Goal: Task Accomplishment & Management: Use online tool/utility

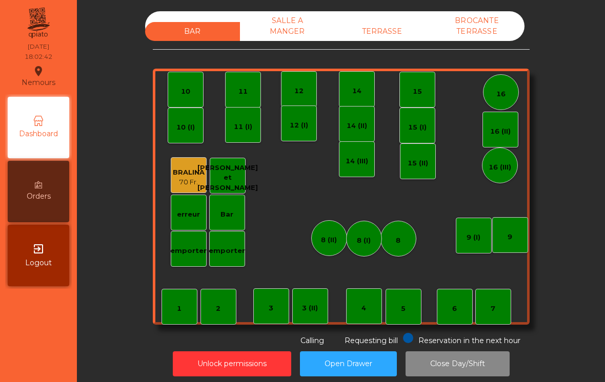
click at [364, 7] on div "BAR SALLE A MANGER TERRASSE BROCANTE TERRASSE 1 2 3 4 5 6 7 8 9 10 11 12 14 15 …" at bounding box center [341, 194] width 516 height 376
click at [404, 47] on div "BAR SALLE A MANGER TERRASSE BROCANTE TERRASSE 1 2 3 4 5 6 7 8 9 10 11 12 14 15 …" at bounding box center [341, 178] width 377 height 335
click at [403, 33] on div "TERRASSE" at bounding box center [382, 31] width 95 height 19
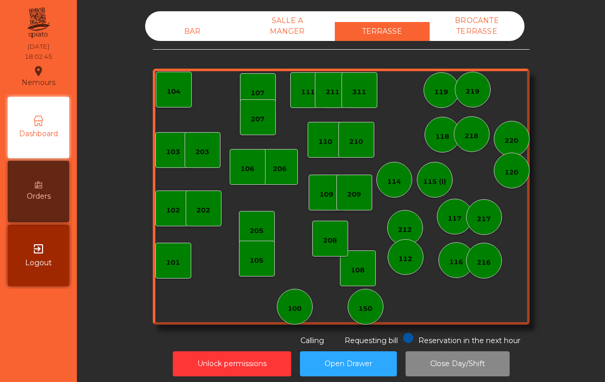
click at [299, 321] on div "100" at bounding box center [295, 307] width 36 height 36
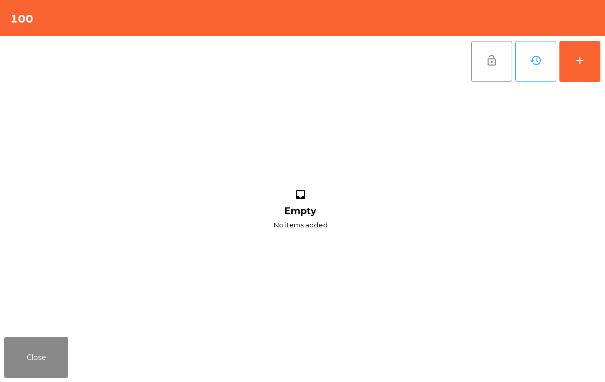
click at [576, 55] on div "add" at bounding box center [580, 60] width 12 height 12
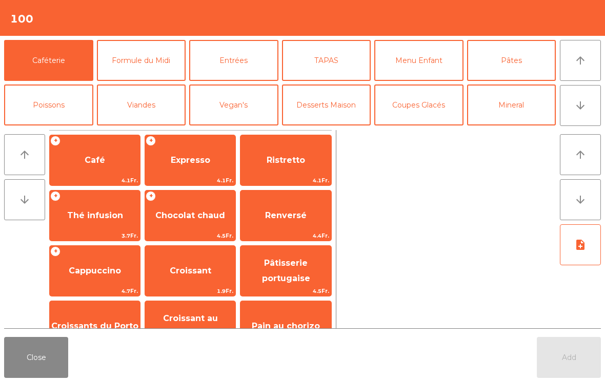
click at [182, 319] on span "Croissant au chocolat pt" at bounding box center [190, 326] width 55 height 25
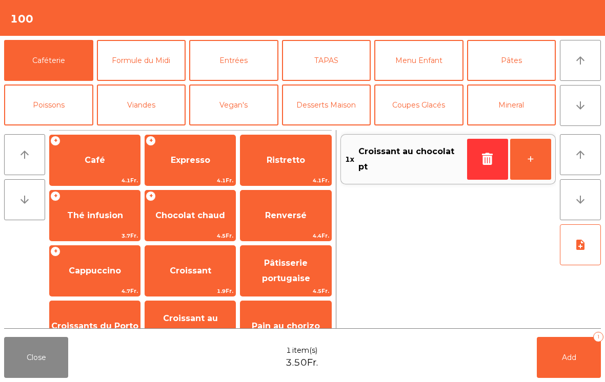
click at [485, 162] on icon "button" at bounding box center [487, 159] width 15 height 12
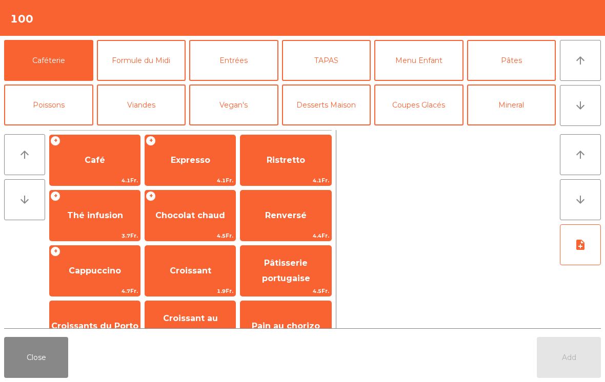
click at [175, 230] on div "+ Chocolat chaud 4.5Fr." at bounding box center [190, 215] width 91 height 51
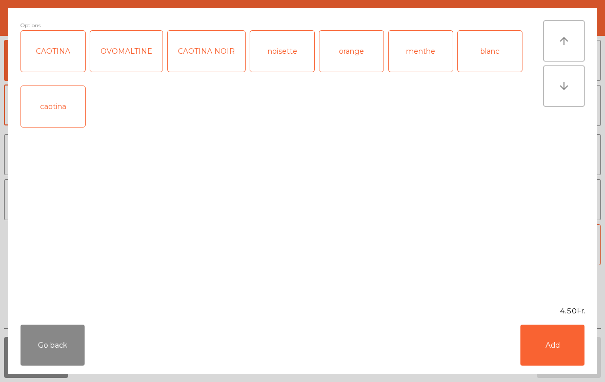
click at [559, 348] on button "Add" at bounding box center [552, 345] width 64 height 41
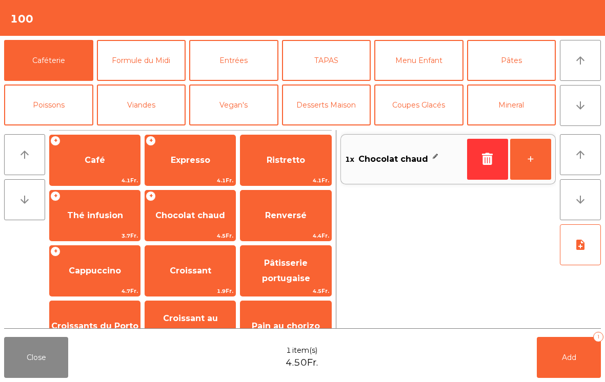
click at [587, 109] on button "arrow_downward" at bounding box center [580, 105] width 41 height 41
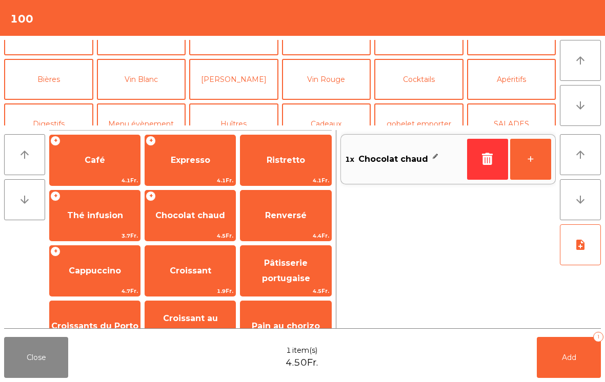
scroll to position [89, 0]
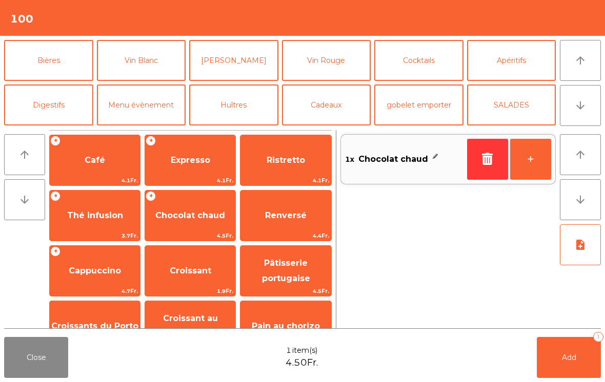
click at [37, 72] on button "Bières" at bounding box center [48, 60] width 89 height 41
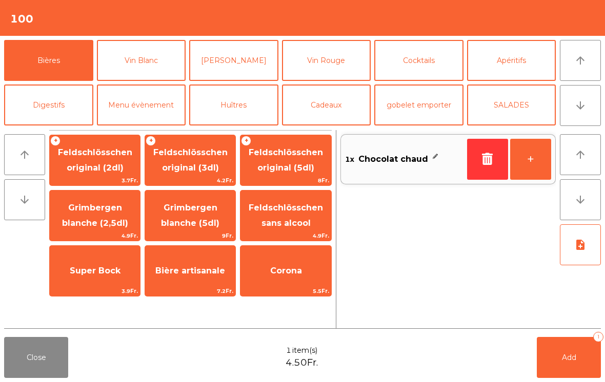
click at [176, 167] on span "Feldschlösschen original (3dl)" at bounding box center [190, 160] width 74 height 25
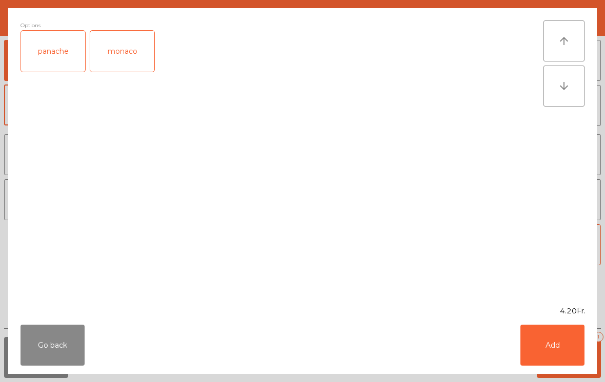
click at [564, 350] on button "Add" at bounding box center [552, 345] width 64 height 41
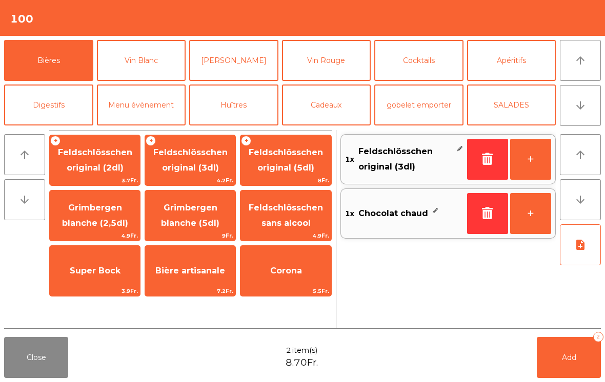
click at [570, 353] on span "Add" at bounding box center [569, 357] width 14 height 9
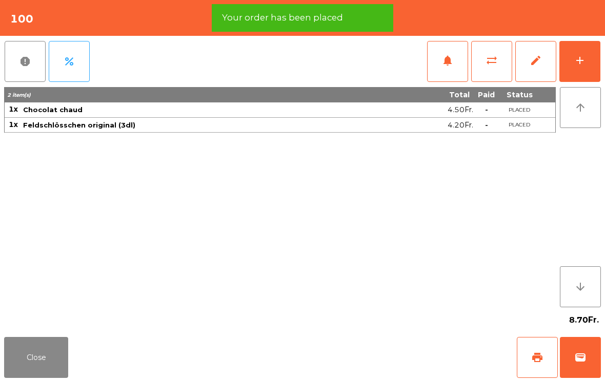
click at [535, 361] on span "print" at bounding box center [537, 358] width 12 height 12
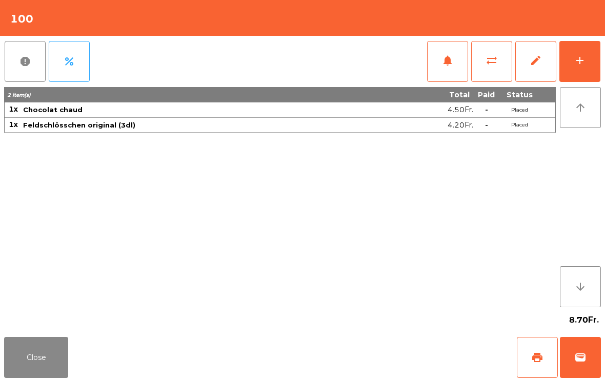
click at [58, 362] on button "Close" at bounding box center [36, 357] width 64 height 41
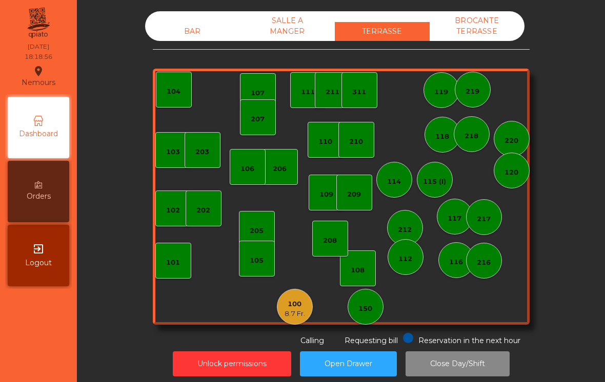
click at [189, 14] on div "BAR SALLE A MANGER TERRASSE BROCANTE TERRASSE" at bounding box center [334, 26] width 379 height 30
click at [188, 31] on div "BAR" at bounding box center [192, 31] width 95 height 19
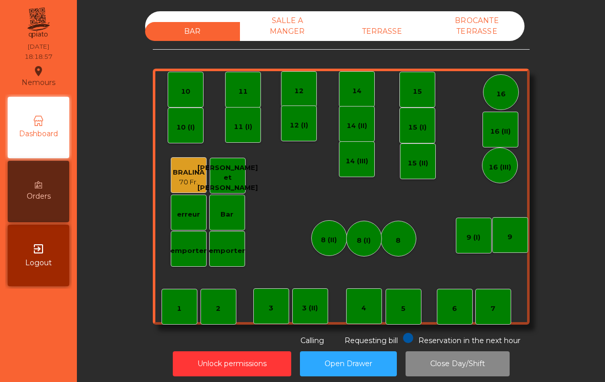
click at [501, 236] on div "9" at bounding box center [510, 235] width 36 height 36
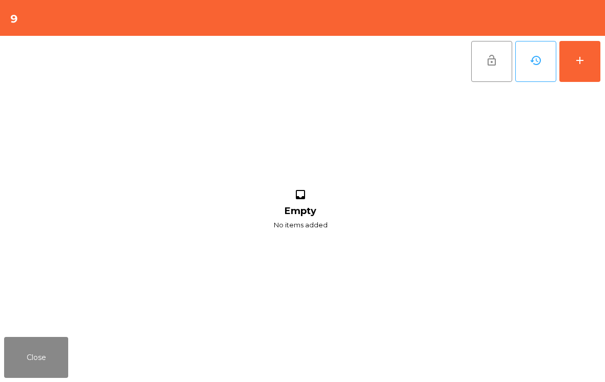
click at [587, 62] on button "add" at bounding box center [579, 61] width 41 height 41
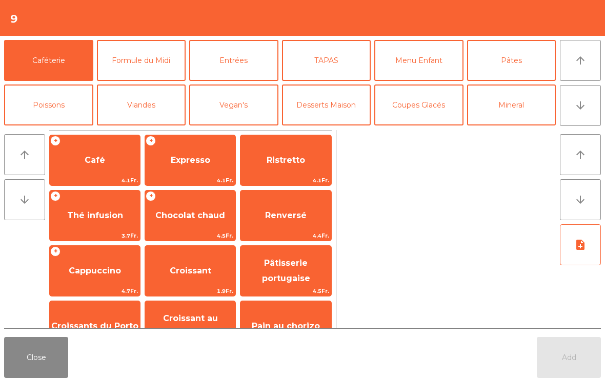
click at [585, 116] on button "arrow_downward" at bounding box center [580, 105] width 41 height 41
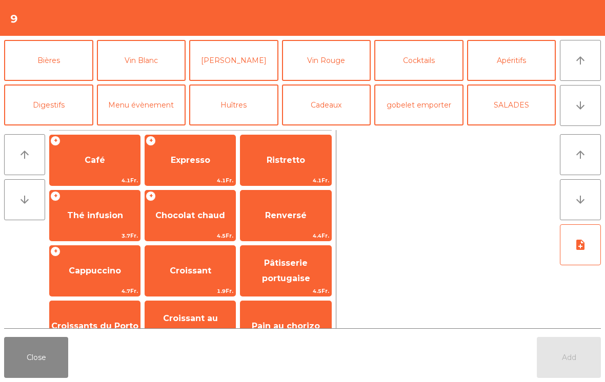
scroll to position [53, 0]
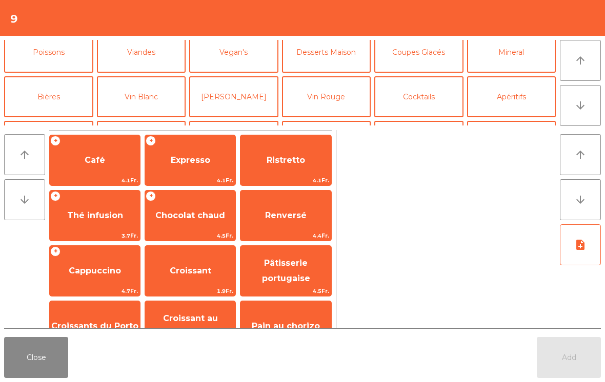
click at [516, 59] on button "Mineral" at bounding box center [511, 52] width 89 height 41
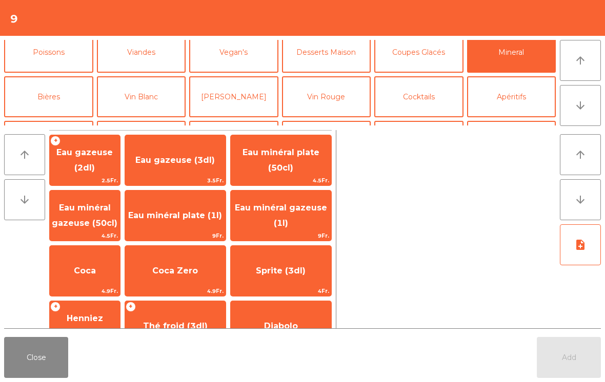
click at [307, 163] on span "Eau minéral plate (50cl)" at bounding box center [281, 161] width 100 height 44
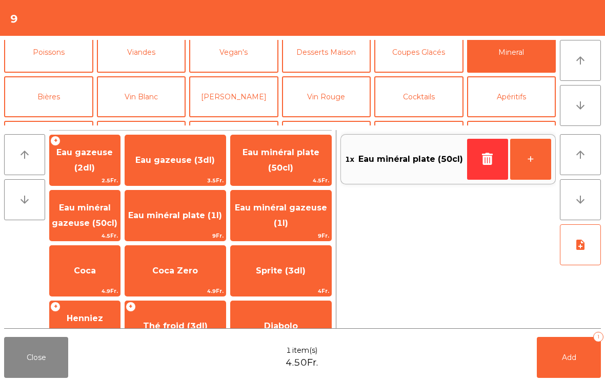
click at [54, 99] on button "Bières" at bounding box center [48, 96] width 89 height 41
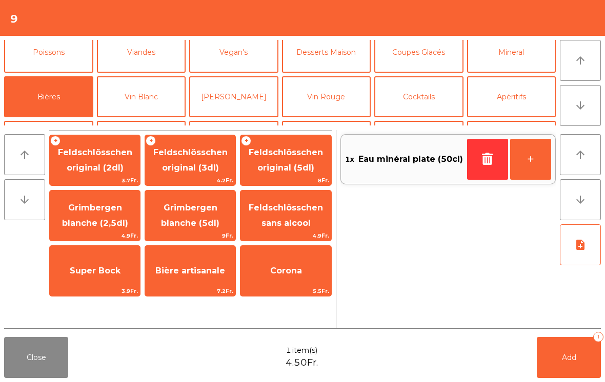
click at [205, 152] on span "Feldschlösschen original (3dl)" at bounding box center [190, 160] width 74 height 25
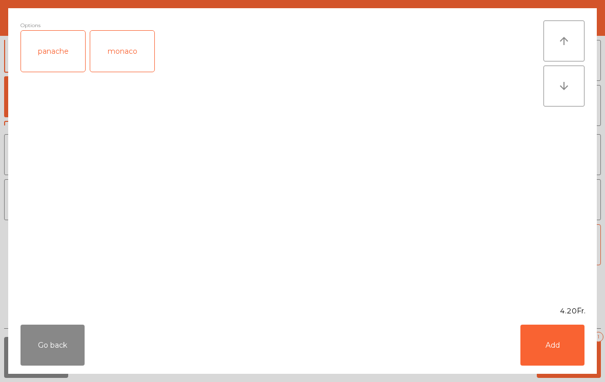
click at [63, 54] on div "panache" at bounding box center [53, 51] width 64 height 41
click at [571, 365] on button "Add" at bounding box center [552, 345] width 64 height 41
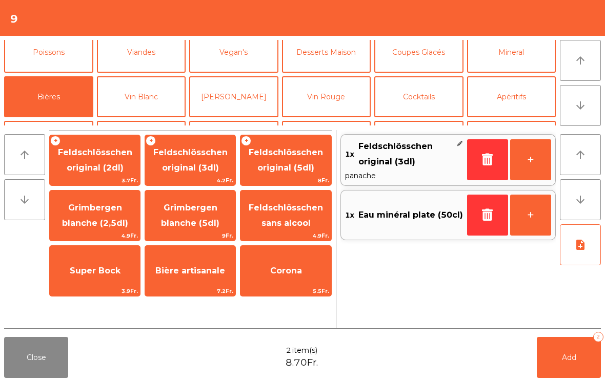
click at [571, 365] on button "Add 2" at bounding box center [569, 357] width 64 height 41
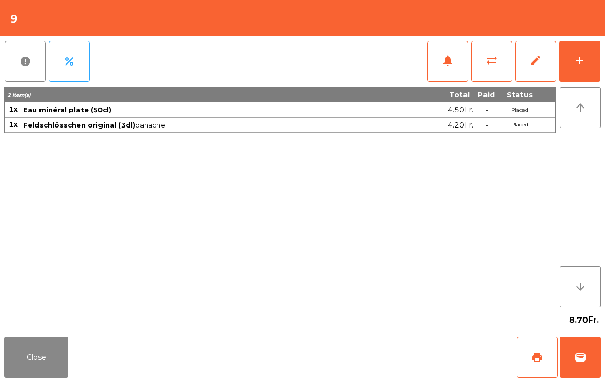
click at [599, 56] on button "add" at bounding box center [579, 61] width 41 height 41
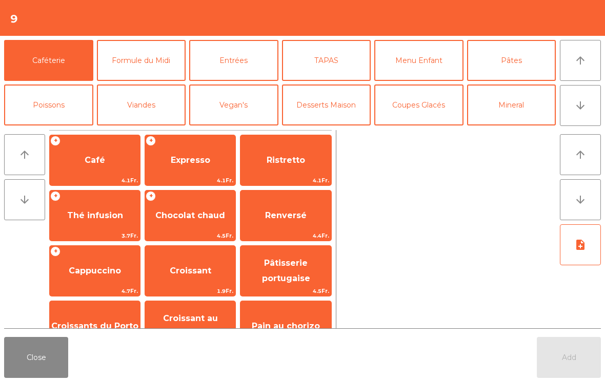
click at [253, 57] on button "Entrées" at bounding box center [233, 60] width 89 height 41
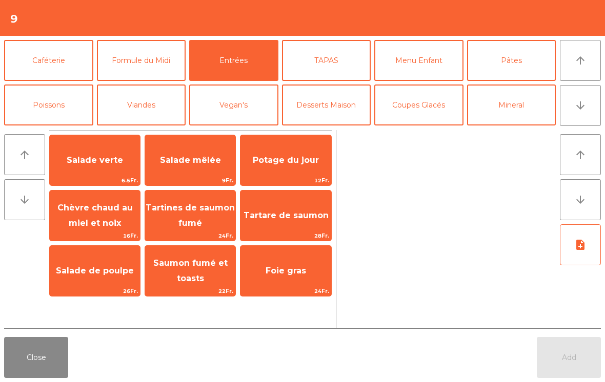
click at [100, 154] on span "Salade verte" at bounding box center [95, 161] width 90 height 28
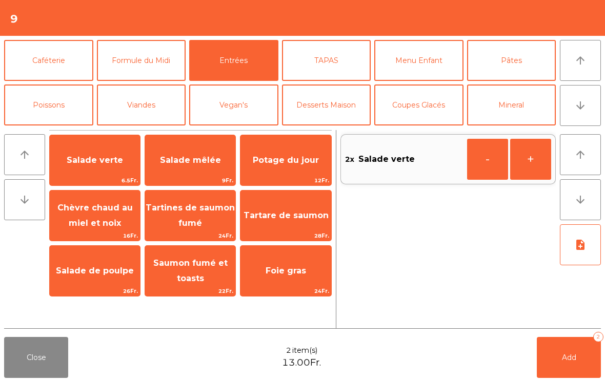
scroll to position [0, 0]
click at [521, 70] on button "Pâtes" at bounding box center [511, 60] width 89 height 41
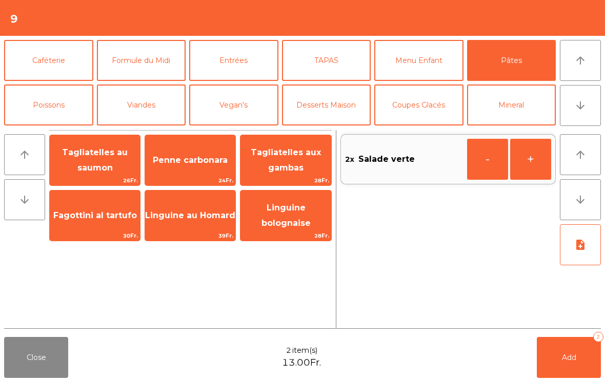
click at [97, 157] on span "Tagliatelles au saumon" at bounding box center [95, 160] width 66 height 25
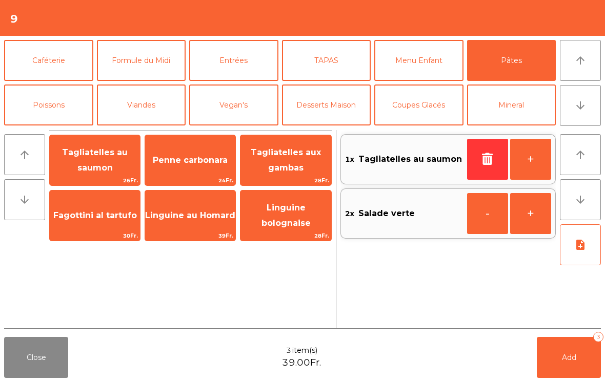
click at [294, 182] on span "28Fr." at bounding box center [285, 181] width 90 height 10
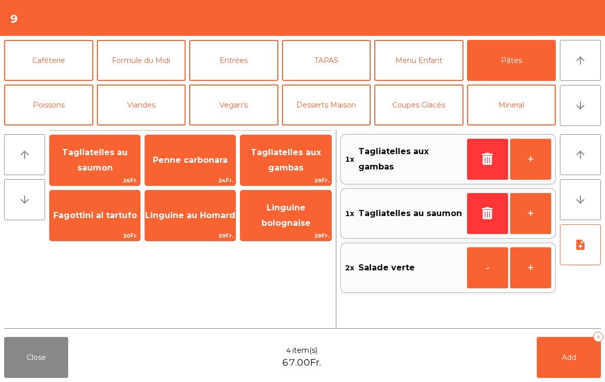
click at [585, 245] on icon "note_add" at bounding box center [580, 245] width 12 height 12
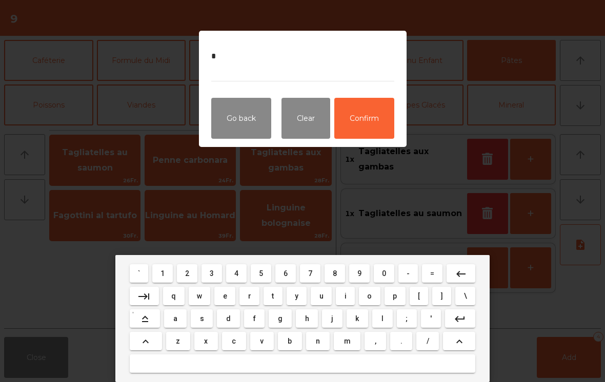
type textarea "**"
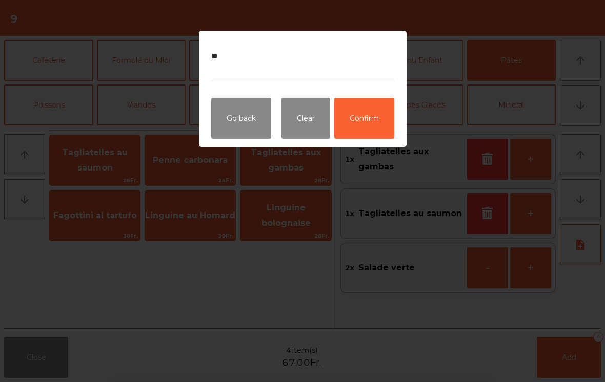
click at [354, 120] on button "Confirm" at bounding box center [364, 118] width 60 height 41
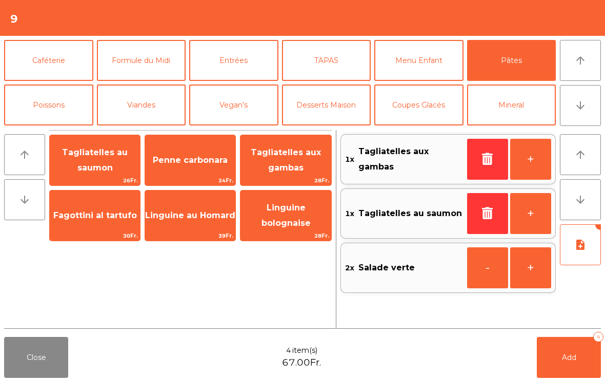
click at [562, 360] on span "Add" at bounding box center [569, 357] width 14 height 9
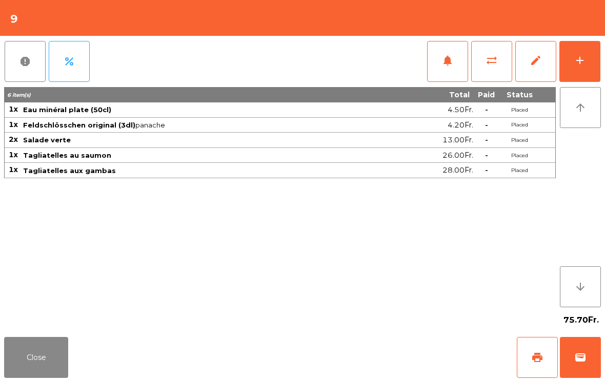
click at [584, 81] on button "add" at bounding box center [579, 61] width 41 height 41
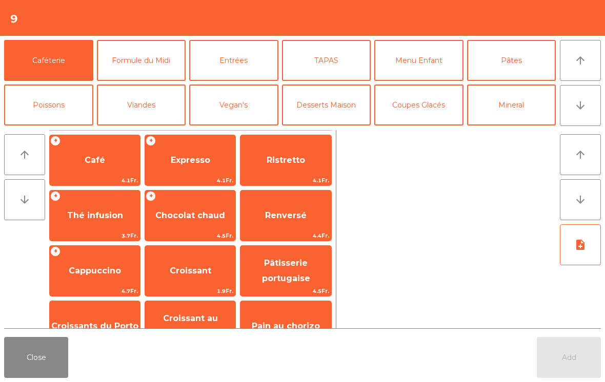
click at [582, 112] on button "arrow_downward" at bounding box center [580, 105] width 41 height 41
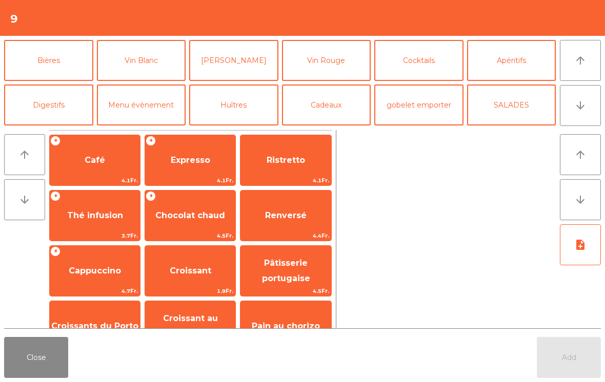
click at [336, 69] on button "Vin Rouge" at bounding box center [326, 60] width 89 height 41
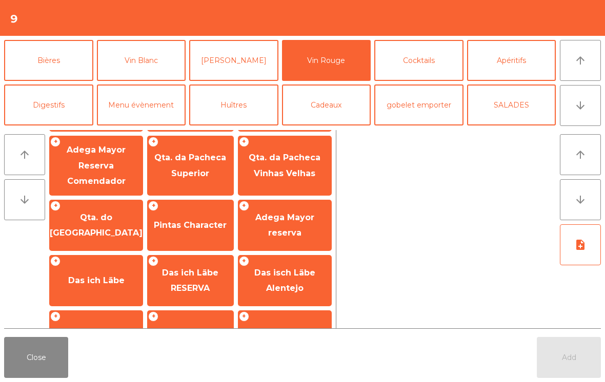
scroll to position [287, 0]
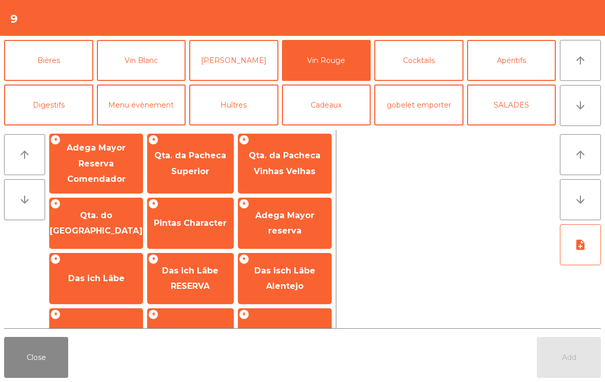
click at [104, 279] on span "Das ich Läbe" at bounding box center [96, 279] width 93 height 28
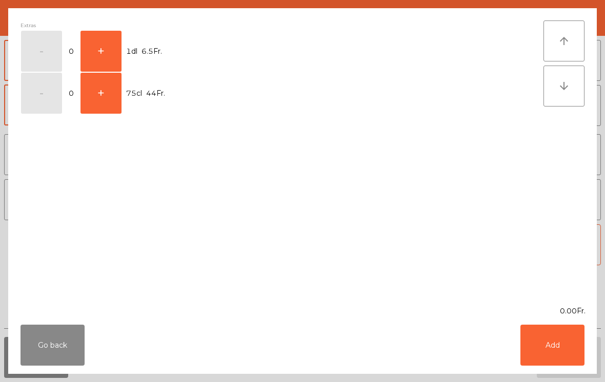
click at [113, 36] on button "+" at bounding box center [100, 51] width 41 height 41
click at [557, 348] on button "Add" at bounding box center [552, 345] width 64 height 41
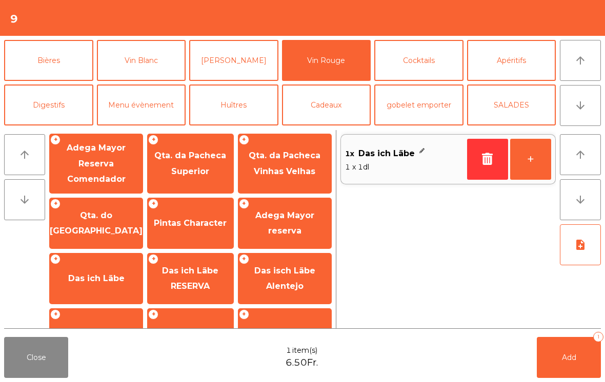
click at [539, 164] on button "+" at bounding box center [530, 159] width 41 height 41
click at [538, 164] on button "+" at bounding box center [530, 159] width 41 height 41
click at [533, 379] on div "Close 3 item(s) 19.50Fr. Add 3" at bounding box center [302, 357] width 605 height 49
click at [582, 362] on button "Add 3" at bounding box center [569, 357] width 64 height 41
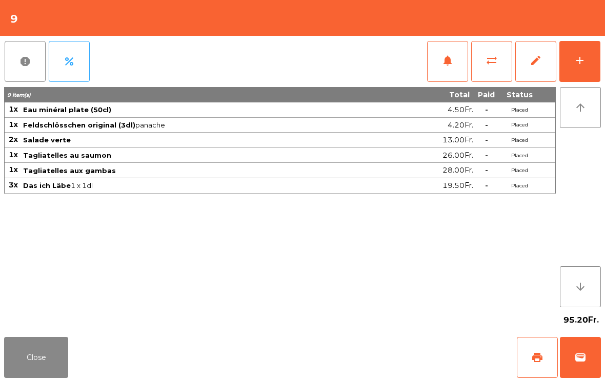
click at [441, 67] on button "notifications" at bounding box center [447, 61] width 41 height 41
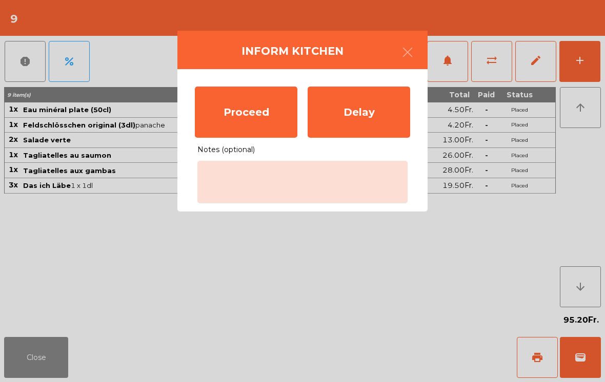
click at [260, 103] on div "Proceed" at bounding box center [246, 112] width 103 height 51
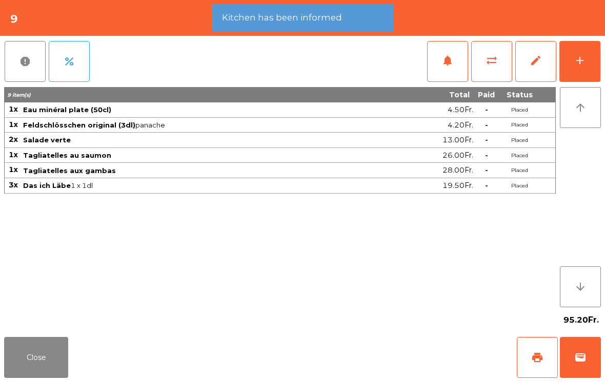
click at [66, 372] on button "Close" at bounding box center [36, 357] width 64 height 41
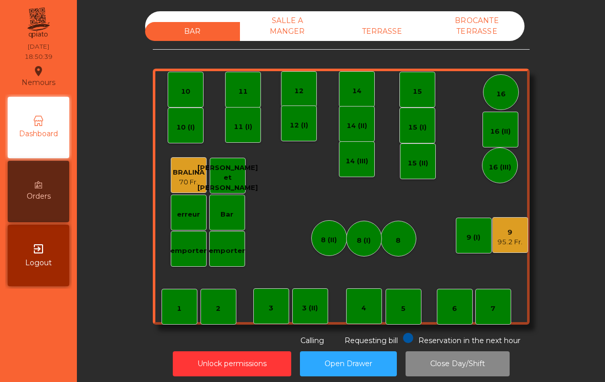
click at [389, 250] on div "8" at bounding box center [398, 239] width 36 height 36
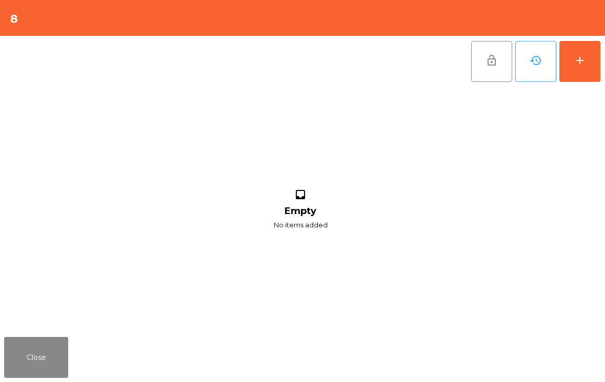
click at [587, 74] on button "add" at bounding box center [579, 61] width 41 height 41
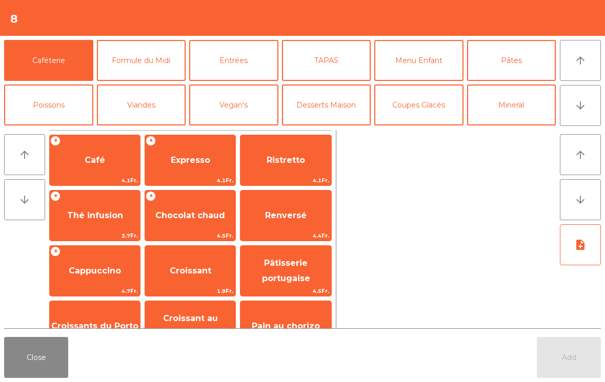
click at [413, 64] on button "Menu Enfant" at bounding box center [418, 60] width 89 height 41
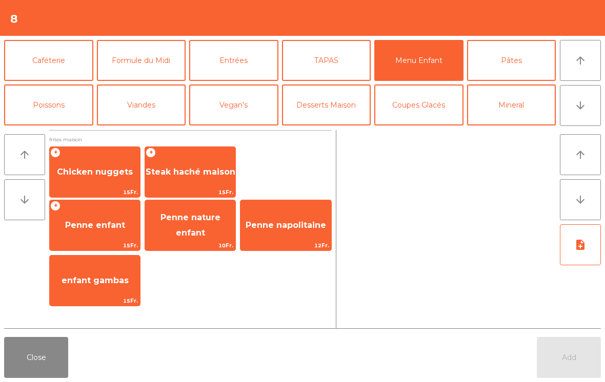
click at [100, 236] on span "Penne enfant" at bounding box center [95, 226] width 90 height 28
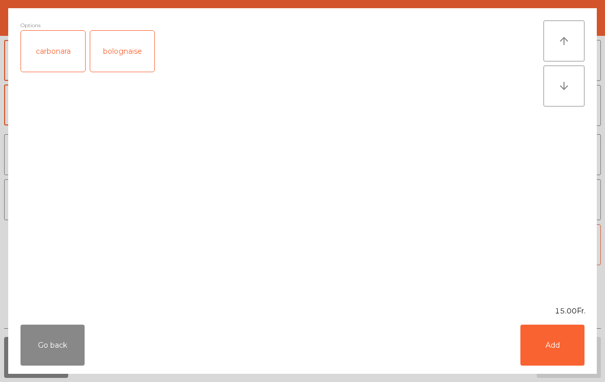
click at [56, 342] on button "Go back" at bounding box center [53, 345] width 64 height 41
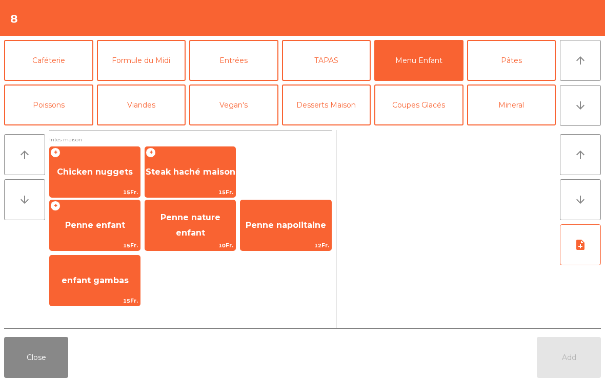
click at [31, 353] on button "Close" at bounding box center [36, 357] width 64 height 41
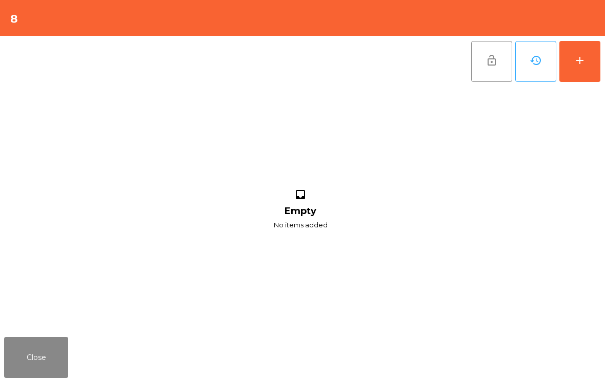
click at [21, 366] on button "Close" at bounding box center [36, 357] width 64 height 41
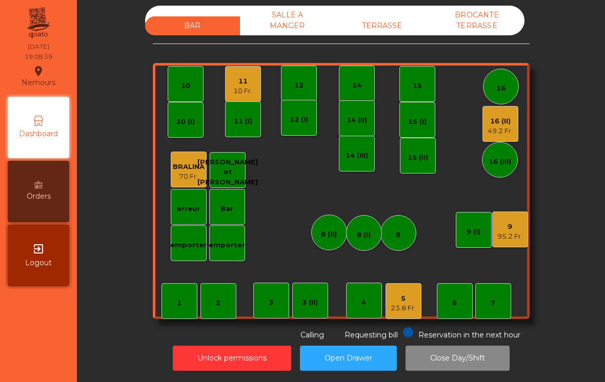
click at [240, 86] on div "11" at bounding box center [242, 81] width 19 height 10
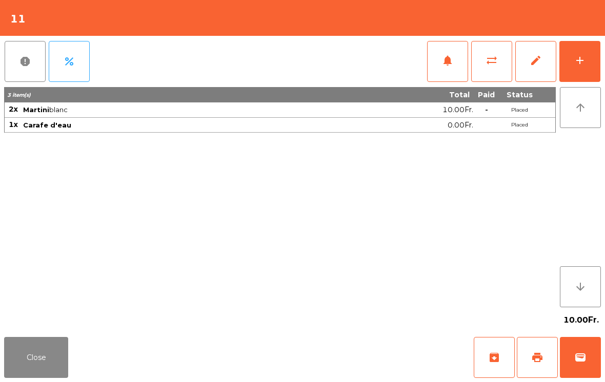
scroll to position [5, 0]
click at [589, 58] on button "add" at bounding box center [579, 61] width 41 height 41
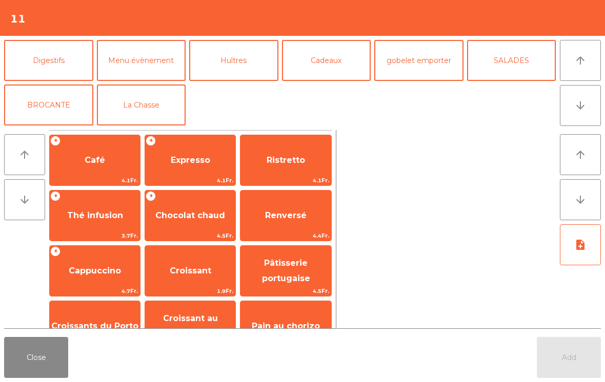
click at [151, 110] on button "La Chasse" at bounding box center [141, 105] width 89 height 41
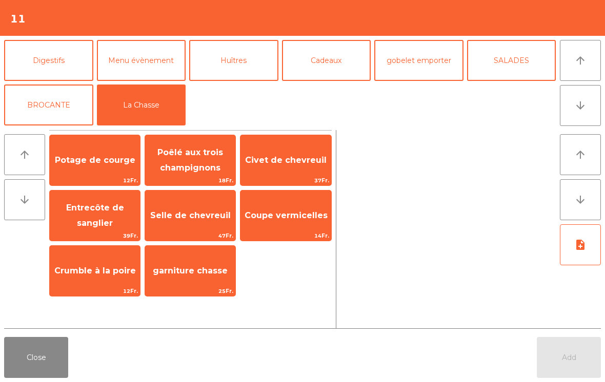
scroll to position [134, 0]
click at [207, 219] on span "Selle de chevreuil" at bounding box center [190, 216] width 80 height 10
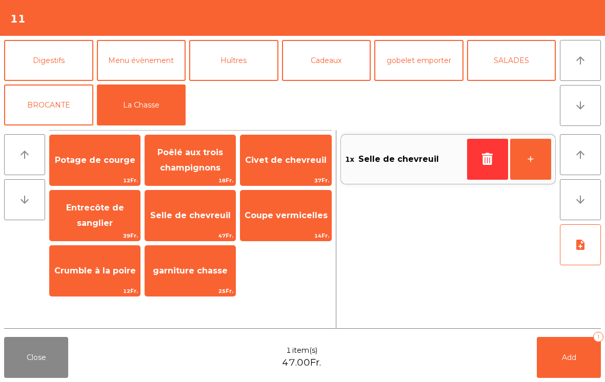
click at [532, 166] on button "+" at bounding box center [530, 159] width 41 height 41
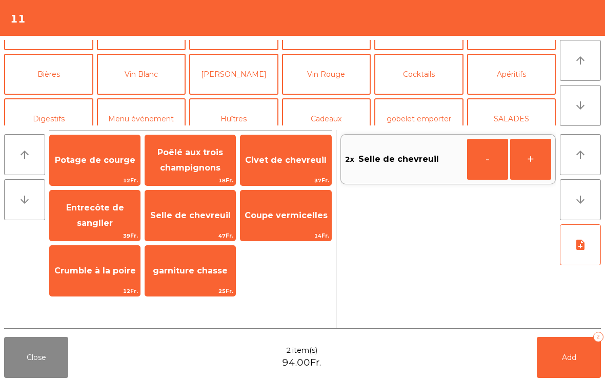
click at [417, 65] on button "Cocktails" at bounding box center [418, 74] width 89 height 41
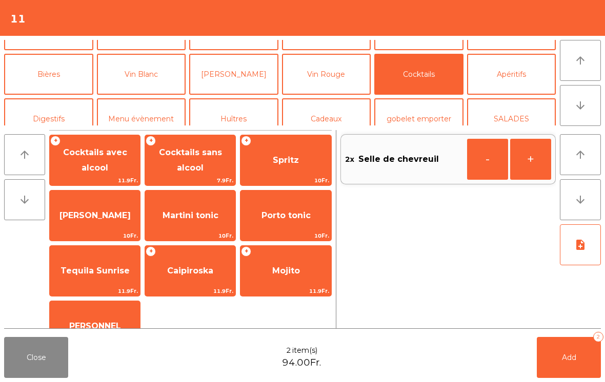
click at [329, 55] on button "Vin Rouge" at bounding box center [326, 74] width 89 height 41
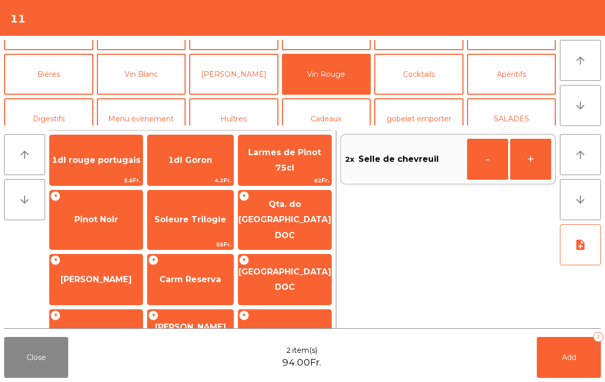
click at [97, 215] on span "Pinot Noir" at bounding box center [96, 220] width 44 height 10
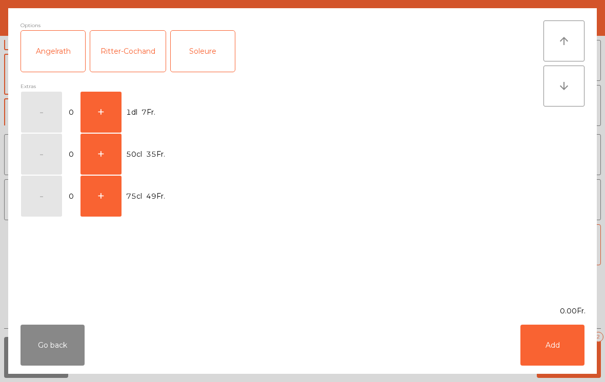
click at [94, 104] on button "+" at bounding box center [100, 112] width 41 height 41
click at [102, 110] on button "+" at bounding box center [100, 112] width 41 height 41
click at [103, 106] on button "+" at bounding box center [100, 112] width 41 height 41
click at [201, 45] on div "Soleure" at bounding box center [203, 51] width 64 height 41
click at [546, 349] on button "Add" at bounding box center [552, 345] width 64 height 41
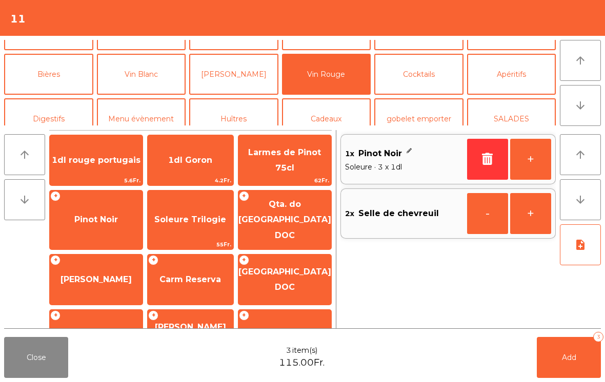
click at [555, 355] on button "Add 3" at bounding box center [569, 357] width 64 height 41
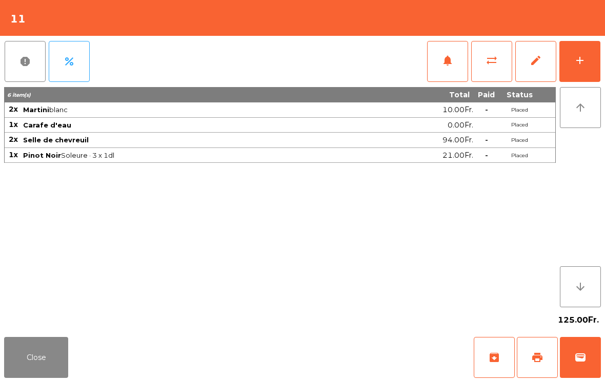
click at [62, 361] on button "Close" at bounding box center [36, 357] width 64 height 41
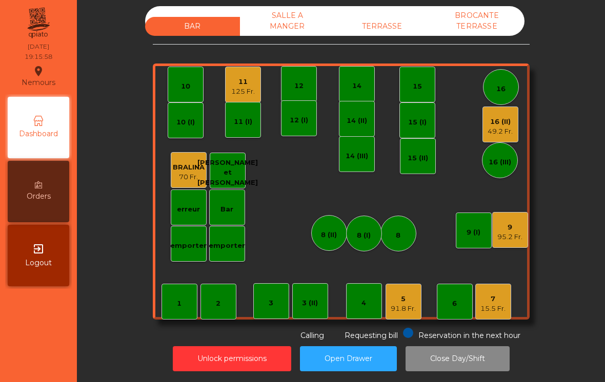
click at [312, 293] on div "3 (II)" at bounding box center [310, 301] width 36 height 36
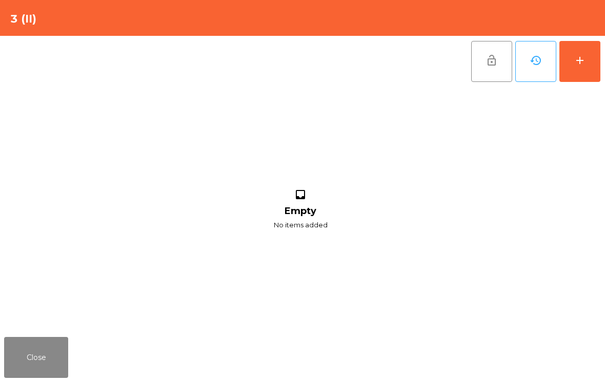
click at [574, 68] on button "add" at bounding box center [579, 61] width 41 height 41
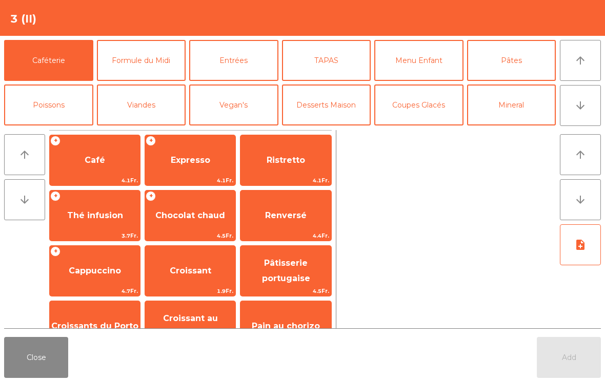
scroll to position [64, 0]
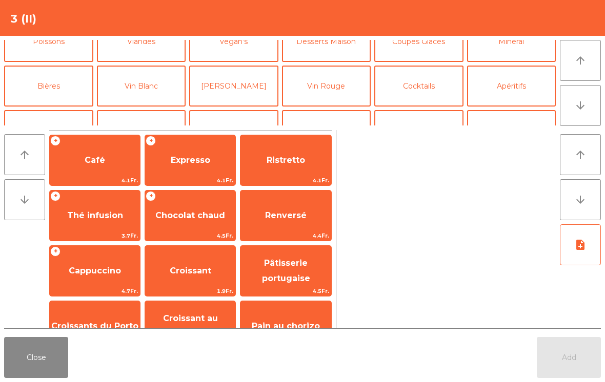
click at [48, 90] on button "Bières" at bounding box center [48, 86] width 89 height 41
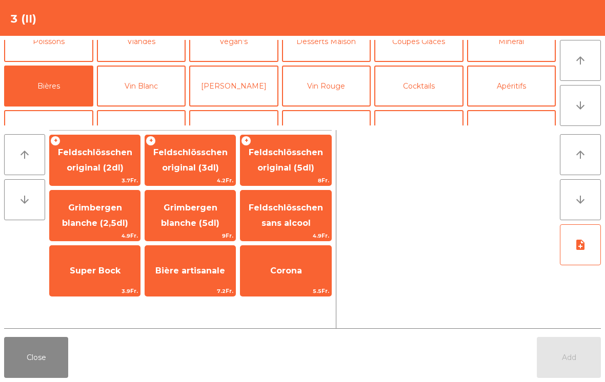
scroll to position [-10, 0]
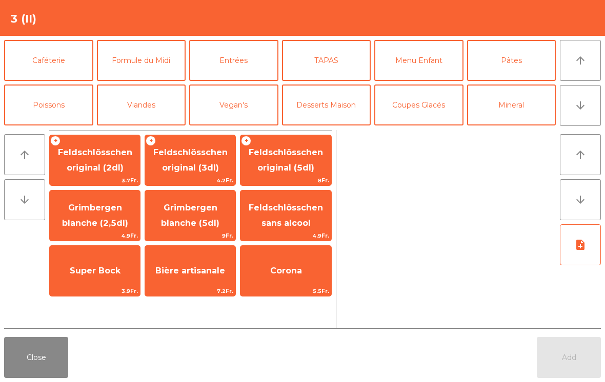
click at [514, 109] on button "Mineral" at bounding box center [511, 105] width 89 height 41
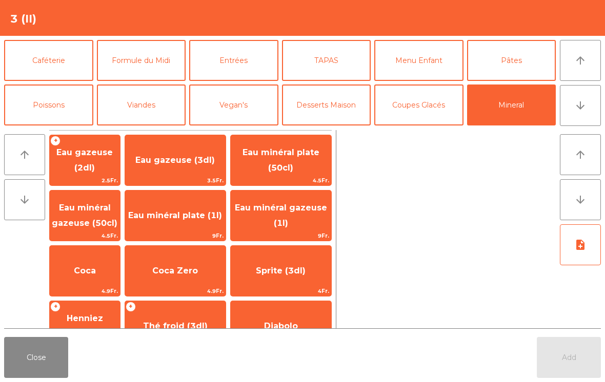
scroll to position [0, 0]
click at [288, 173] on span "Eau minéral plate (50cl)" at bounding box center [280, 160] width 77 height 25
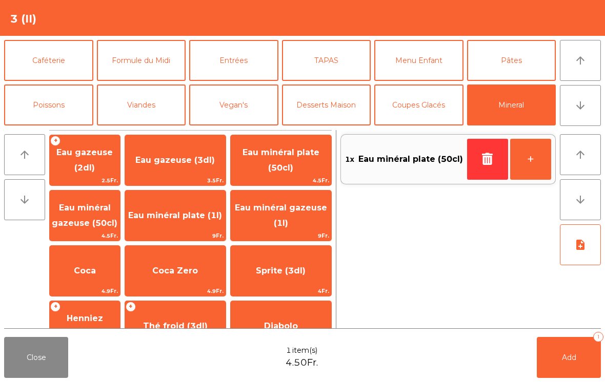
click at [81, 231] on span "Eau minéral gazeuse (50cl)" at bounding box center [85, 216] width 70 height 44
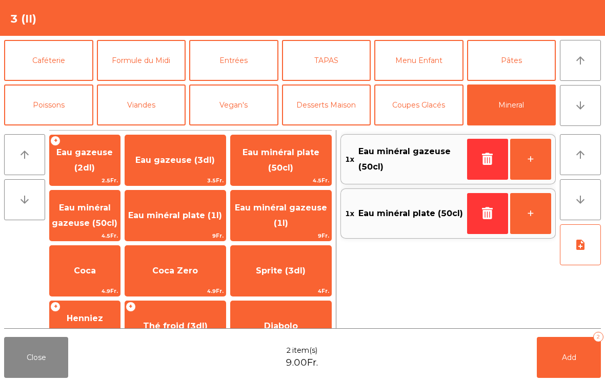
scroll to position [63, 0]
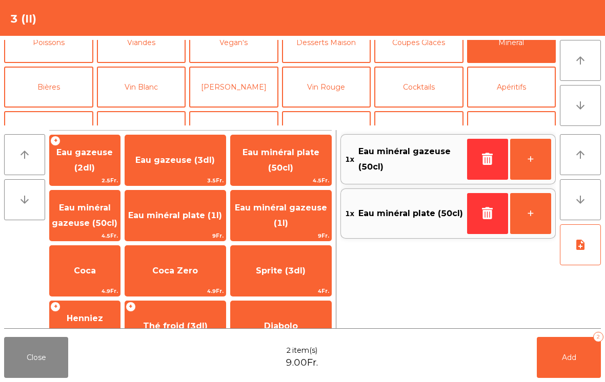
click at [159, 93] on button "Vin Blanc" at bounding box center [141, 87] width 89 height 41
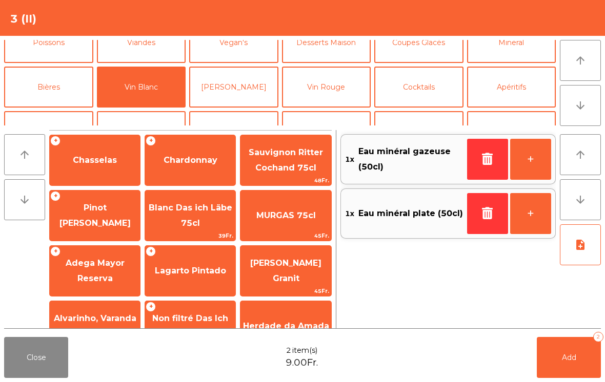
click at [200, 179] on div "+ Chardonnay" at bounding box center [190, 160] width 91 height 51
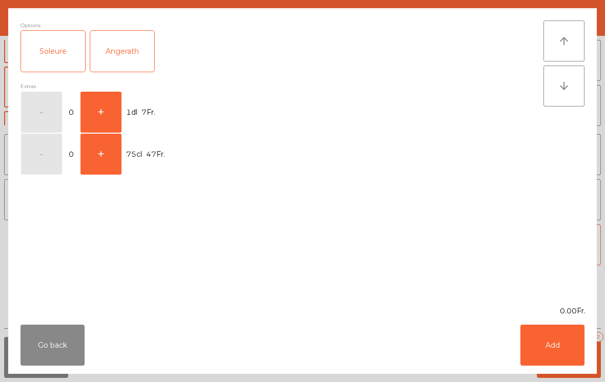
click at [104, 107] on button "+" at bounding box center [100, 112] width 41 height 41
click at [538, 339] on button "Add" at bounding box center [552, 345] width 64 height 41
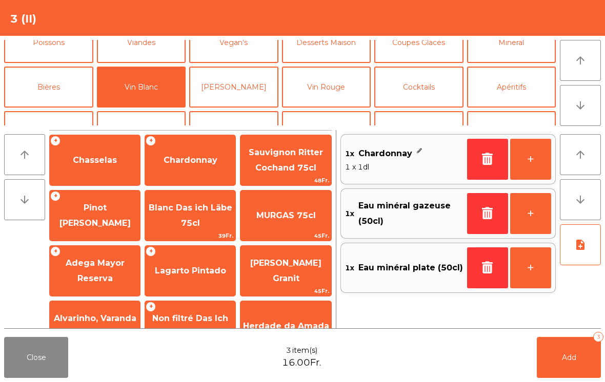
click at [543, 157] on button "+" at bounding box center [530, 159] width 41 height 41
click at [542, 157] on button "+" at bounding box center [530, 159] width 41 height 41
click at [536, 157] on button "+" at bounding box center [530, 159] width 41 height 41
click at [556, 365] on button "Add 7" at bounding box center [569, 357] width 64 height 41
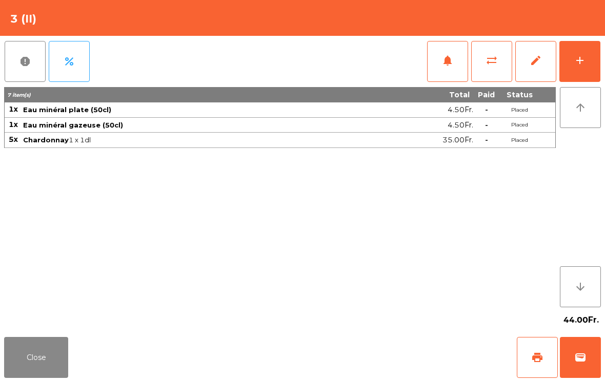
click at [16, 366] on button "Close" at bounding box center [36, 357] width 64 height 41
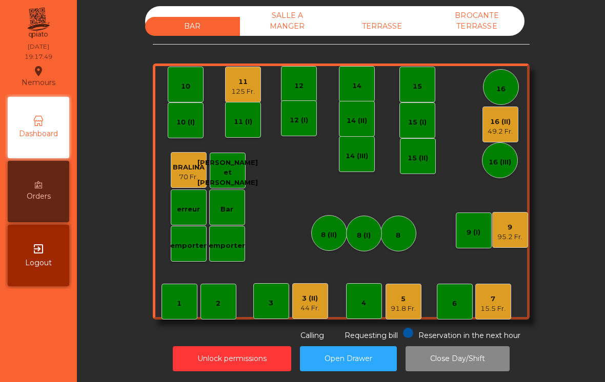
click at [244, 85] on div "11" at bounding box center [243, 82] width 24 height 10
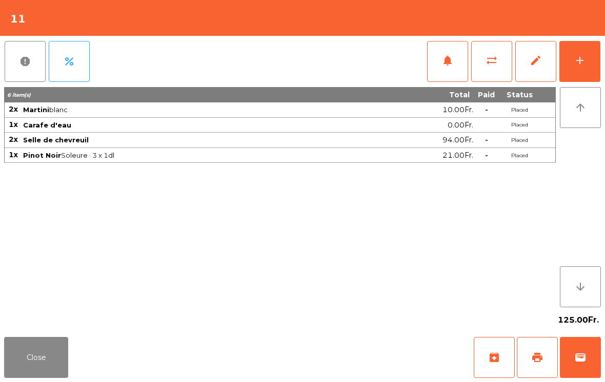
click at [42, 332] on div "125.00Fr." at bounding box center [302, 321] width 597 height 26
click at [9, 348] on button "Close" at bounding box center [36, 357] width 64 height 41
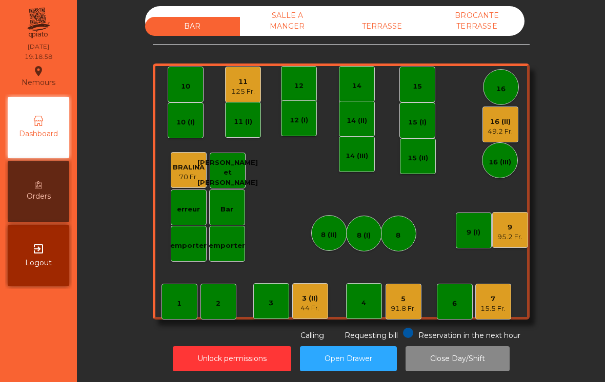
click at [504, 236] on div "95.2 Fr." at bounding box center [509, 237] width 25 height 10
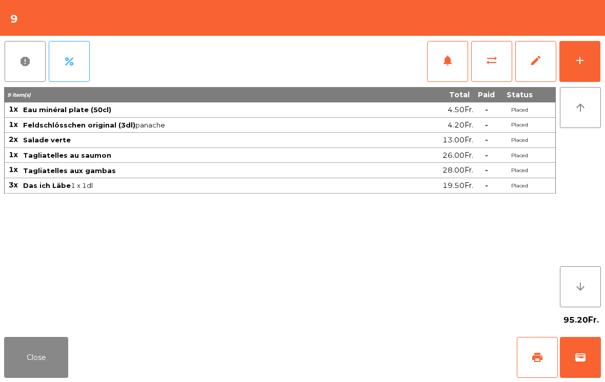
click at [583, 68] on button "add" at bounding box center [579, 61] width 41 height 41
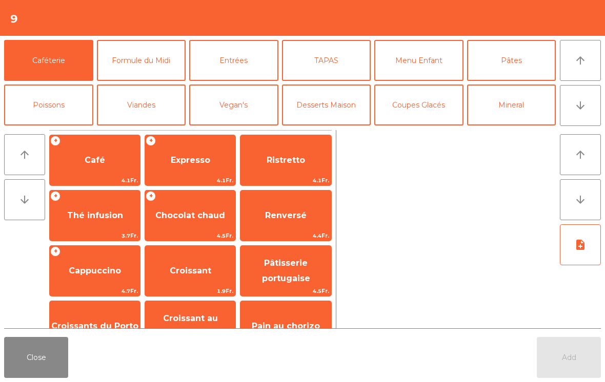
click at [419, 113] on button "Coupes Glacés" at bounding box center [418, 105] width 89 height 41
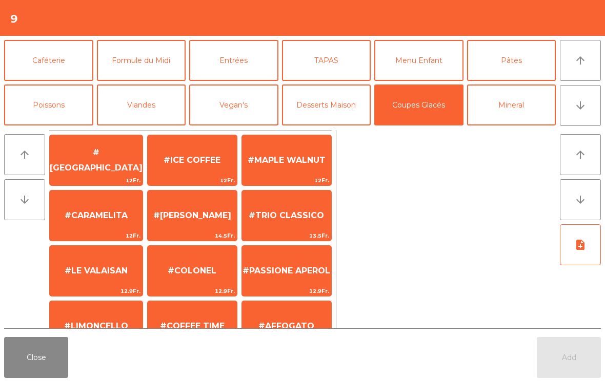
scroll to position [29, 0]
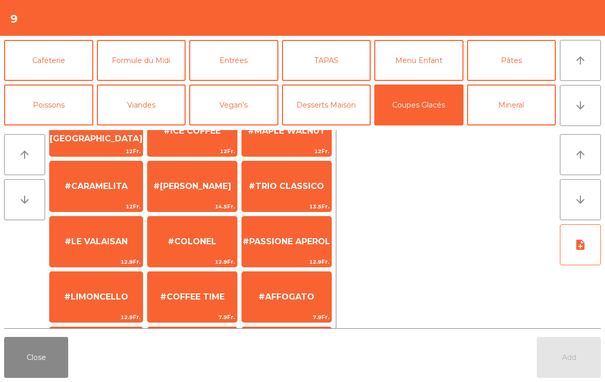
click at [297, 308] on span "#AFFOGATO" at bounding box center [286, 297] width 89 height 28
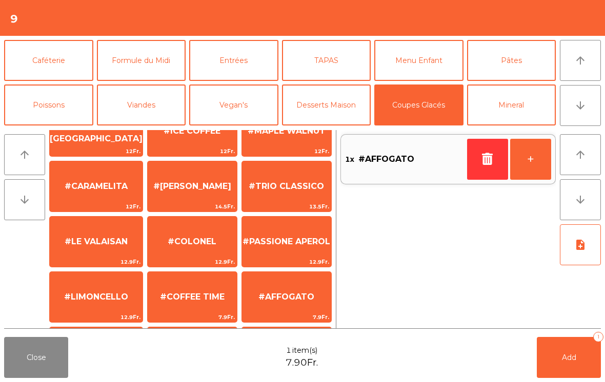
click at [573, 359] on span "Add" at bounding box center [569, 357] width 14 height 9
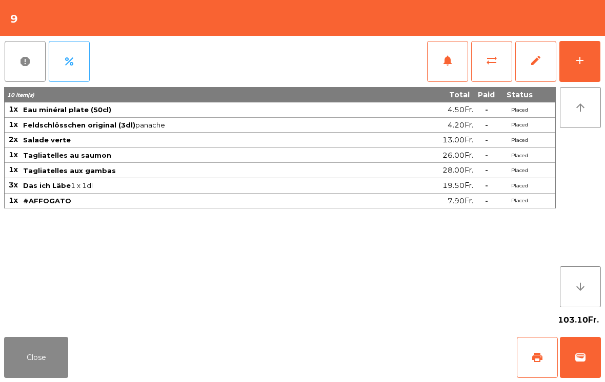
click at [48, 374] on button "Close" at bounding box center [36, 357] width 64 height 41
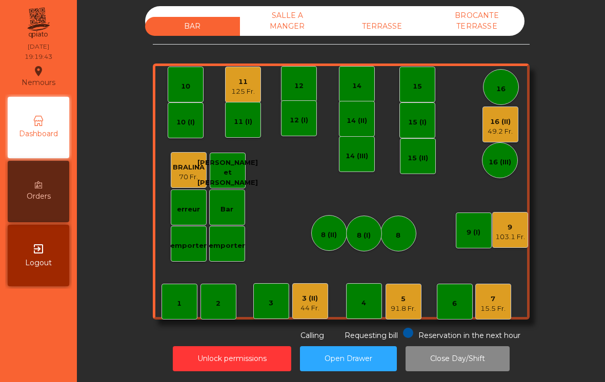
click at [505, 312] on div "15.5 Fr." at bounding box center [492, 309] width 25 height 10
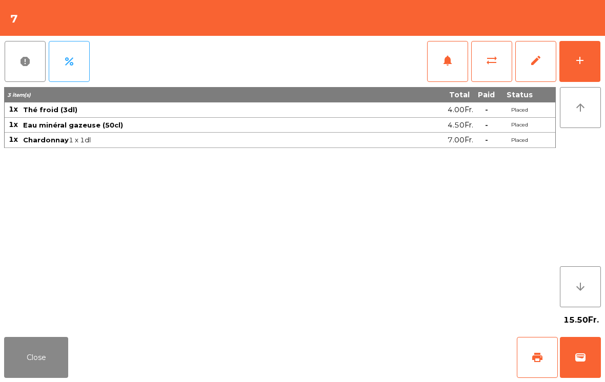
click at [585, 63] on div "add" at bounding box center [580, 60] width 12 height 12
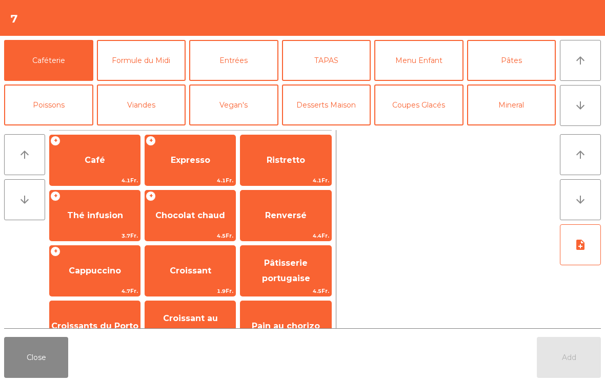
scroll to position [6, 0]
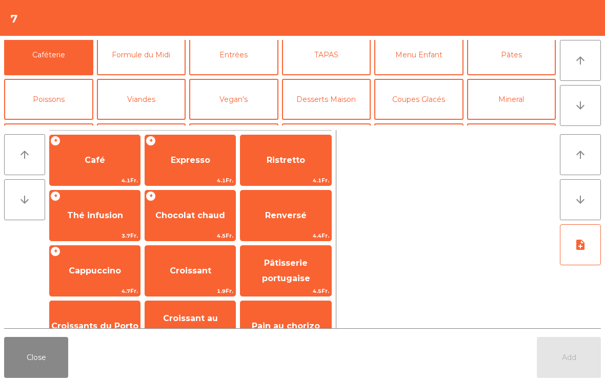
click at [45, 104] on button "Poissons" at bounding box center [48, 99] width 89 height 41
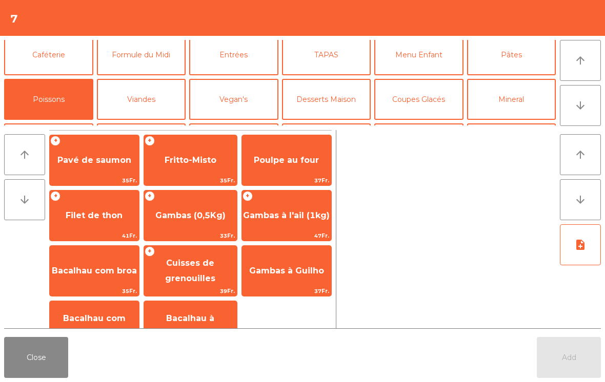
click at [174, 221] on span "Gambas (0,5Kg)" at bounding box center [190, 216] width 93 height 28
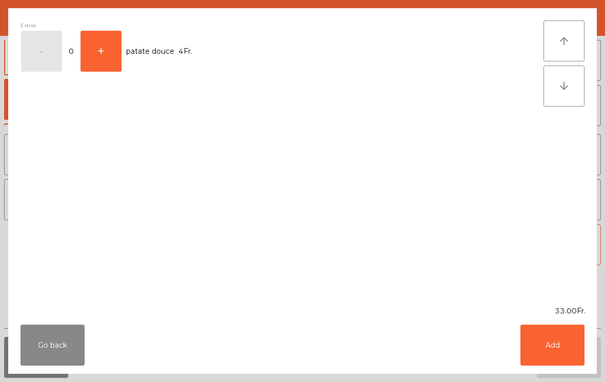
click at [558, 356] on button "Add" at bounding box center [552, 345] width 64 height 41
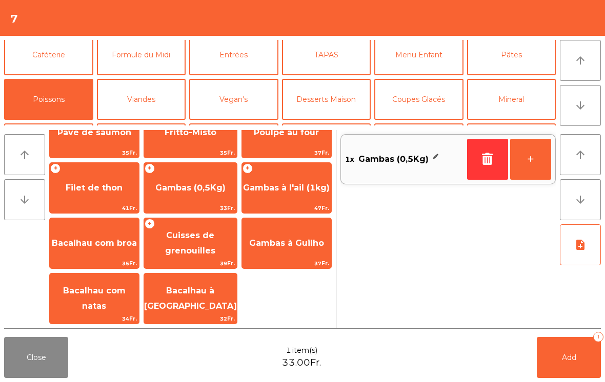
scroll to position [28, 0]
click at [282, 251] on span "Gambas à Guilho" at bounding box center [286, 244] width 89 height 28
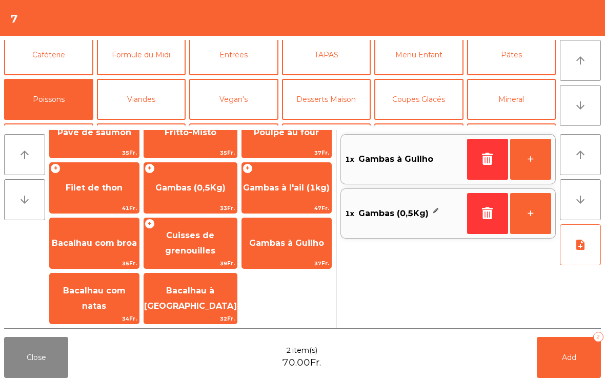
click at [585, 238] on button "note_add" at bounding box center [580, 244] width 41 height 41
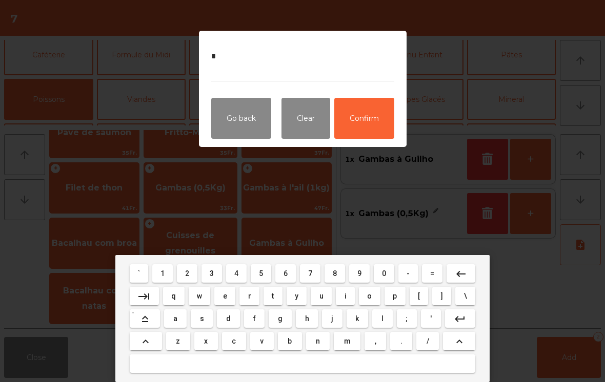
type textarea "**"
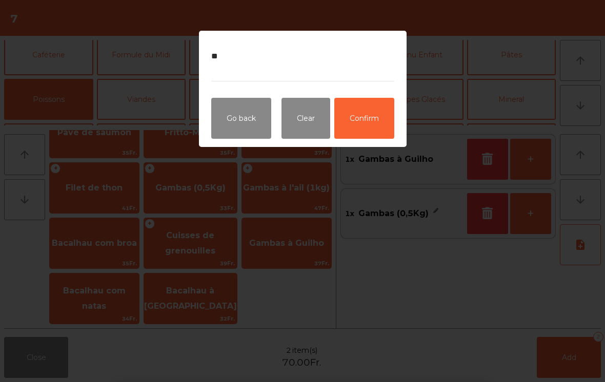
click at [367, 110] on button "Confirm" at bounding box center [364, 118] width 60 height 41
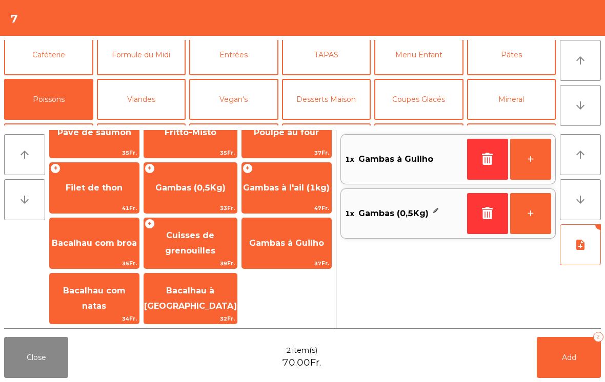
click at [567, 370] on button "Add 2" at bounding box center [569, 357] width 64 height 41
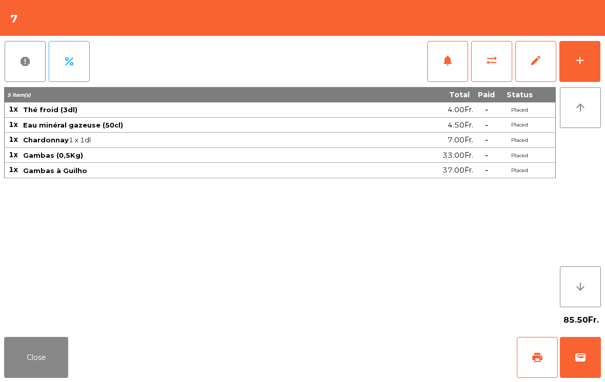
click at [29, 377] on button "Close" at bounding box center [36, 357] width 64 height 41
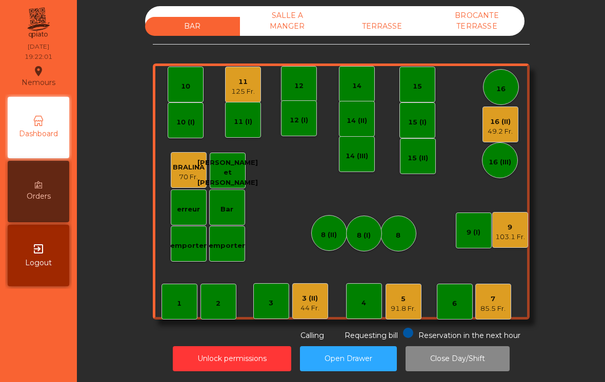
click at [501, 119] on div "16 (II)" at bounding box center [499, 122] width 25 height 10
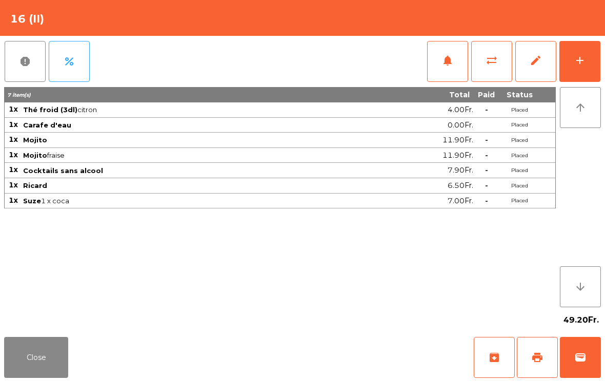
click at [580, 55] on div "add" at bounding box center [580, 60] width 12 height 12
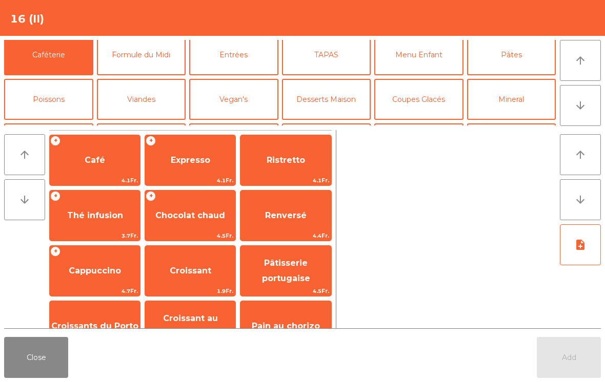
scroll to position [47, 0]
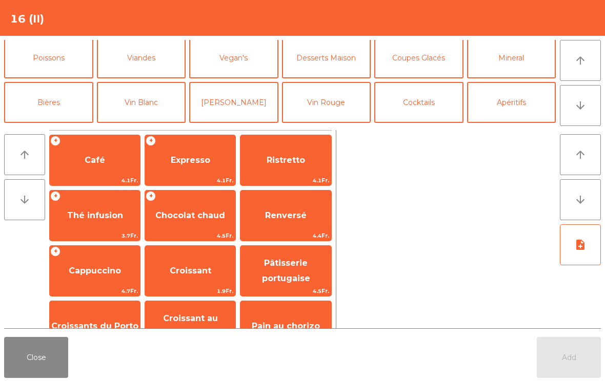
click at [337, 94] on button "Vin Rouge" at bounding box center [326, 102] width 89 height 41
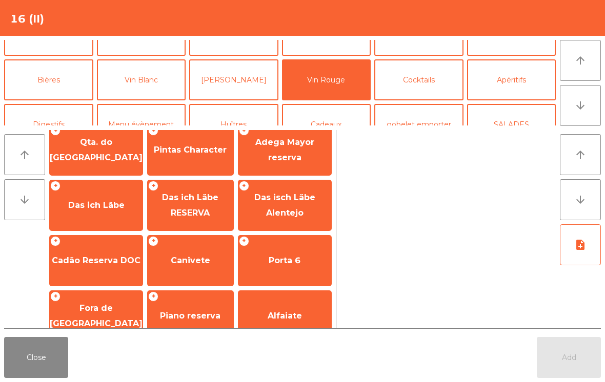
scroll to position [409, 0]
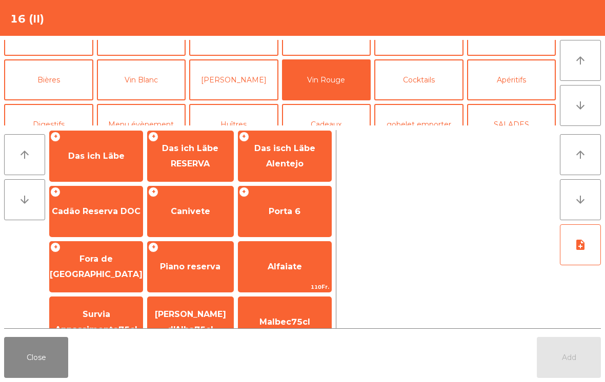
click at [188, 207] on span "Canivete" at bounding box center [190, 212] width 39 height 10
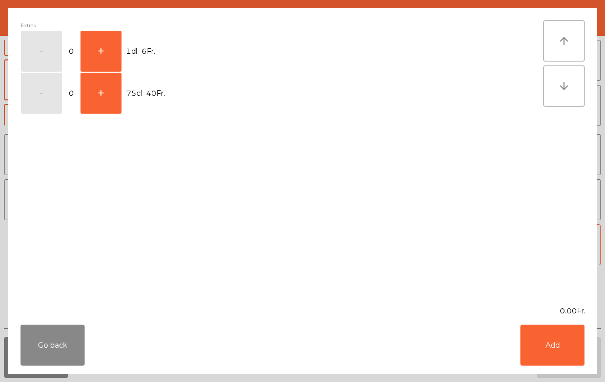
click at [110, 91] on button "+" at bounding box center [100, 93] width 41 height 41
click at [544, 350] on button "Add" at bounding box center [552, 345] width 64 height 41
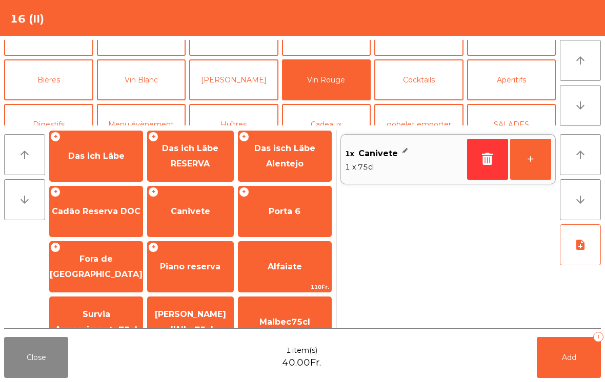
click at [579, 350] on button "Add 1" at bounding box center [569, 357] width 64 height 41
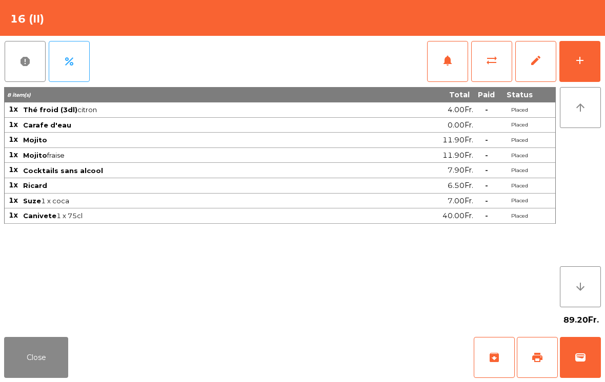
click at [569, 72] on button "add" at bounding box center [579, 61] width 41 height 41
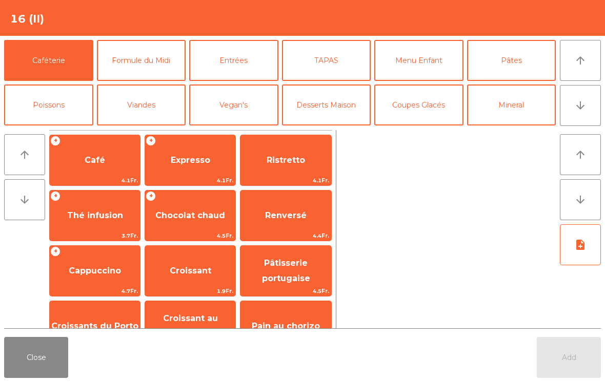
click at [240, 58] on button "Entrées" at bounding box center [233, 60] width 89 height 41
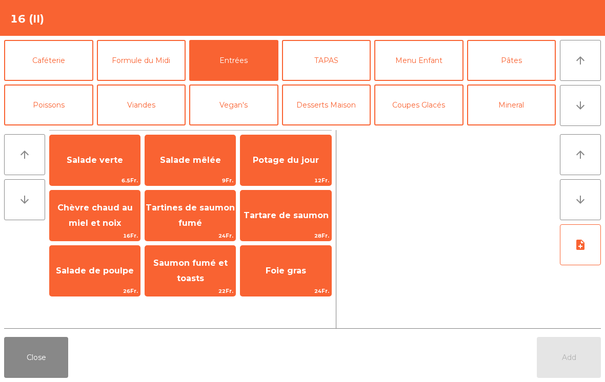
click at [194, 264] on span "Saumon fumé et toasts" at bounding box center [190, 270] width 74 height 25
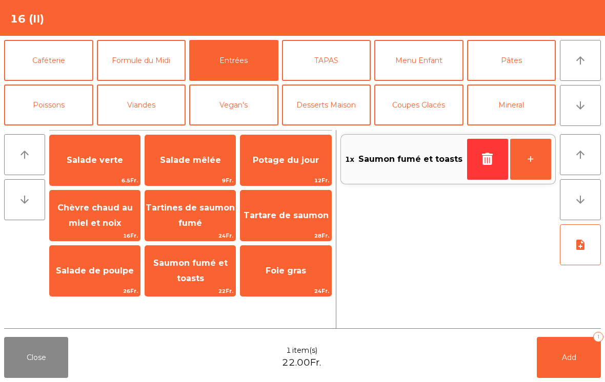
click at [289, 268] on span "Foie gras" at bounding box center [286, 271] width 40 height 10
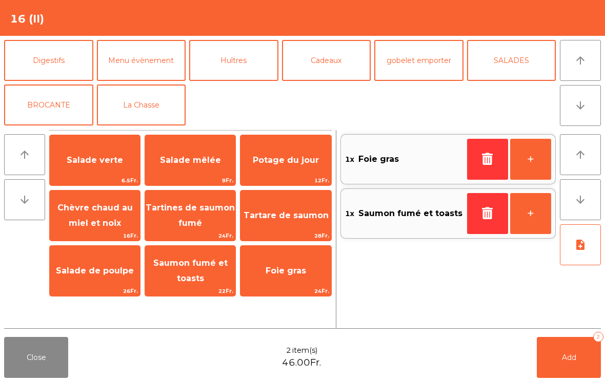
click at [149, 103] on button "La Chasse" at bounding box center [141, 105] width 89 height 41
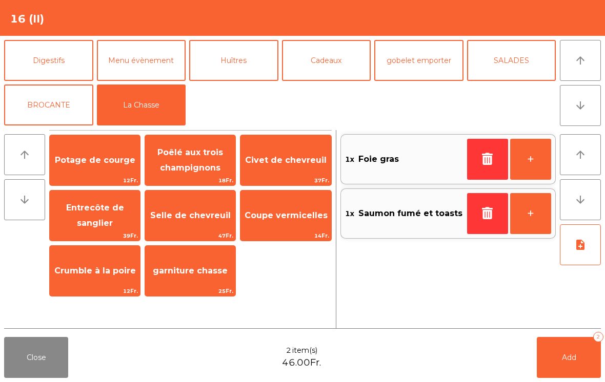
scroll to position [134, 0]
click at [274, 165] on span "Civet de chevreuil" at bounding box center [285, 160] width 81 height 10
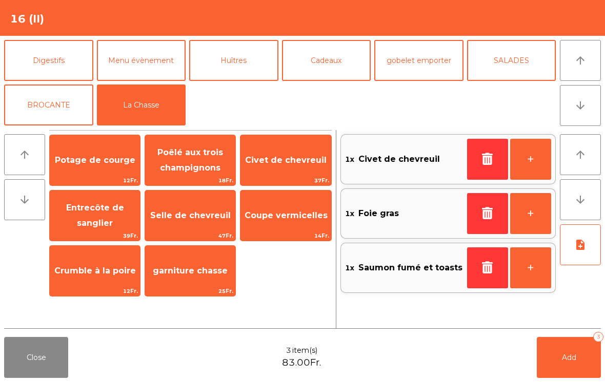
click at [205, 215] on span "Selle de chevreuil" at bounding box center [190, 216] width 80 height 10
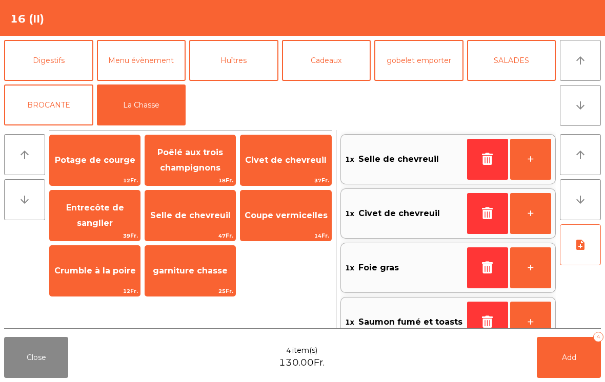
click at [535, 155] on button "+" at bounding box center [530, 159] width 41 height 41
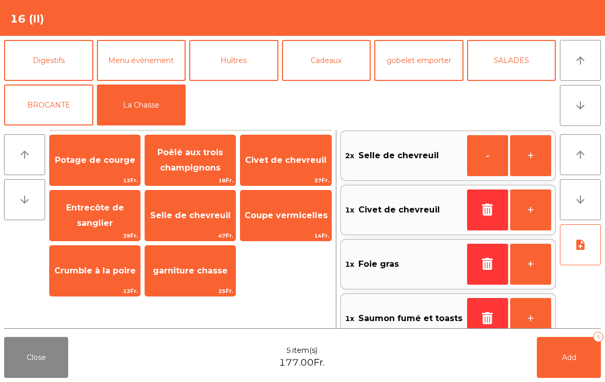
click at [538, 158] on button "+" at bounding box center [530, 155] width 41 height 41
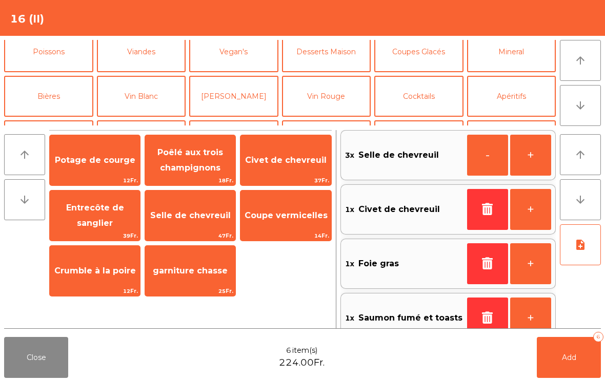
scroll to position [25, 0]
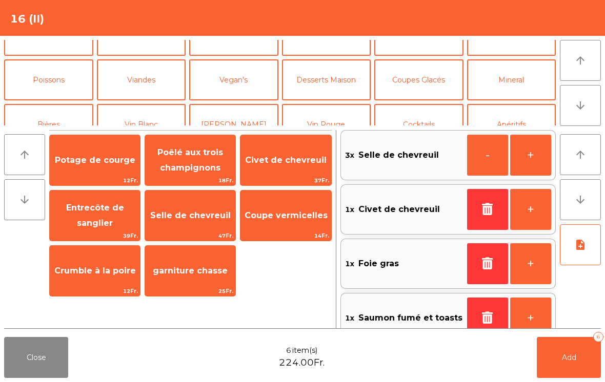
click at [52, 74] on button "Poissons" at bounding box center [48, 79] width 89 height 41
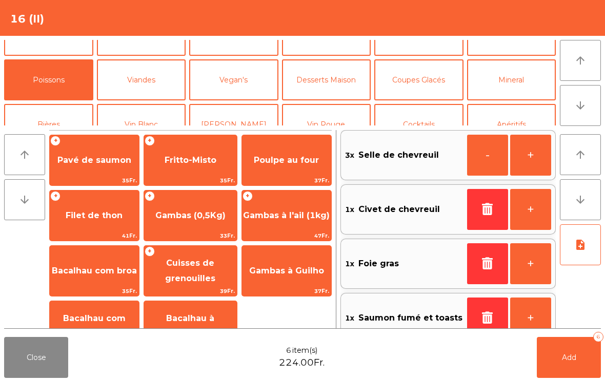
click at [185, 274] on span "Cuisses de grenouilles" at bounding box center [190, 270] width 50 height 25
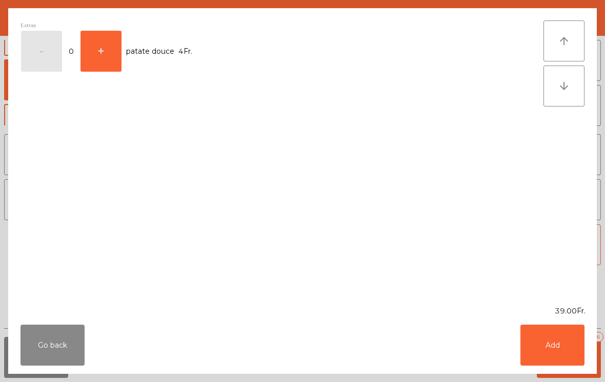
click at [547, 350] on button "Add" at bounding box center [552, 345] width 64 height 41
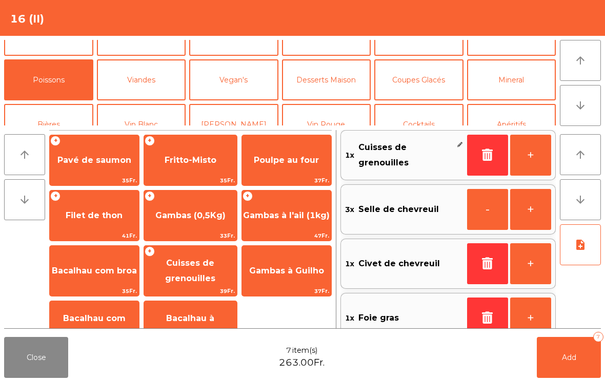
click at [154, 79] on button "Viandes" at bounding box center [141, 79] width 89 height 41
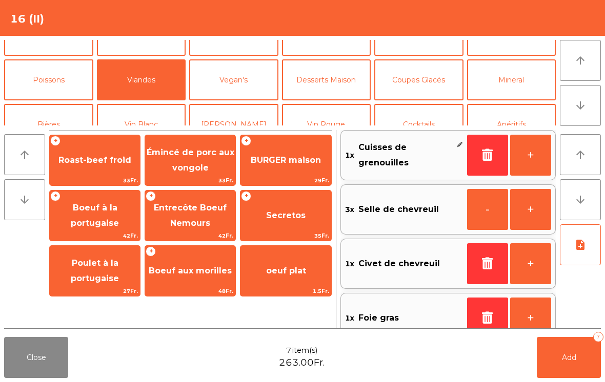
click at [206, 203] on span "Entrecôte Boeuf Nemours" at bounding box center [190, 215] width 73 height 25
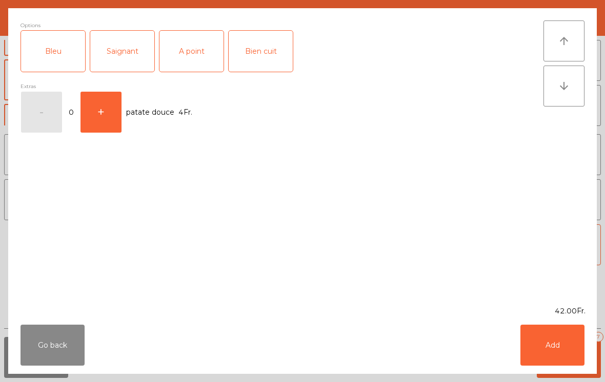
click at [195, 43] on div "A point" at bounding box center [191, 51] width 64 height 41
click at [552, 339] on button "Add" at bounding box center [552, 345] width 64 height 41
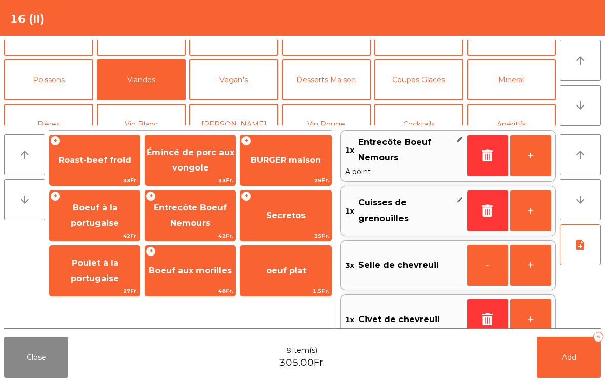
click at [553, 346] on button "Add 8" at bounding box center [569, 357] width 64 height 41
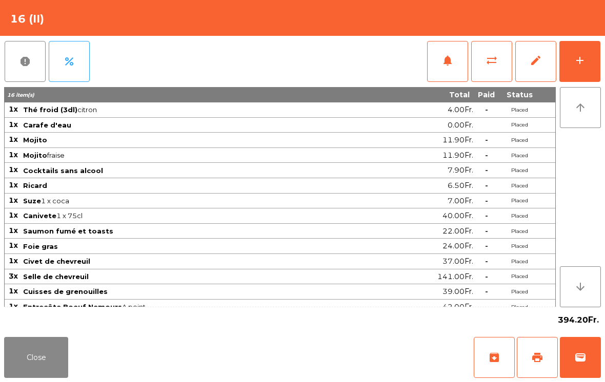
click at [24, 349] on button "Close" at bounding box center [36, 357] width 64 height 41
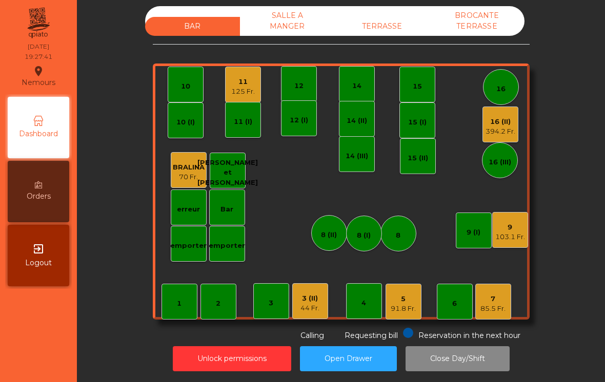
click at [311, 297] on div "3 (II)" at bounding box center [309, 299] width 19 height 10
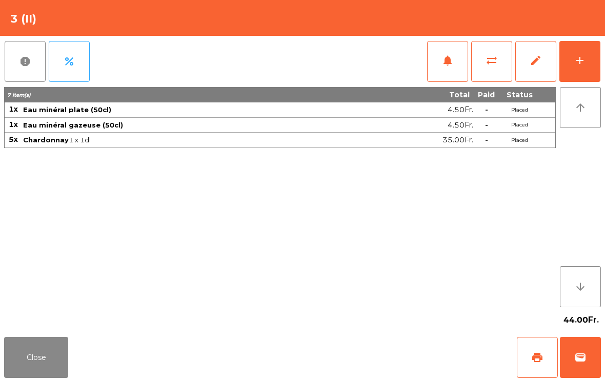
click at [591, 75] on button "add" at bounding box center [579, 61] width 41 height 41
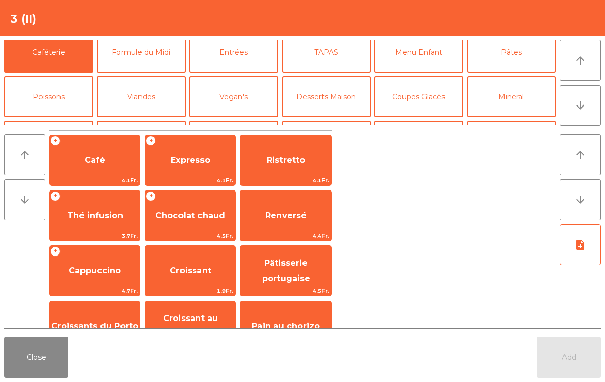
scroll to position [0, 0]
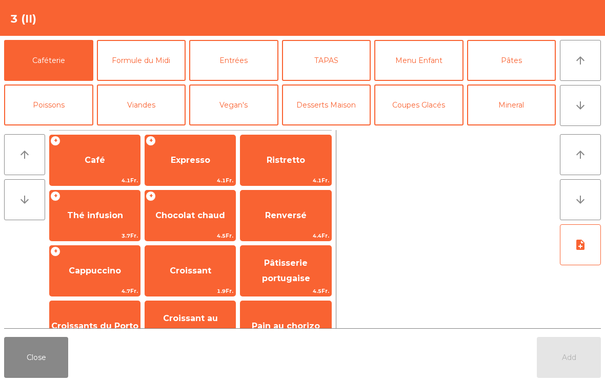
click at [241, 69] on button "Entrées" at bounding box center [233, 60] width 89 height 41
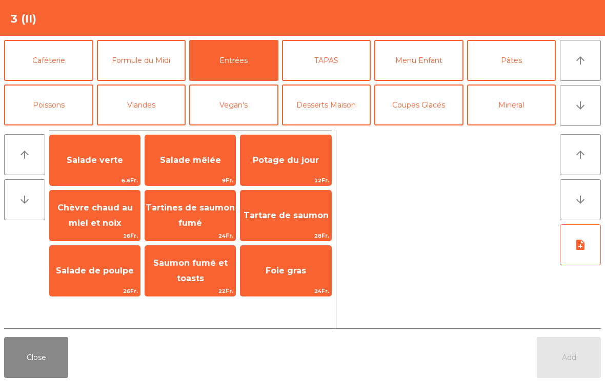
click at [198, 166] on span "Salade mêlée" at bounding box center [190, 161] width 90 height 28
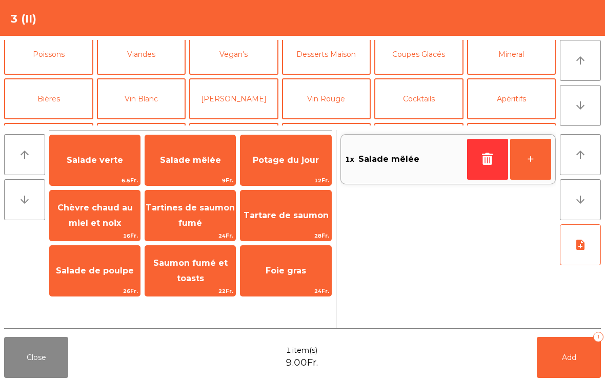
scroll to position [19, 0]
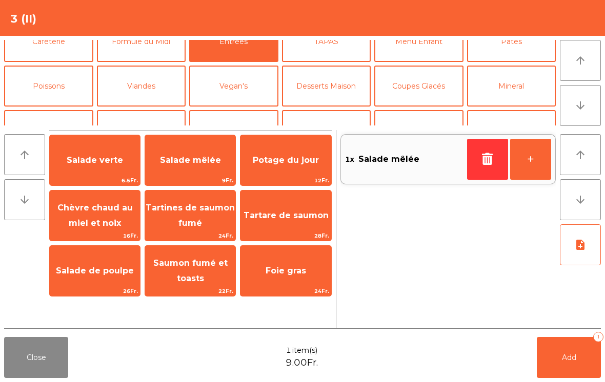
click at [517, 46] on button "Pâtes" at bounding box center [511, 41] width 89 height 41
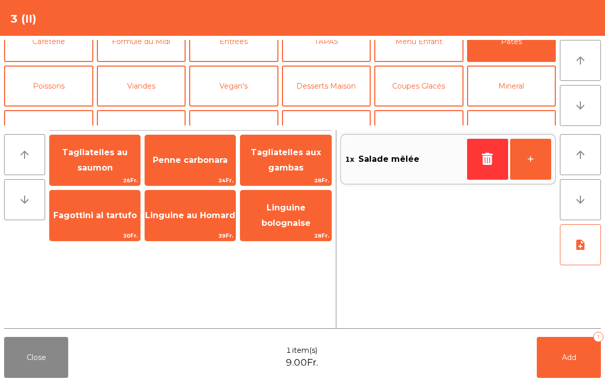
click at [276, 219] on span "Linguine bolognaise" at bounding box center [285, 215] width 49 height 25
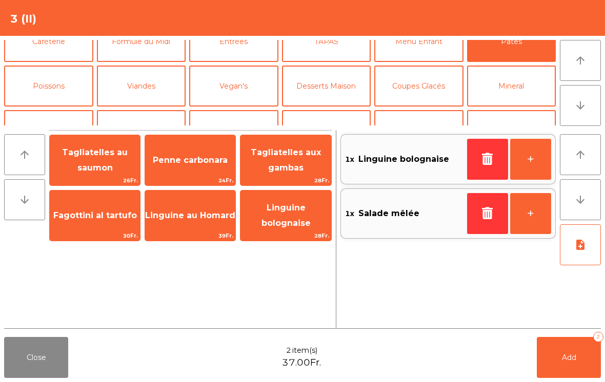
click at [62, 89] on button "Poissons" at bounding box center [48, 86] width 89 height 41
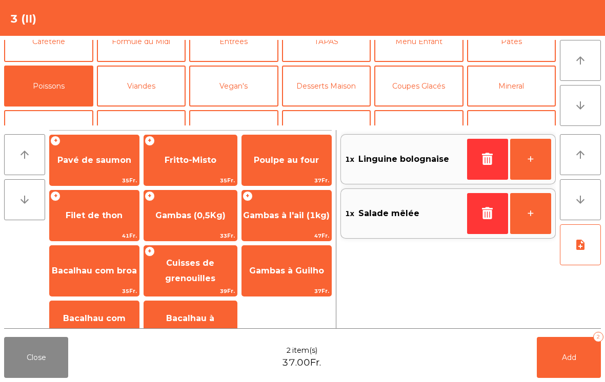
click at [82, 222] on span "Filet de thon" at bounding box center [94, 216] width 89 height 28
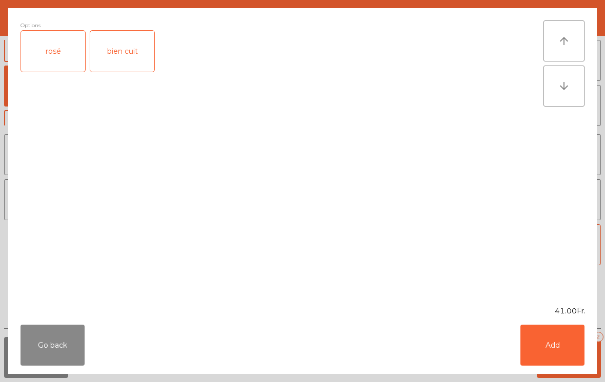
click at [54, 53] on div "rosé" at bounding box center [53, 51] width 64 height 41
click at [552, 333] on button "Add" at bounding box center [552, 345] width 64 height 41
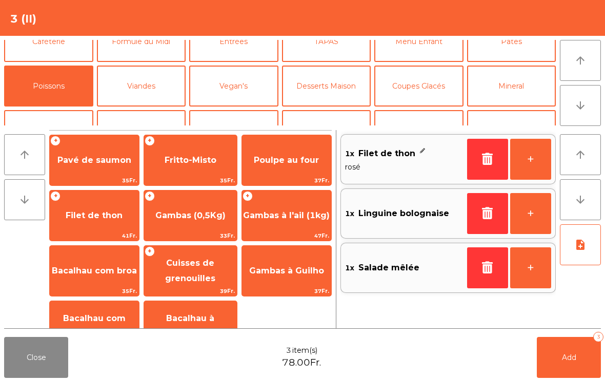
click at [590, 249] on button "note_add" at bounding box center [580, 244] width 41 height 41
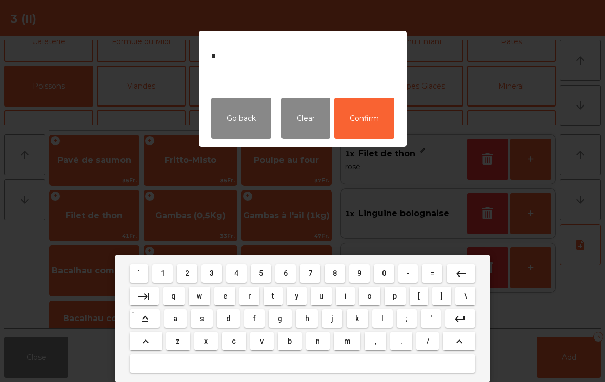
type textarea "**"
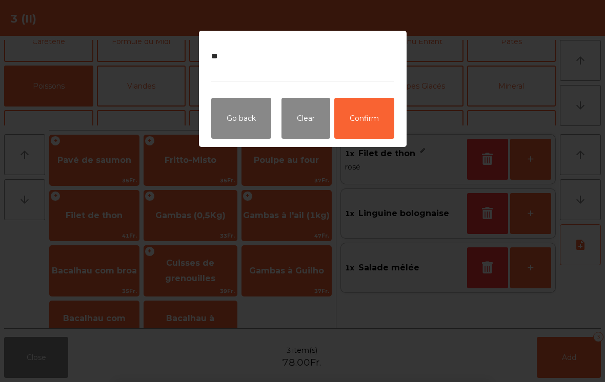
click at [372, 129] on button "Confirm" at bounding box center [364, 118] width 60 height 41
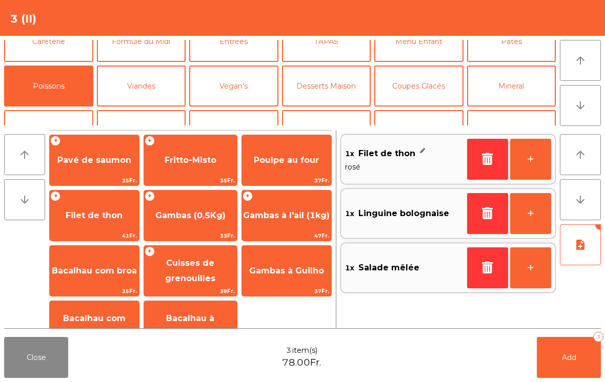
click at [487, 215] on icon "button" at bounding box center [487, 213] width 15 height 12
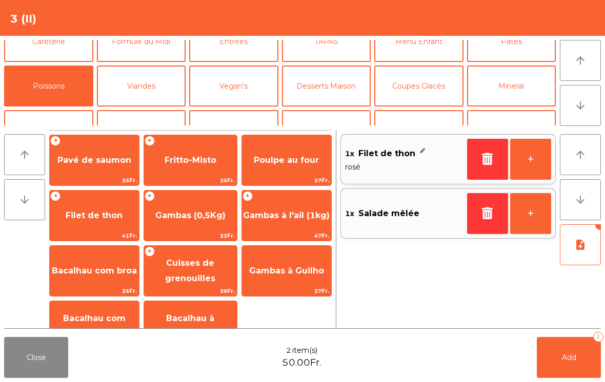
click at [530, 55] on button "Pâtes" at bounding box center [511, 41] width 89 height 41
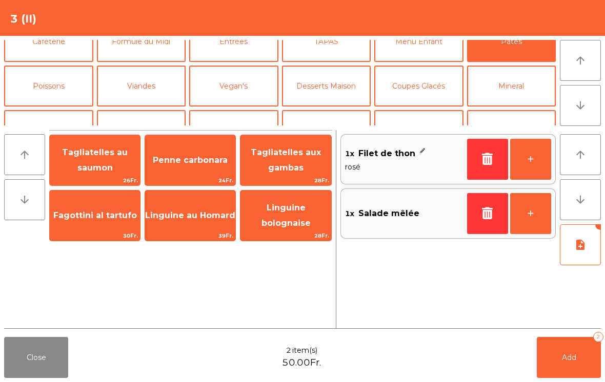
click at [197, 234] on span "39Fr." at bounding box center [190, 236] width 90 height 10
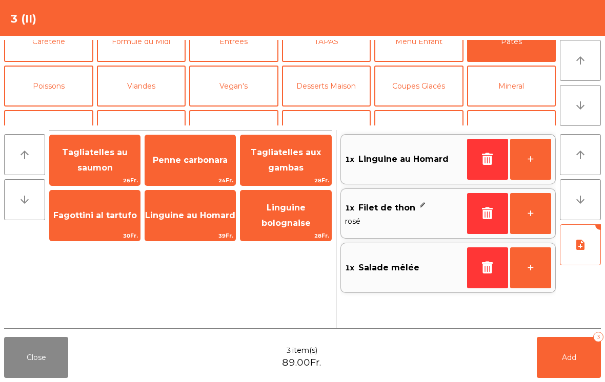
click at [546, 262] on button "+" at bounding box center [530, 268] width 41 height 41
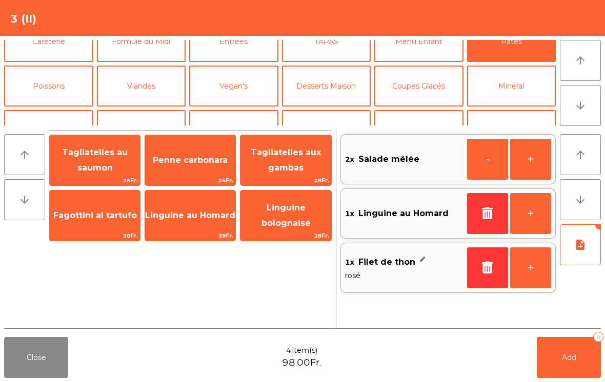
click at [579, 251] on button "note_add" at bounding box center [580, 244] width 41 height 41
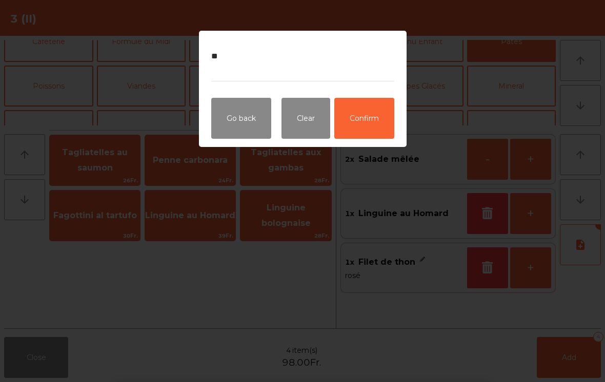
click at [383, 122] on button "Confirm" at bounding box center [364, 118] width 60 height 41
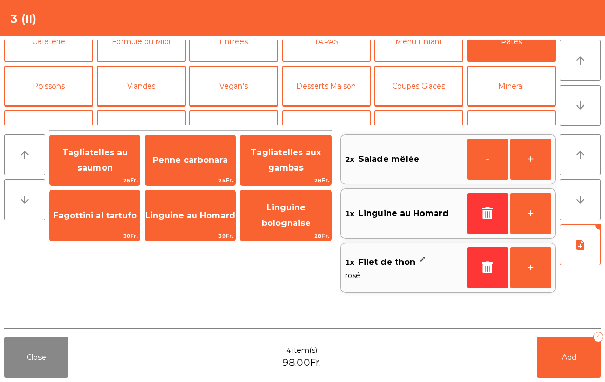
click at [556, 375] on button "Add 4" at bounding box center [569, 357] width 64 height 41
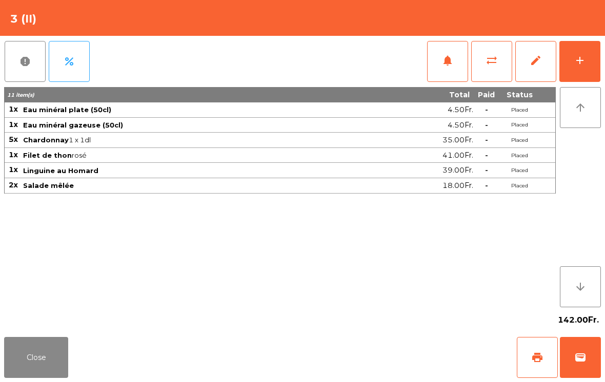
click at [28, 343] on button "Close" at bounding box center [36, 357] width 64 height 41
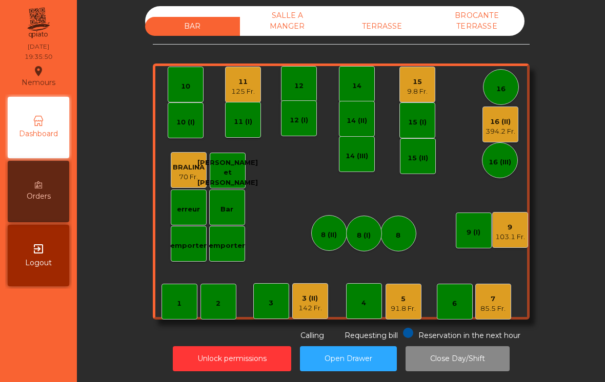
click at [314, 315] on div "3 (II) 142 Fr." at bounding box center [310, 301] width 36 height 36
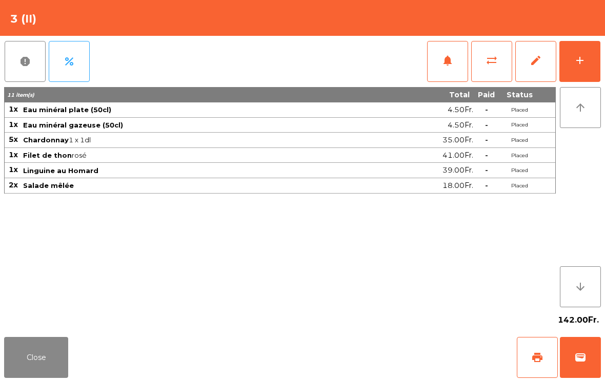
click at [507, 63] on button "sync_alt" at bounding box center [491, 61] width 41 height 41
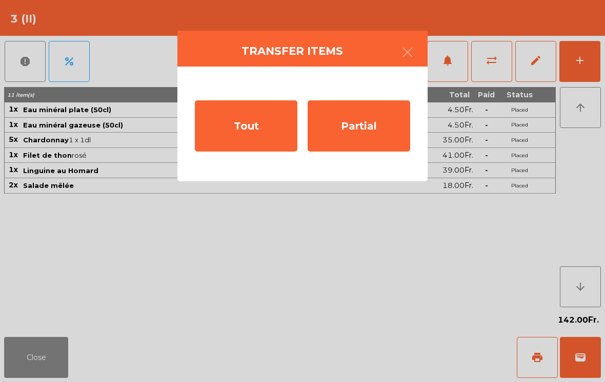
click at [364, 136] on div "Partial" at bounding box center [359, 125] width 103 height 51
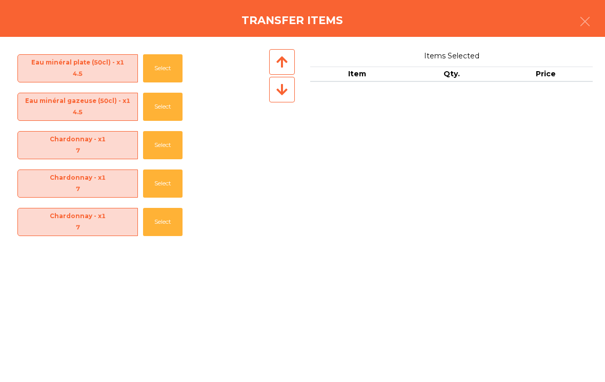
scroll to position [190, 0]
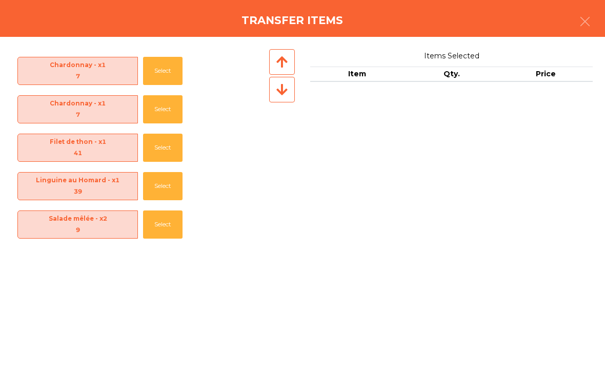
click at [153, 219] on button "Select" at bounding box center [162, 225] width 39 height 28
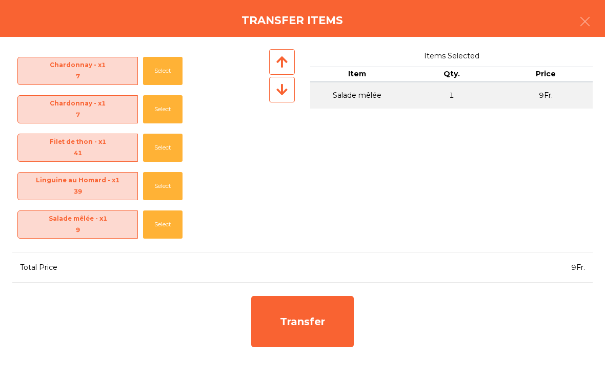
click at [301, 330] on div "Transfer" at bounding box center [302, 321] width 103 height 51
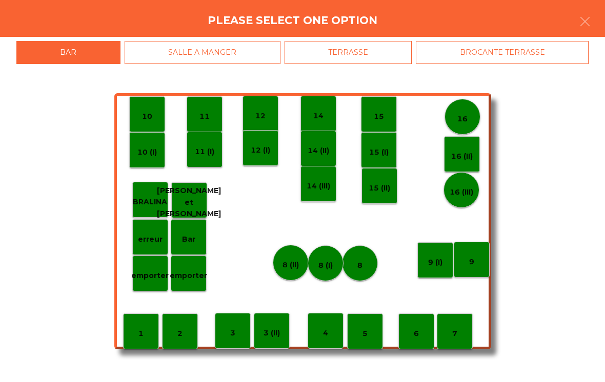
click at [151, 232] on div "erreur" at bounding box center [150, 238] width 25 height 16
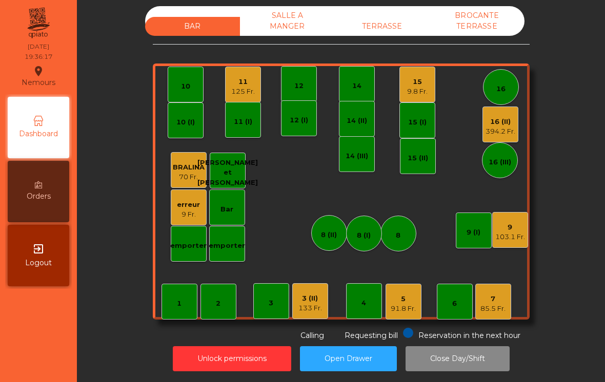
click at [497, 125] on div "16 (II) 394.2 Fr." at bounding box center [500, 125] width 36 height 36
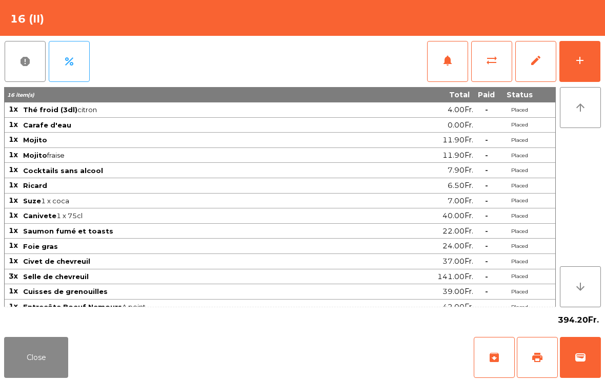
click at [445, 57] on span "notifications" at bounding box center [447, 60] width 12 height 12
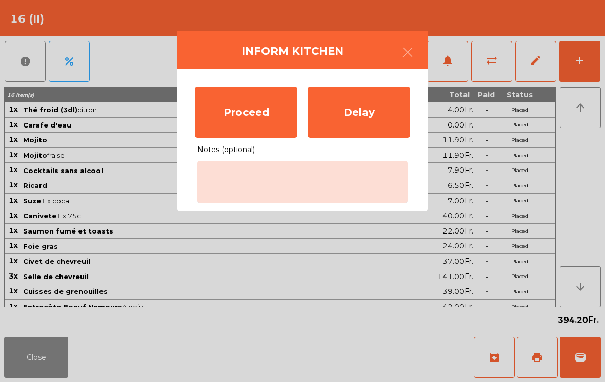
click at [237, 107] on div "Proceed" at bounding box center [246, 112] width 103 height 51
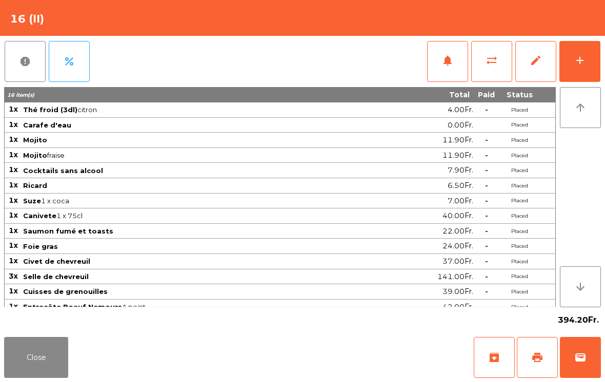
click at [29, 367] on button "Close" at bounding box center [36, 357] width 64 height 41
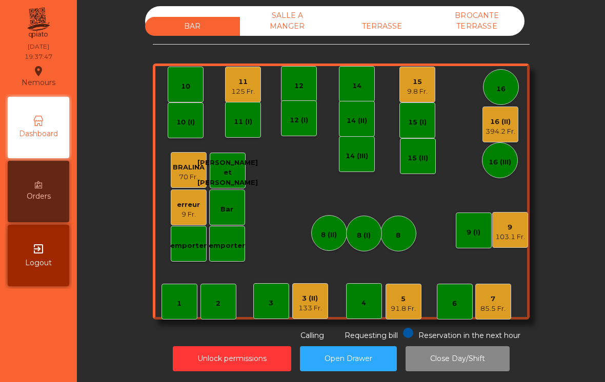
click at [504, 222] on div "9" at bounding box center [510, 227] width 30 height 10
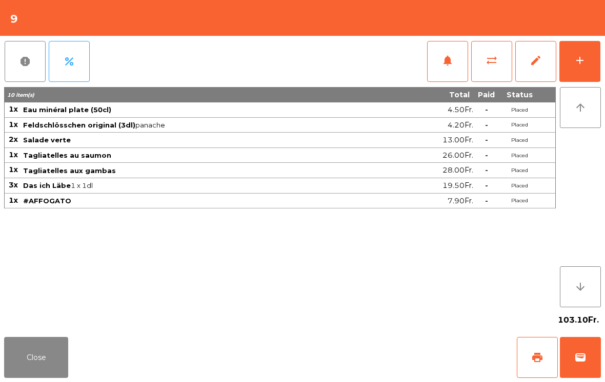
click at [586, 361] on button "wallet" at bounding box center [580, 357] width 41 height 41
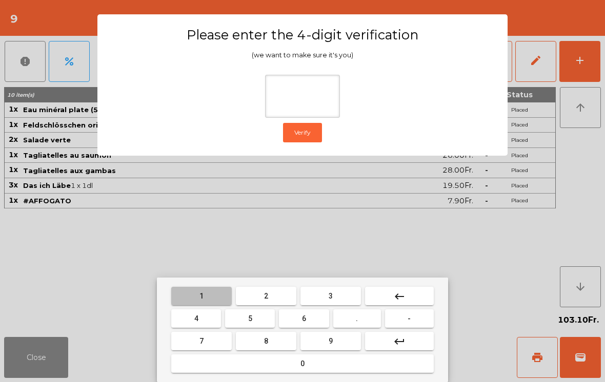
type input "*"
type input "***"
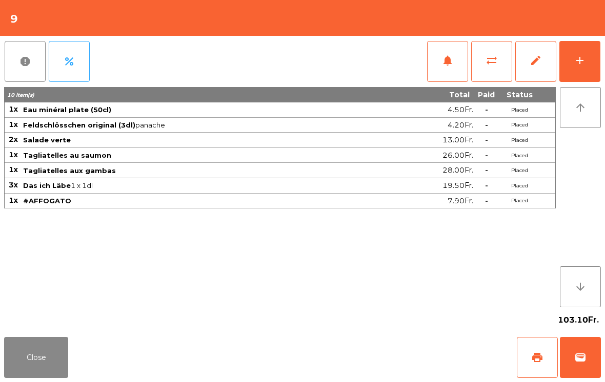
click at [380, 358] on div "Close print wallet" at bounding box center [302, 357] width 605 height 49
click at [380, 357] on div "Close print wallet" at bounding box center [302, 357] width 605 height 49
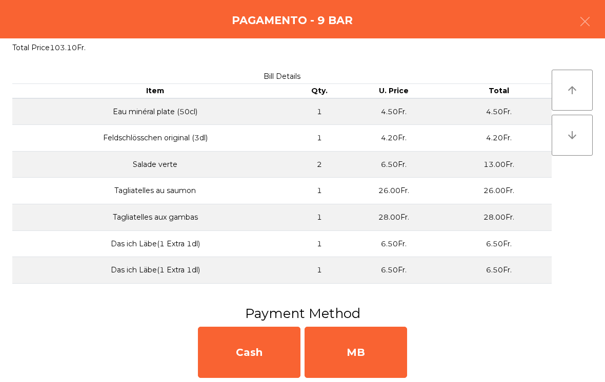
click at [374, 360] on div "MB" at bounding box center [355, 352] width 103 height 51
click at [379, 359] on div "No" at bounding box center [355, 352] width 103 height 51
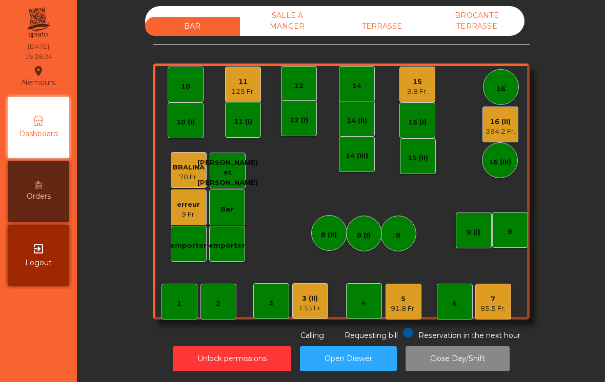
click at [318, 294] on div "3 (II)" at bounding box center [310, 299] width 24 height 10
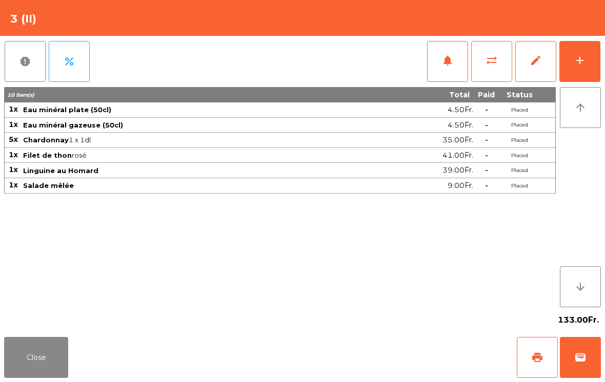
click at [44, 375] on button "Close" at bounding box center [36, 357] width 64 height 41
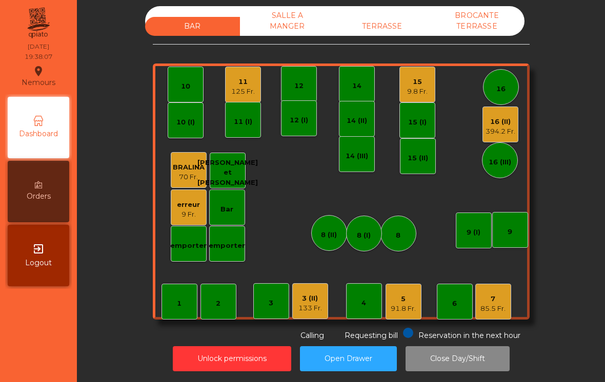
click at [310, 303] on div "3 (II) 133 Fr." at bounding box center [310, 301] width 36 height 36
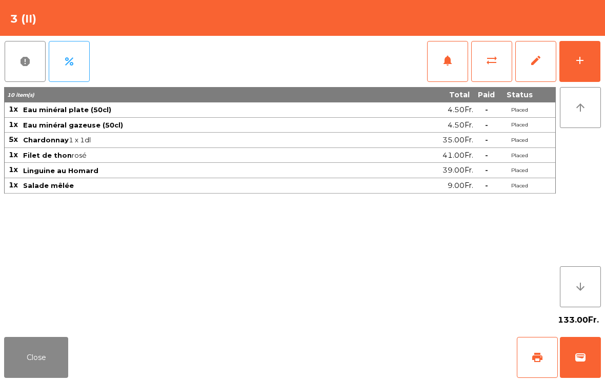
click at [33, 367] on button "Close" at bounding box center [36, 357] width 64 height 41
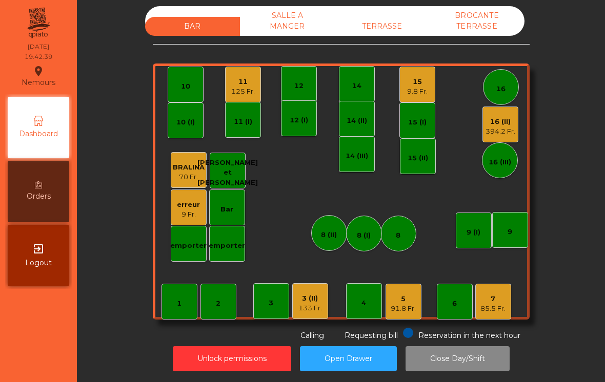
click at [411, 87] on div "9.8 Fr." at bounding box center [417, 92] width 21 height 10
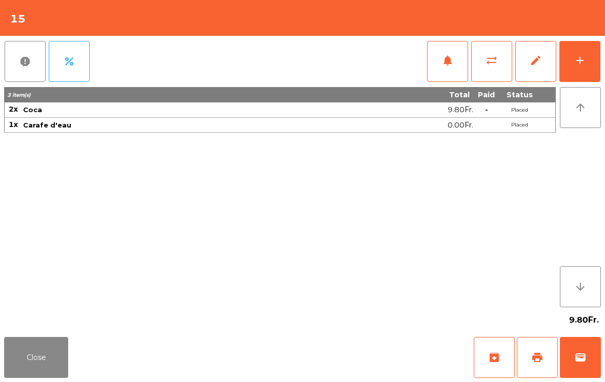
click at [571, 69] on button "add" at bounding box center [579, 61] width 41 height 41
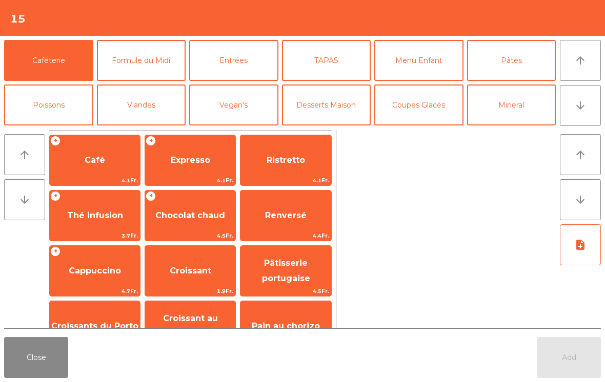
click at [228, 57] on button "Entrées" at bounding box center [233, 60] width 89 height 41
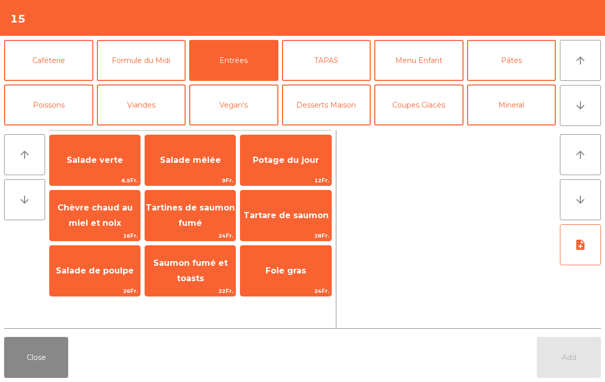
click at [94, 164] on span "Salade verte" at bounding box center [95, 160] width 56 height 10
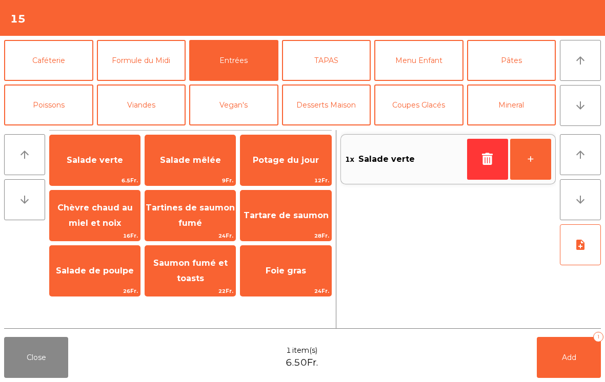
click at [318, 64] on button "TAPAS" at bounding box center [326, 60] width 89 height 41
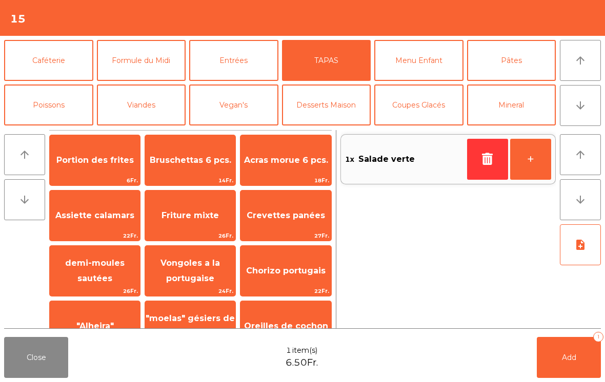
click at [183, 160] on span "Bruschettas 6 pcs." at bounding box center [190, 160] width 81 height 10
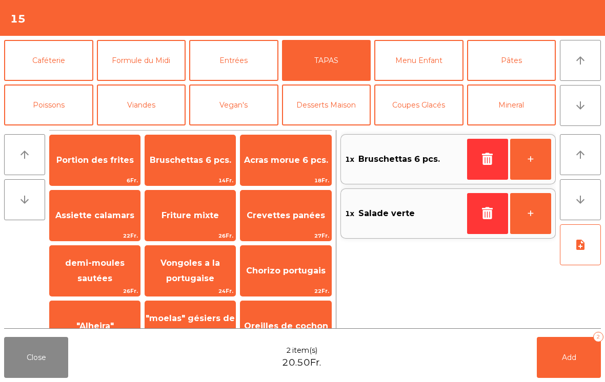
click at [139, 107] on button "Viandes" at bounding box center [141, 105] width 89 height 41
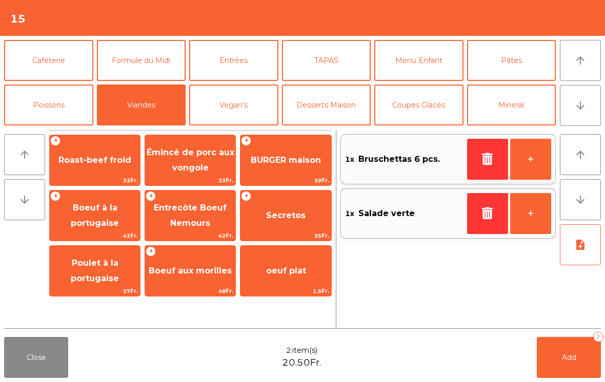
click at [307, 149] on span "BURGER maison" at bounding box center [285, 161] width 90 height 28
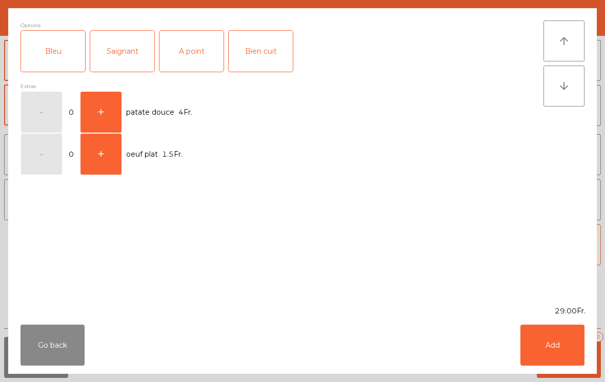
click at [122, 45] on div "Saignant" at bounding box center [122, 51] width 64 height 41
click at [561, 364] on button "Add" at bounding box center [552, 345] width 64 height 41
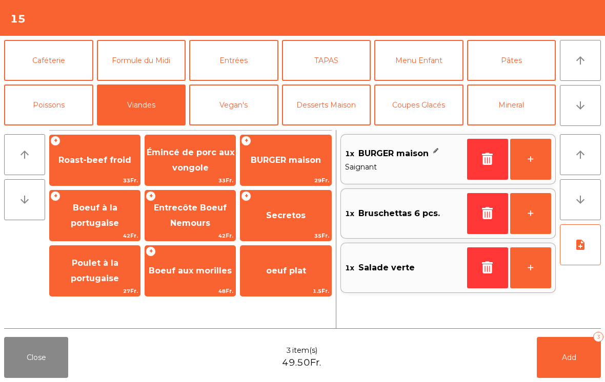
click at [519, 162] on button "+" at bounding box center [530, 159] width 41 height 41
click at [229, 62] on button "Entrées" at bounding box center [233, 60] width 89 height 41
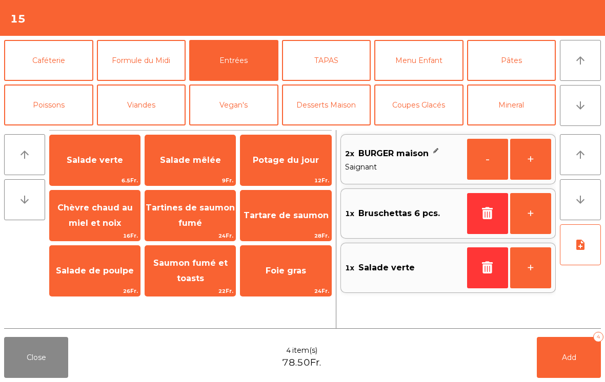
click at [197, 161] on span "Salade mêlée" at bounding box center [190, 160] width 61 height 10
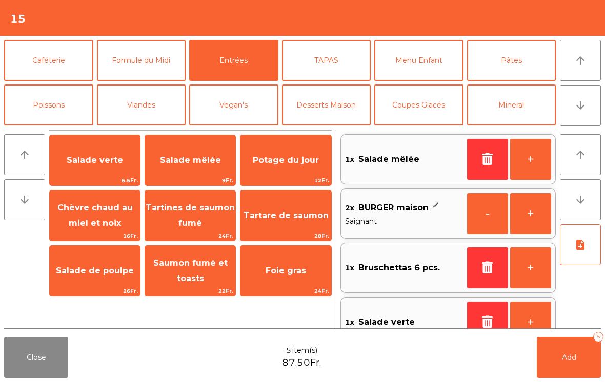
click at [325, 60] on button "TAPAS" at bounding box center [326, 60] width 89 height 41
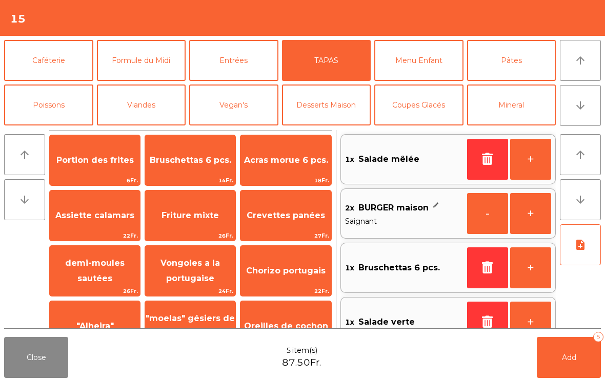
scroll to position [47, 0]
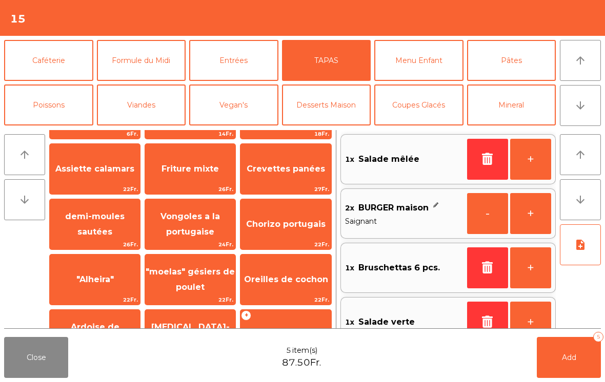
click at [185, 172] on span "Friture mixte" at bounding box center [189, 169] width 57 height 10
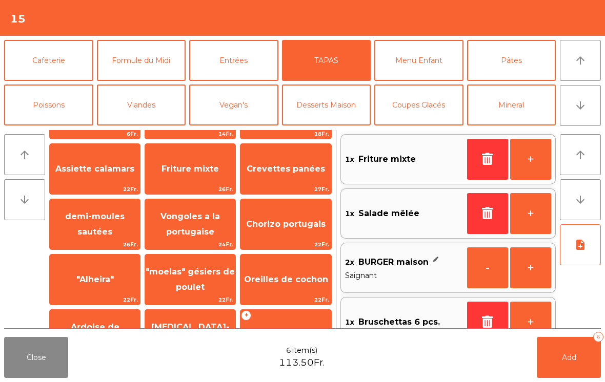
scroll to position [4, 0]
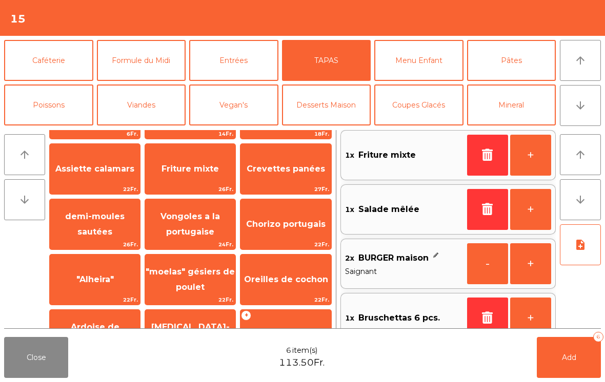
click at [580, 249] on icon "note_add" at bounding box center [580, 245] width 12 height 12
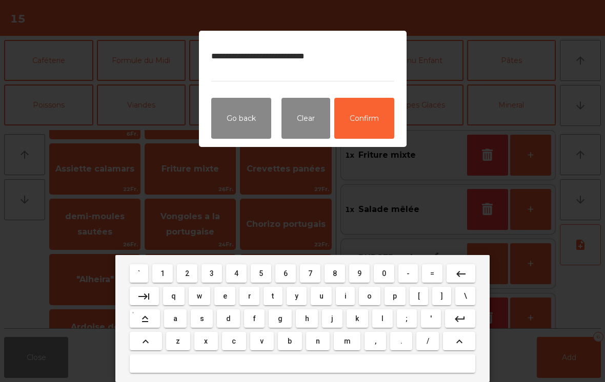
click at [304, 50] on textarea "**********" at bounding box center [302, 62] width 183 height 38
click at [313, 54] on textarea "**********" at bounding box center [302, 62] width 183 height 38
type textarea "**********"
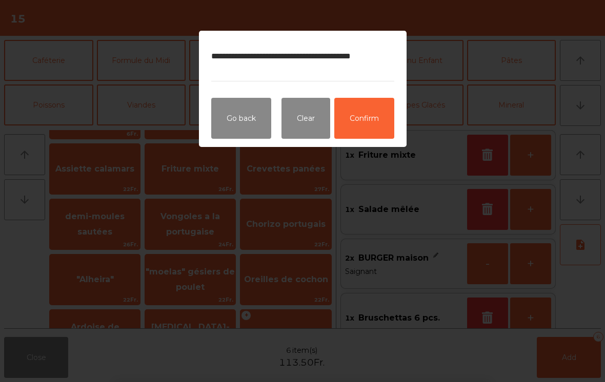
click at [367, 106] on button "Confirm" at bounding box center [364, 118] width 60 height 41
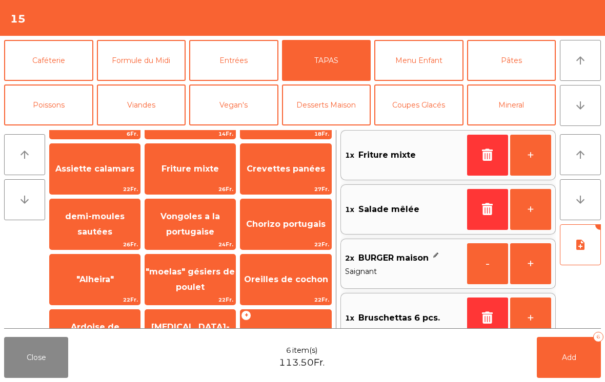
click at [576, 359] on span "Add" at bounding box center [569, 357] width 14 height 9
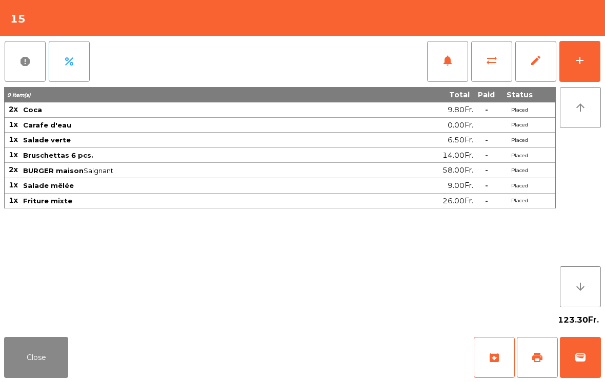
click at [46, 371] on button "Close" at bounding box center [36, 357] width 64 height 41
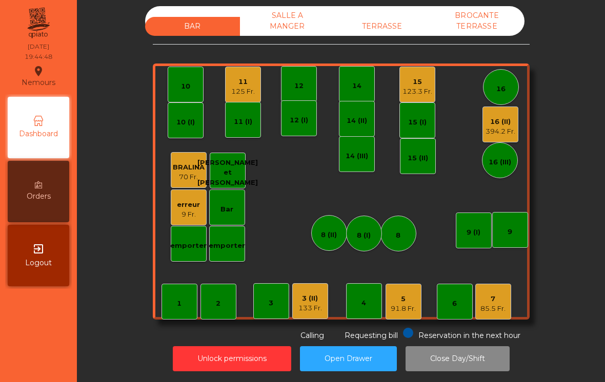
click at [323, 290] on div "3 (II) 133 Fr." at bounding box center [310, 301] width 36 height 36
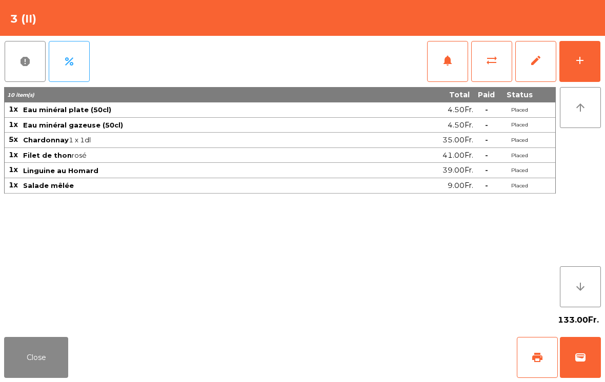
scroll to position [16, 0]
click at [444, 62] on span "notifications" at bounding box center [447, 60] width 12 height 12
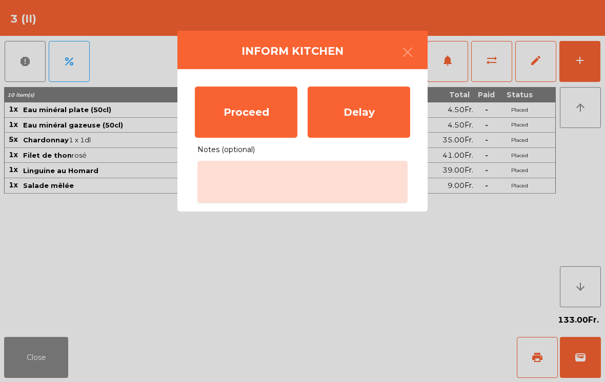
click at [257, 118] on div "Proceed" at bounding box center [246, 112] width 103 height 51
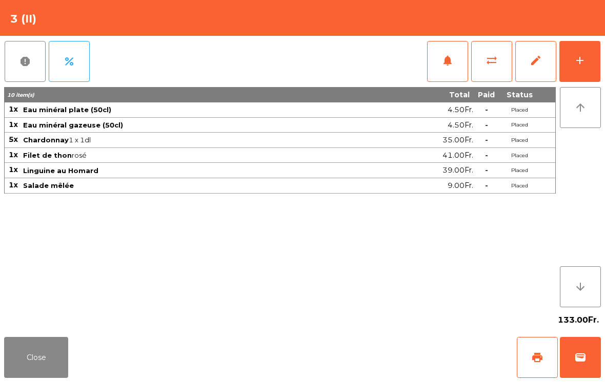
click at [31, 362] on button "Close" at bounding box center [36, 357] width 64 height 41
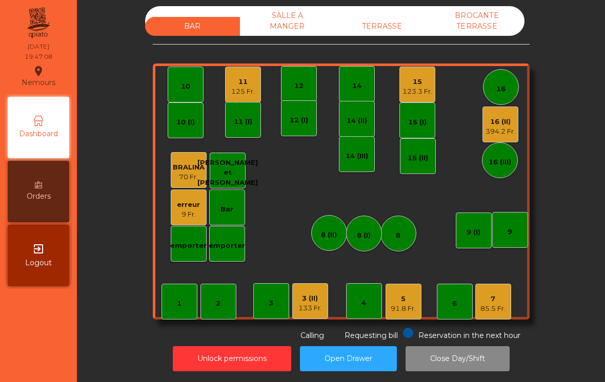
click at [421, 77] on div "15" at bounding box center [417, 82] width 30 height 10
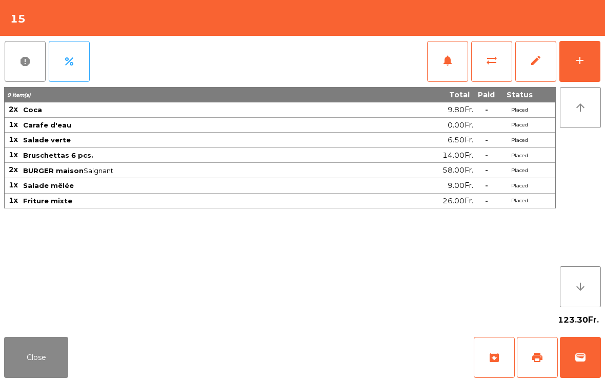
click at [23, 353] on button "Close" at bounding box center [36, 357] width 64 height 41
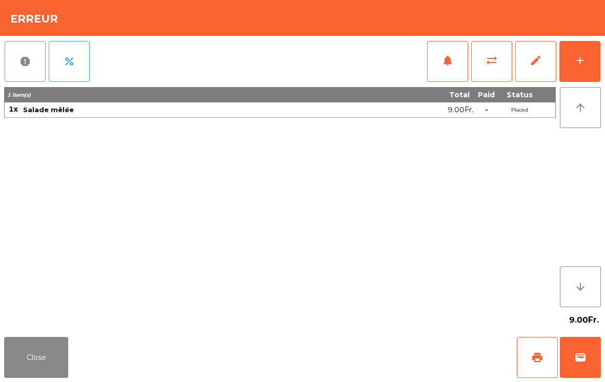
click at [22, 369] on button "Close" at bounding box center [36, 357] width 64 height 41
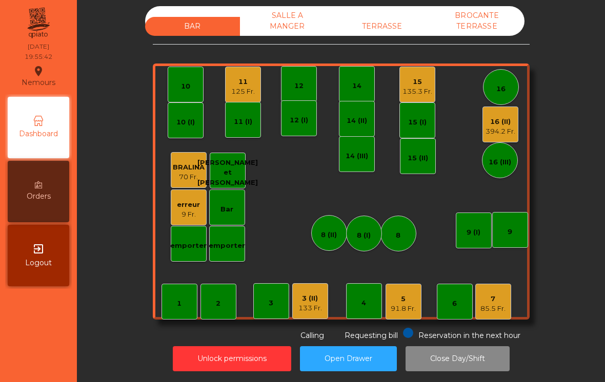
click at [315, 294] on div "3 (II)" at bounding box center [310, 299] width 24 height 10
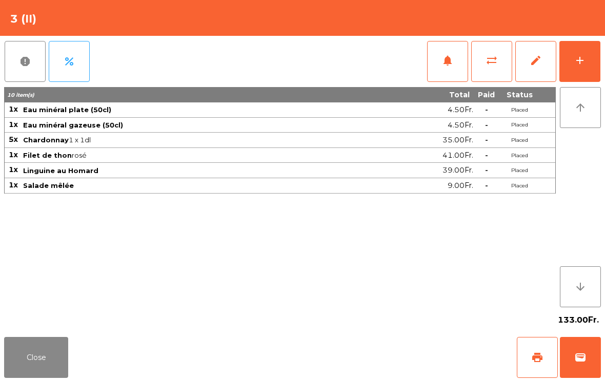
click at [599, 65] on button "add" at bounding box center [579, 61] width 41 height 41
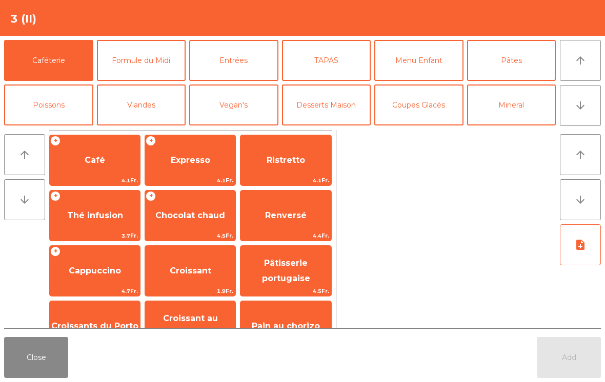
scroll to position [52, 0]
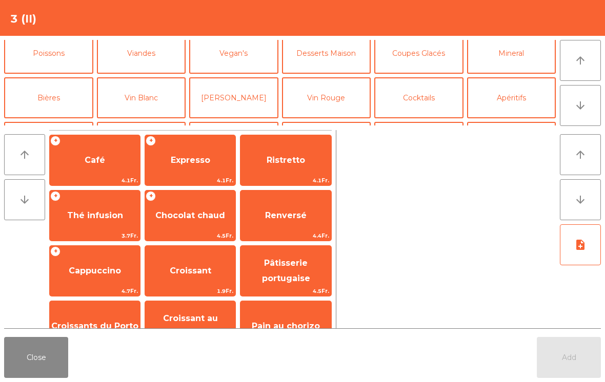
click at [341, 105] on button "Vin Rouge" at bounding box center [326, 97] width 89 height 41
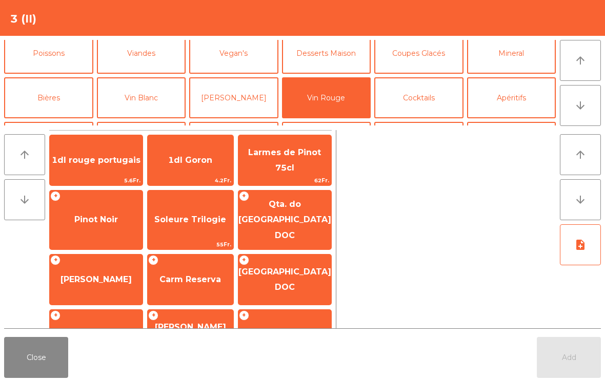
scroll to position [25, 0]
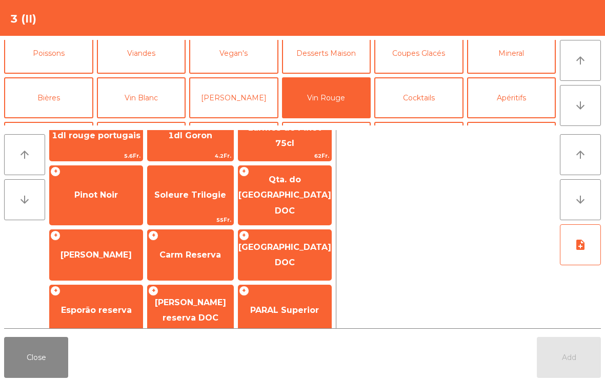
click at [195, 245] on span "Carm Reserva" at bounding box center [191, 255] width 86 height 28
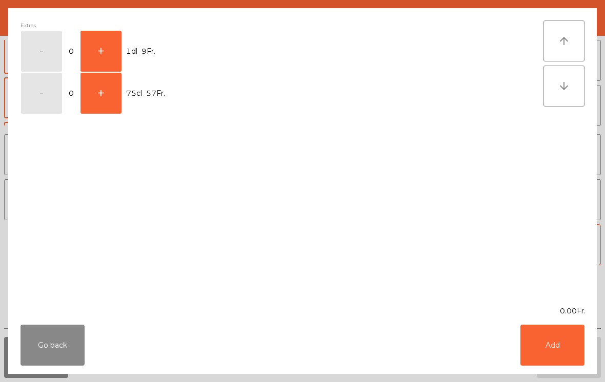
click at [104, 40] on button "+" at bounding box center [100, 51] width 41 height 41
click at [559, 353] on button "Add" at bounding box center [552, 345] width 64 height 41
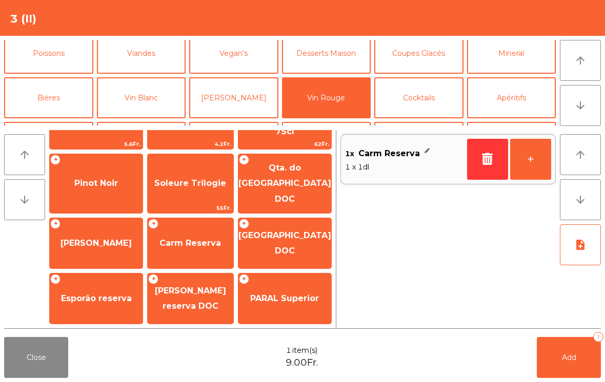
click at [546, 162] on button "+" at bounding box center [530, 159] width 41 height 41
click at [533, 362] on div "Close 2 item(s) 18.00Fr. Add 2" at bounding box center [302, 357] width 605 height 49
click at [577, 357] on button "Add 2" at bounding box center [569, 357] width 64 height 41
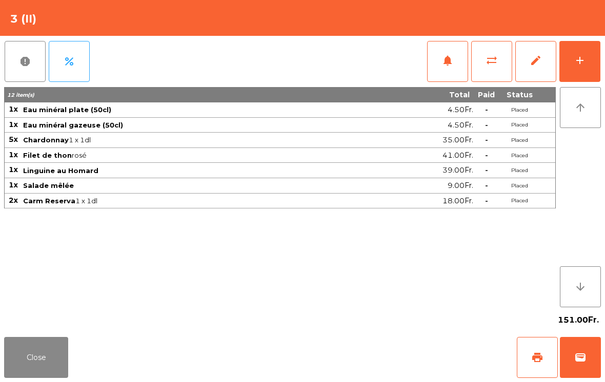
click at [47, 374] on button "Close" at bounding box center [36, 357] width 64 height 41
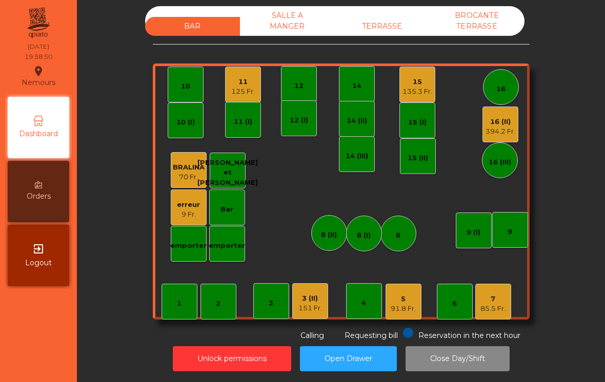
click at [403, 77] on div "15" at bounding box center [417, 82] width 30 height 10
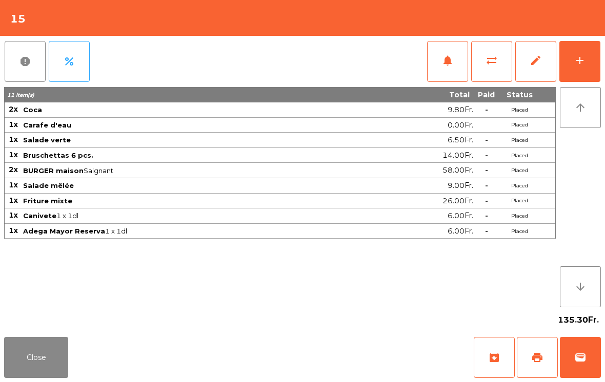
click at [447, 58] on span "notifications" at bounding box center [447, 60] width 12 height 12
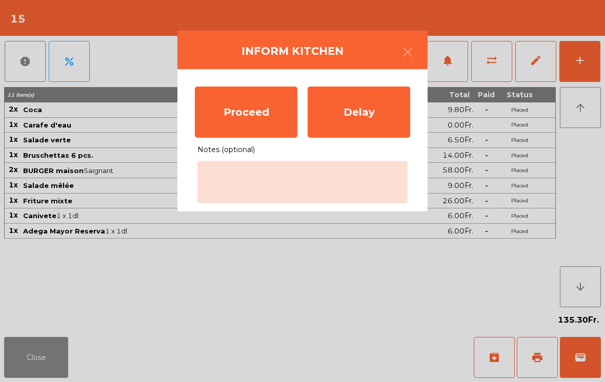
click at [257, 120] on div "Proceed" at bounding box center [246, 112] width 103 height 51
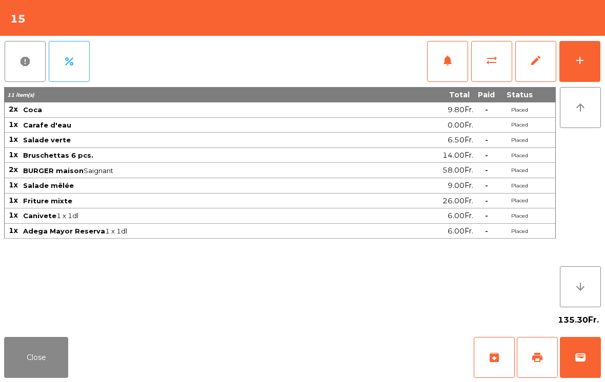
click at [32, 370] on button "Close" at bounding box center [36, 357] width 64 height 41
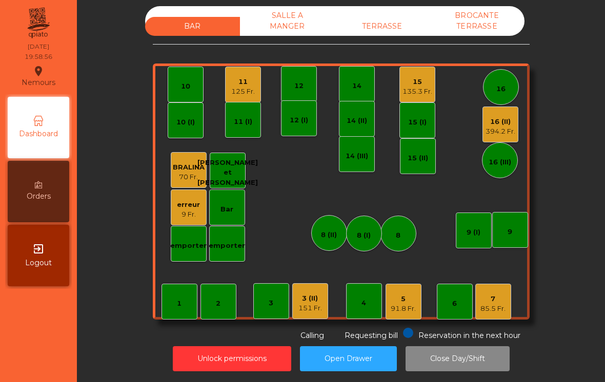
click at [236, 67] on div "11 125 Fr." at bounding box center [243, 85] width 36 height 36
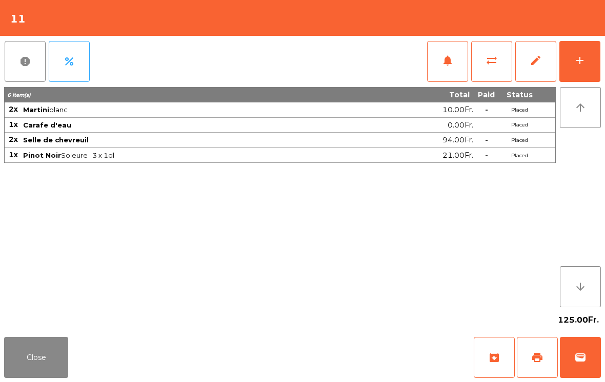
click at [573, 53] on button "add" at bounding box center [579, 61] width 41 height 41
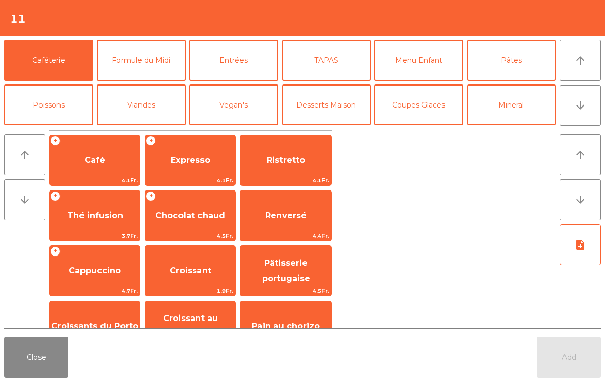
scroll to position [2, 0]
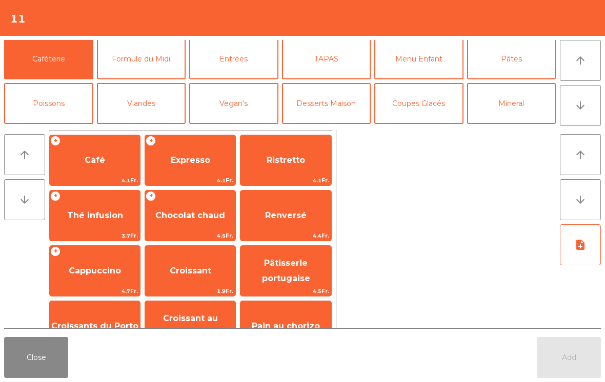
click at [324, 102] on button "Desserts Maison" at bounding box center [326, 103] width 89 height 41
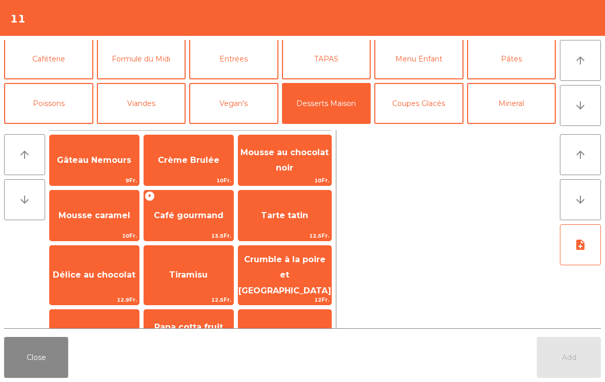
click at [191, 276] on span "Tiramisu" at bounding box center [188, 275] width 89 height 28
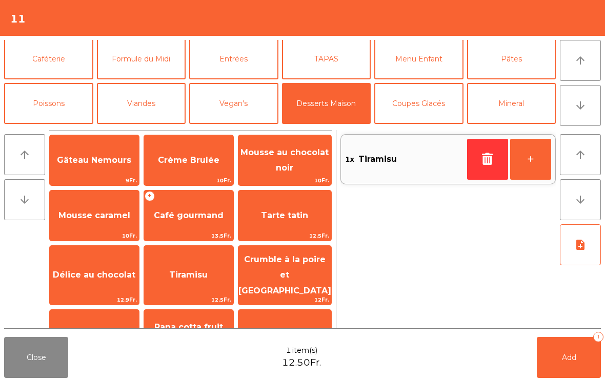
click at [282, 270] on span "Crumble à la poire et [GEOGRAPHIC_DATA]" at bounding box center [284, 275] width 93 height 59
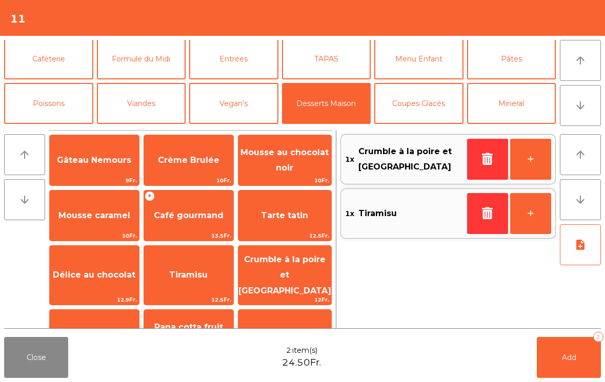
click at [568, 361] on span "Add" at bounding box center [569, 357] width 14 height 9
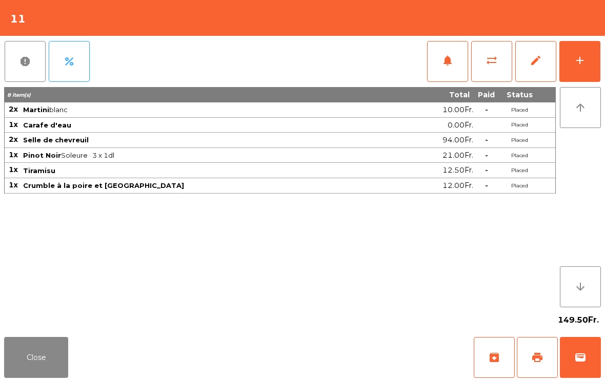
click at [46, 362] on button "Close" at bounding box center [36, 357] width 64 height 41
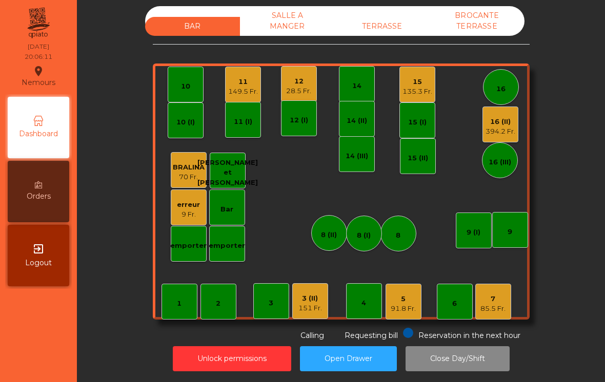
click at [295, 86] on div "28.5 Fr." at bounding box center [298, 91] width 25 height 10
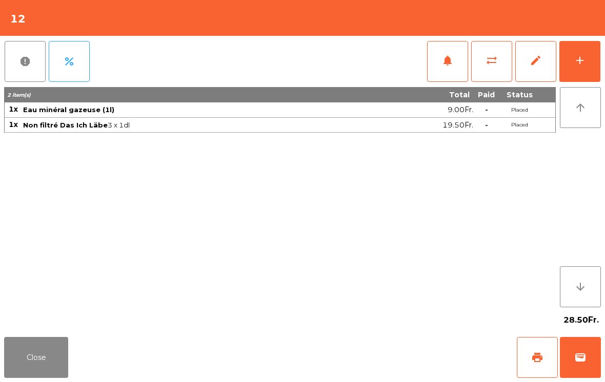
click at [30, 357] on button "Close" at bounding box center [36, 357] width 64 height 41
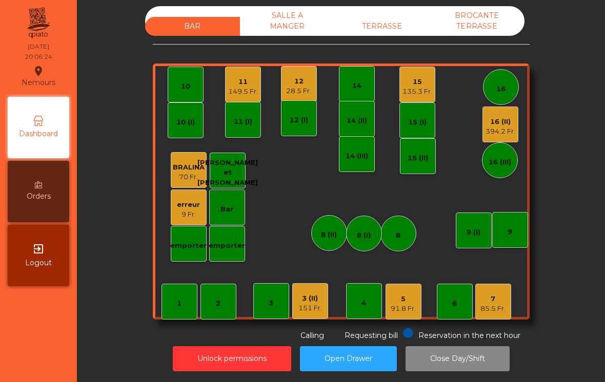
click at [307, 76] on div "12" at bounding box center [298, 81] width 25 height 10
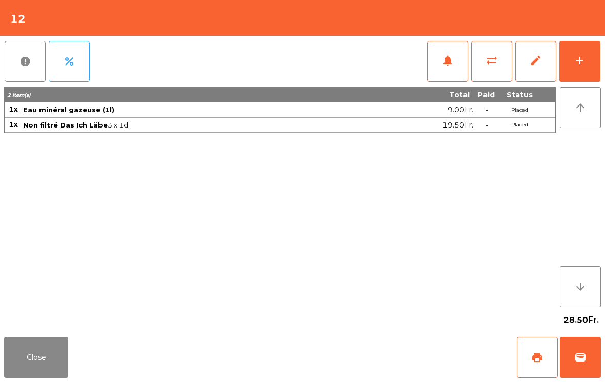
click at [38, 363] on button "Close" at bounding box center [36, 357] width 64 height 41
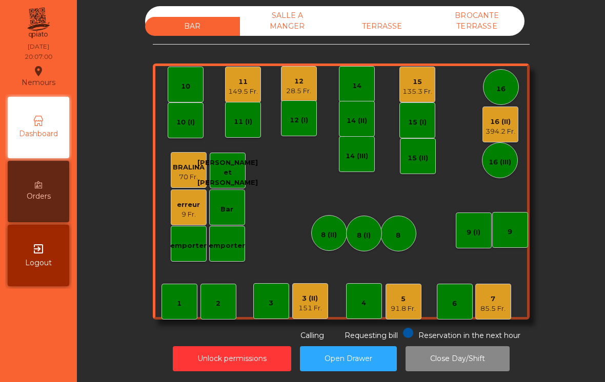
click at [509, 127] on div "394.2 Fr." at bounding box center [500, 132] width 30 height 10
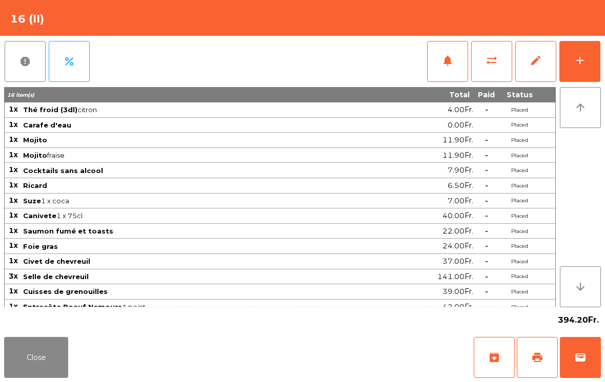
click at [39, 356] on button "Close" at bounding box center [36, 357] width 64 height 41
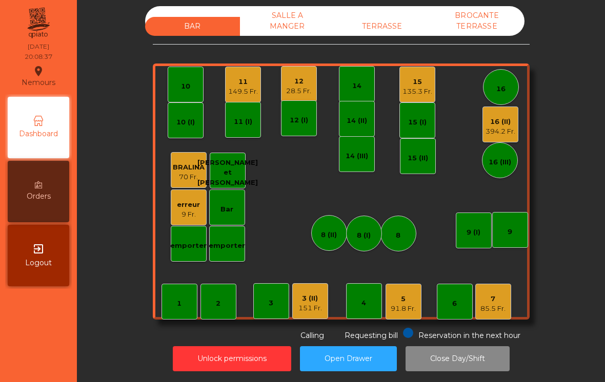
click at [415, 87] on div "135.3 Fr." at bounding box center [417, 92] width 30 height 10
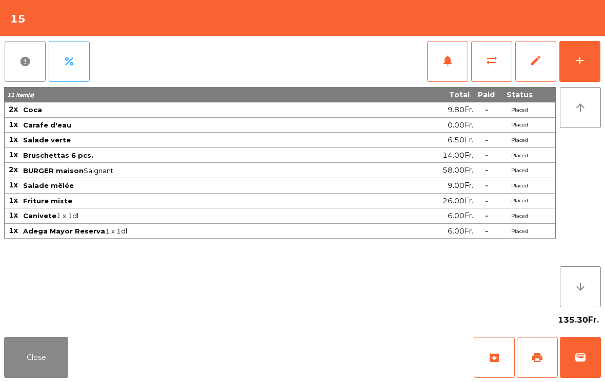
click at [37, 364] on button "Close" at bounding box center [36, 357] width 64 height 41
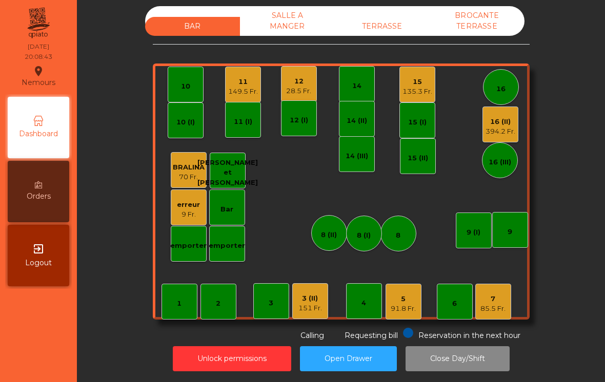
click at [417, 77] on div "15" at bounding box center [417, 82] width 30 height 10
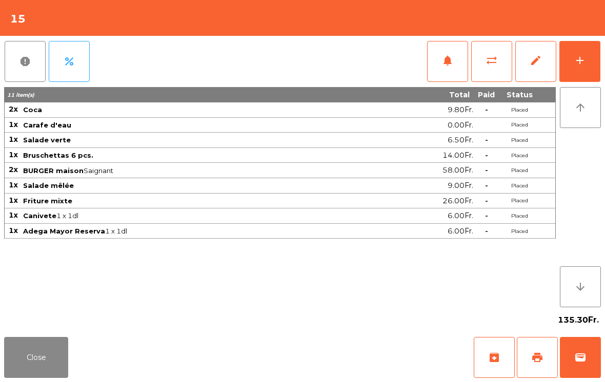
click at [44, 343] on button "Close" at bounding box center [36, 357] width 64 height 41
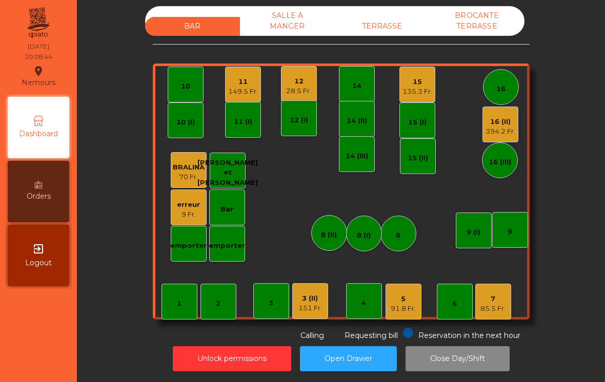
click at [302, 76] on div "12" at bounding box center [298, 81] width 25 height 10
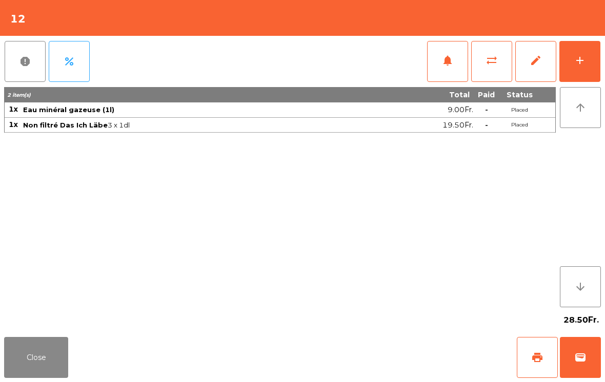
click at [588, 65] on button "add" at bounding box center [579, 61] width 41 height 41
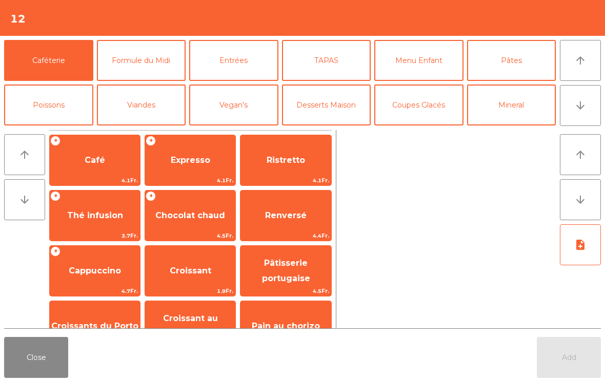
click at [240, 67] on button "Entrées" at bounding box center [233, 60] width 89 height 41
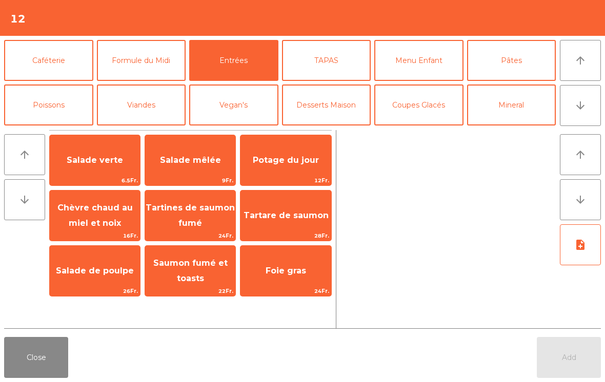
click at [320, 53] on button "TAPAS" at bounding box center [326, 60] width 89 height 41
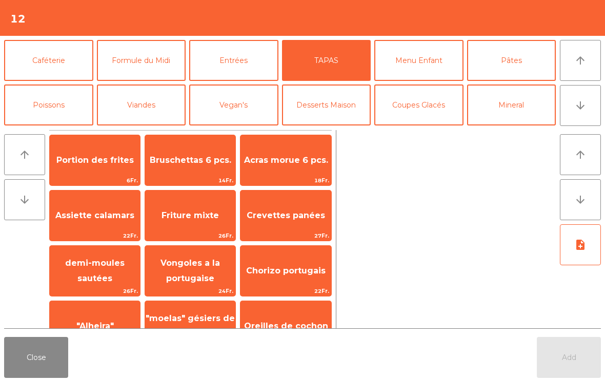
click at [200, 283] on span "Vongoles a la portugaise" at bounding box center [189, 270] width 59 height 25
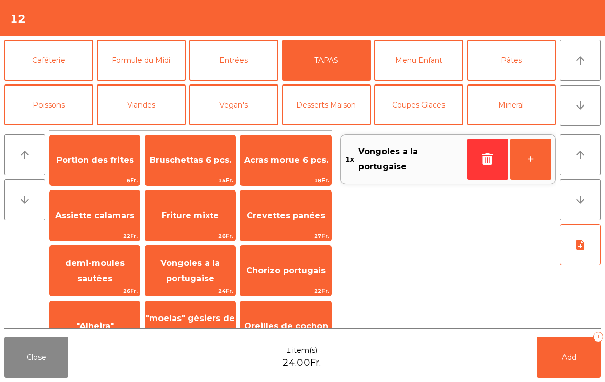
click at [50, 100] on button "Poissons" at bounding box center [48, 105] width 89 height 41
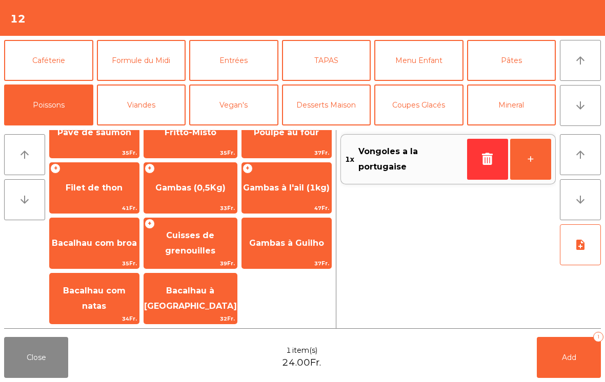
scroll to position [28, 0]
click at [202, 308] on span "Bacalhau à [GEOGRAPHIC_DATA]" at bounding box center [190, 299] width 93 height 44
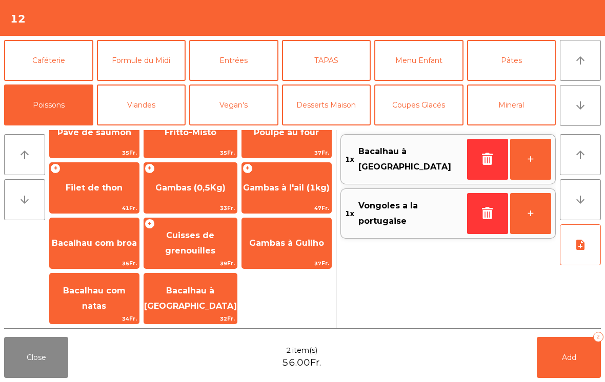
click at [532, 167] on button "+" at bounding box center [530, 159] width 41 height 41
click at [574, 251] on button "note_add" at bounding box center [580, 244] width 41 height 41
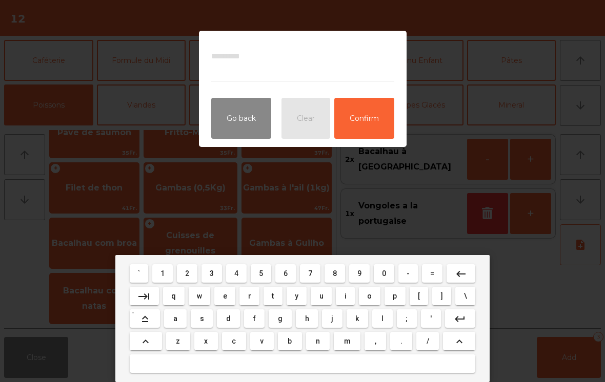
type textarea "*"
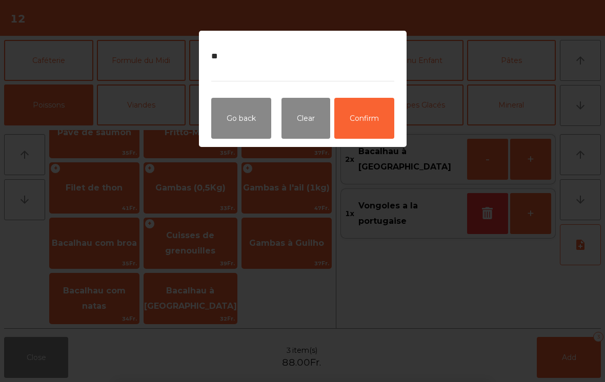
click at [376, 127] on button "Confirm" at bounding box center [364, 118] width 60 height 41
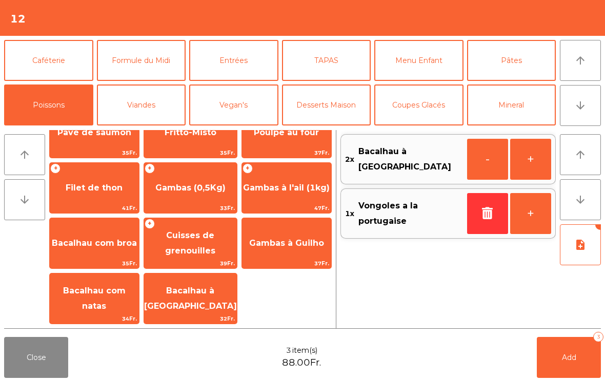
click at [574, 364] on button "Add 3" at bounding box center [569, 357] width 64 height 41
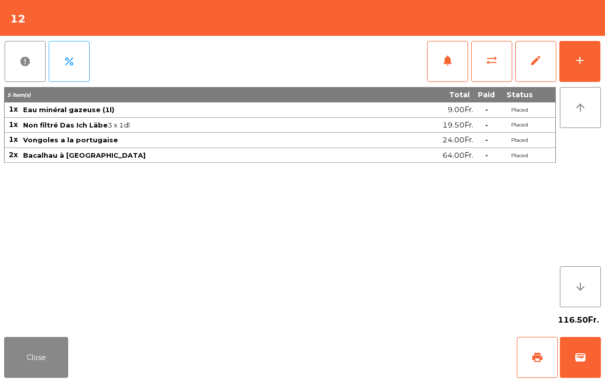
click at [35, 357] on button "Close" at bounding box center [36, 357] width 64 height 41
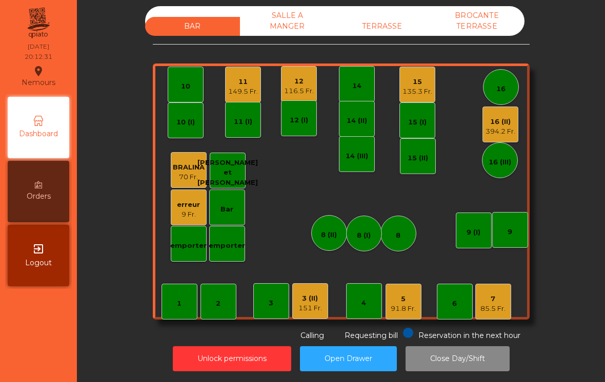
click at [242, 77] on div "11" at bounding box center [243, 82] width 30 height 10
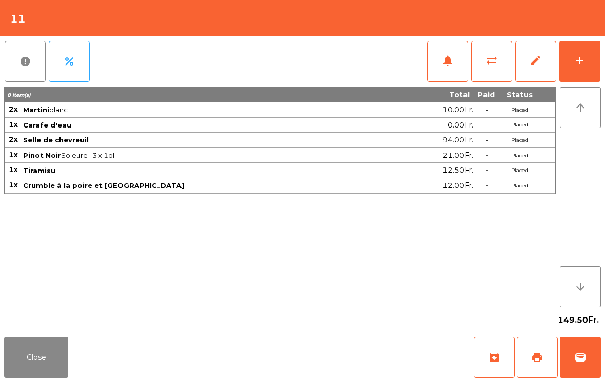
click at [34, 361] on button "Close" at bounding box center [36, 357] width 64 height 41
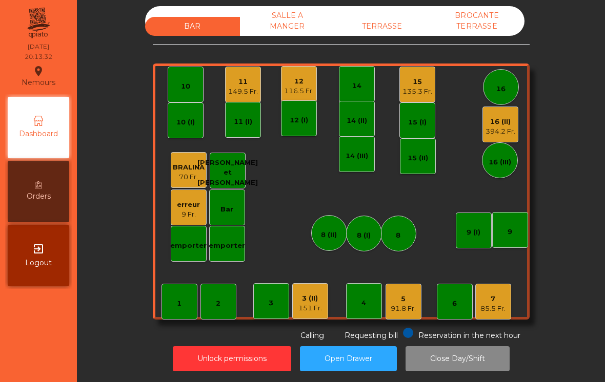
click at [509, 117] on div "16 (II)" at bounding box center [500, 122] width 30 height 10
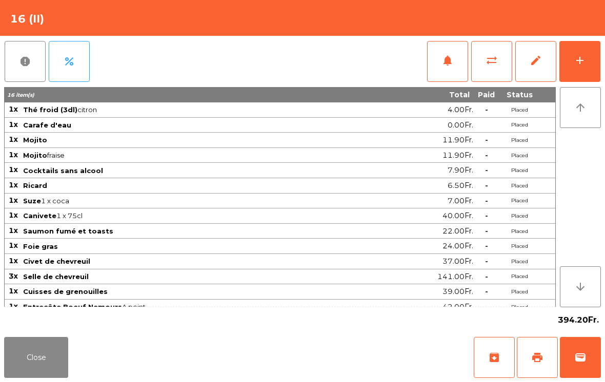
click at [55, 375] on button "Close" at bounding box center [36, 357] width 64 height 41
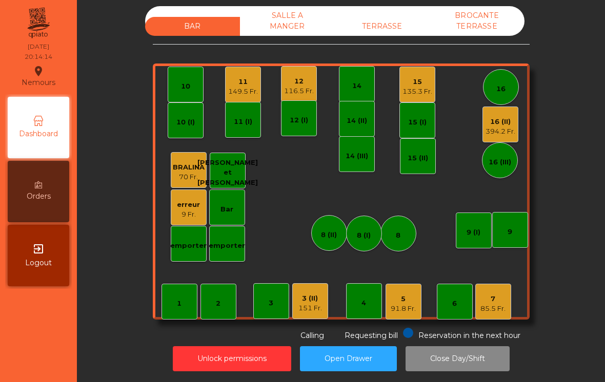
click at [313, 303] on div "151 Fr." at bounding box center [310, 308] width 24 height 10
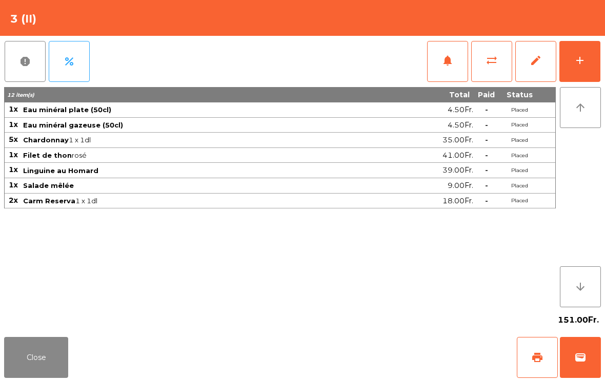
click at [569, 68] on button "add" at bounding box center [579, 61] width 41 height 41
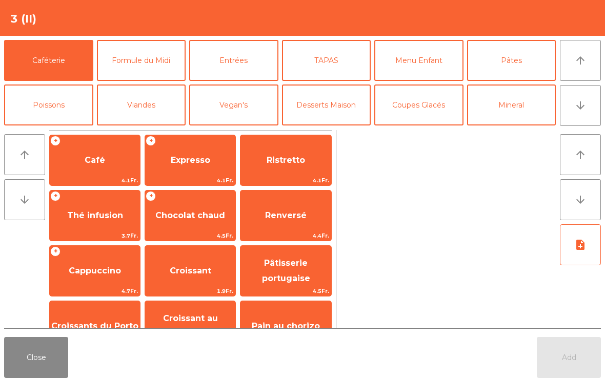
click at [577, 110] on icon "arrow_downward" at bounding box center [580, 105] width 12 height 12
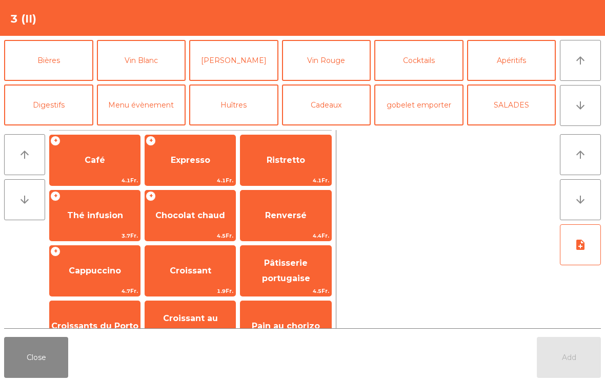
click at [330, 59] on button "Vin Rouge" at bounding box center [326, 60] width 89 height 41
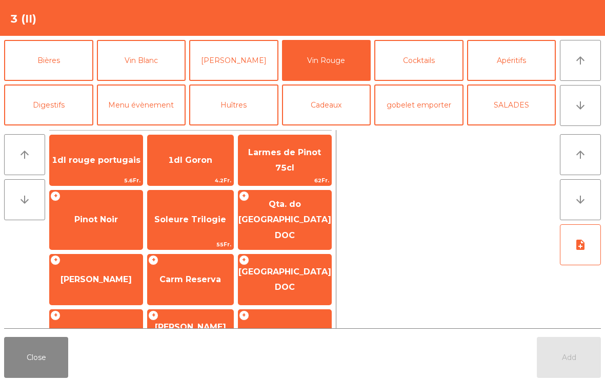
click at [193, 266] on span "Carm Reserva" at bounding box center [191, 280] width 86 height 28
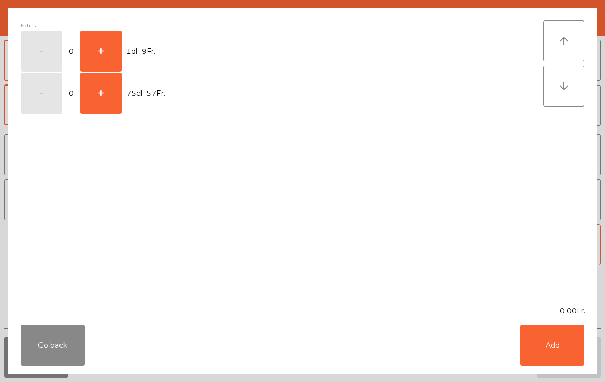
click at [101, 49] on button "+" at bounding box center [100, 51] width 41 height 41
click at [565, 339] on button "Add" at bounding box center [552, 345] width 64 height 41
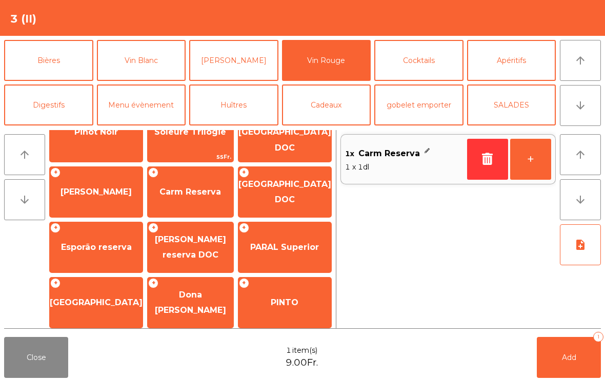
click at [531, 152] on button "+" at bounding box center [530, 159] width 41 height 41
click at [568, 371] on button "Add 2" at bounding box center [569, 357] width 64 height 41
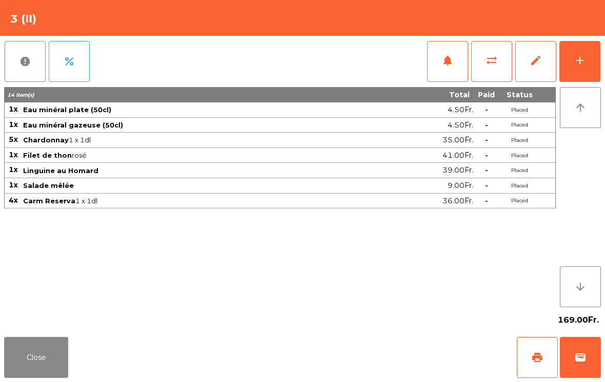
scroll to position [5, 0]
click at [579, 73] on button "add" at bounding box center [579, 61] width 41 height 41
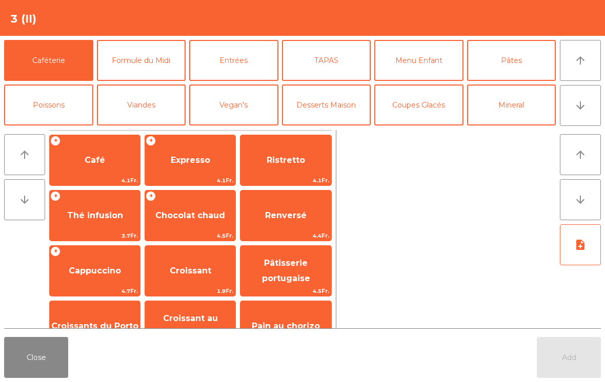
click at [596, 114] on button "arrow_downward" at bounding box center [580, 105] width 41 height 41
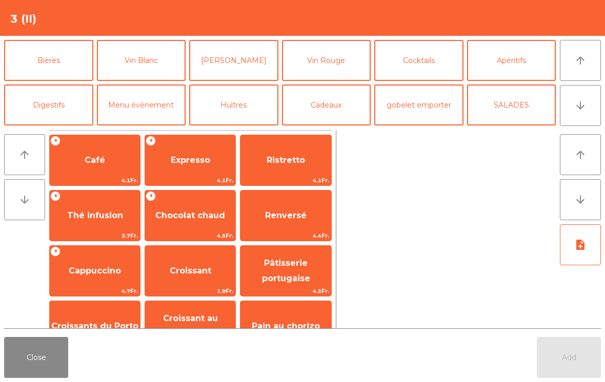
click at [339, 66] on button "Vin Rouge" at bounding box center [326, 60] width 89 height 41
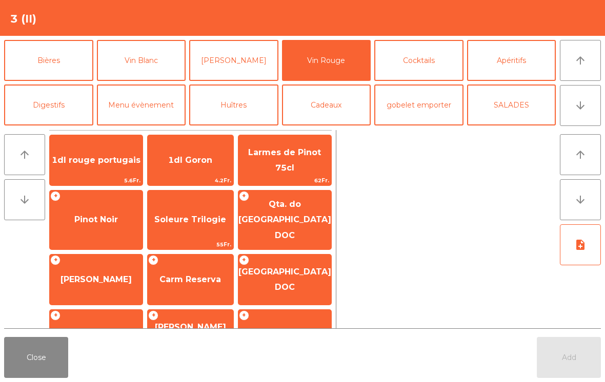
click at [208, 266] on span "Carm Reserva" at bounding box center [191, 280] width 86 height 28
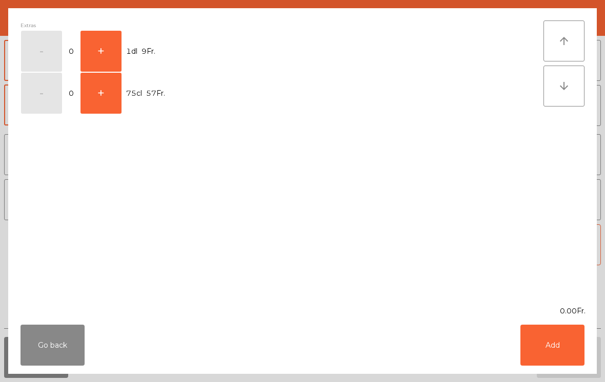
click at [119, 52] on button "+" at bounding box center [100, 51] width 41 height 41
click at [547, 358] on button "Add" at bounding box center [552, 345] width 64 height 41
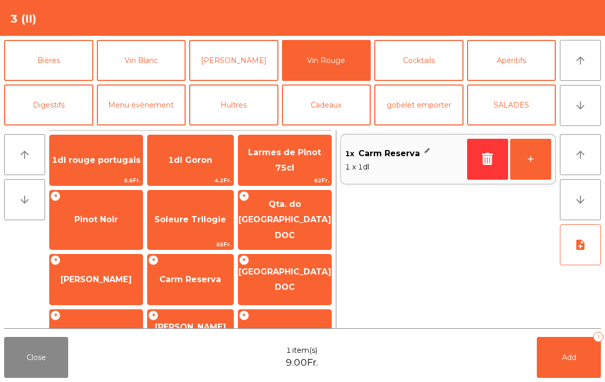
click at [546, 357] on button "Add 1" at bounding box center [569, 357] width 64 height 41
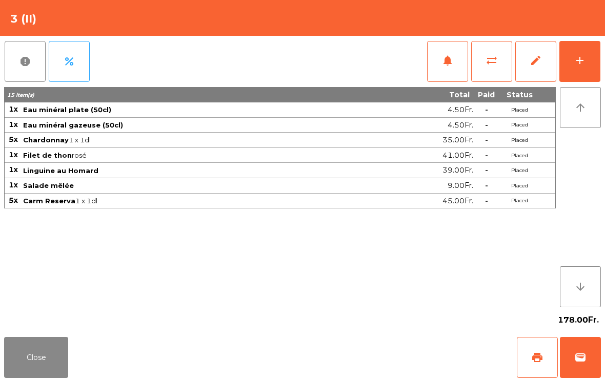
click at [38, 349] on button "Close" at bounding box center [36, 357] width 64 height 41
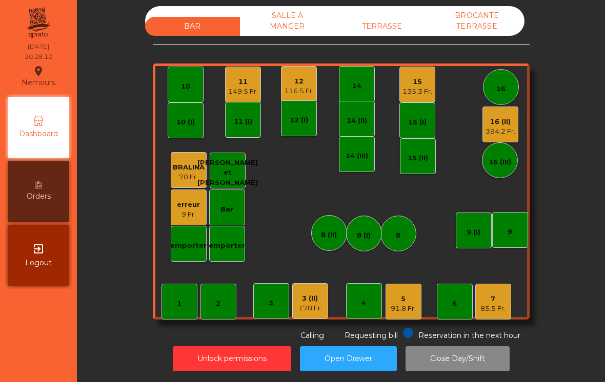
click at [315, 294] on div "3 (II)" at bounding box center [310, 299] width 24 height 10
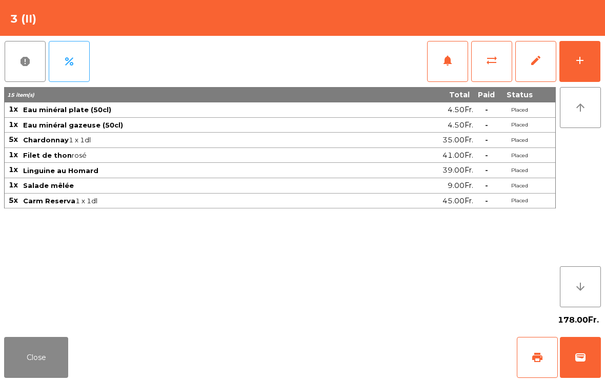
click at [571, 64] on button "add" at bounding box center [579, 61] width 41 height 41
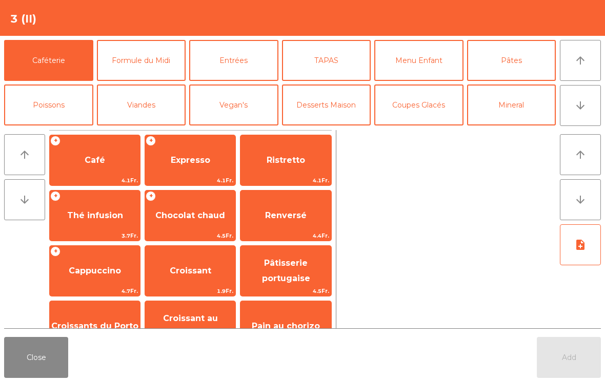
click at [583, 106] on icon "arrow_downward" at bounding box center [580, 105] width 12 height 12
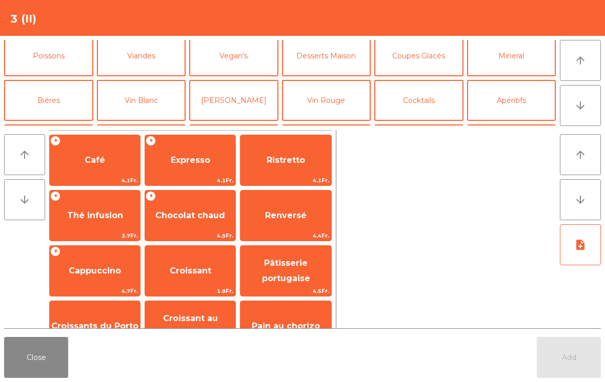
click at [416, 71] on button "Coupes Glacés" at bounding box center [418, 55] width 89 height 41
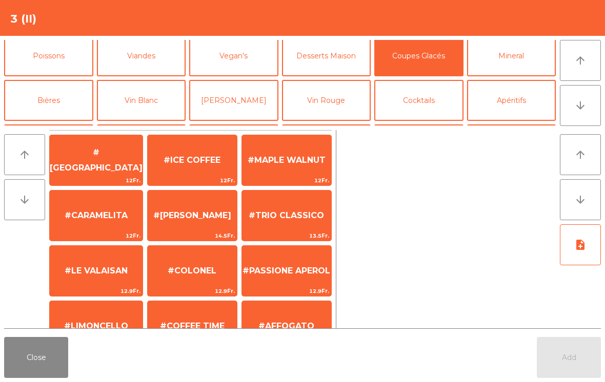
scroll to position [36, 0]
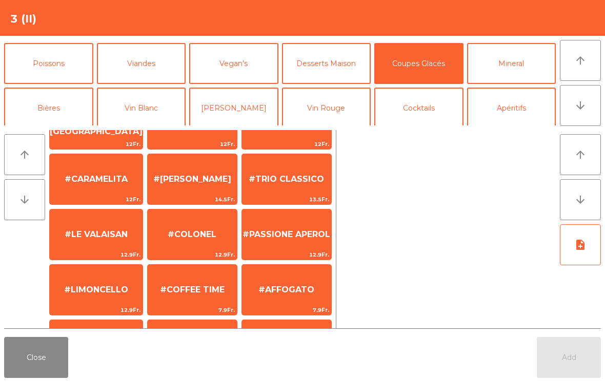
click at [104, 227] on span "#LE VALAISAN" at bounding box center [96, 235] width 93 height 28
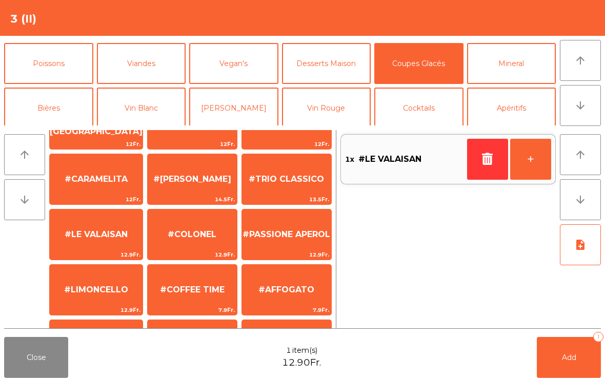
scroll to position [174, 0]
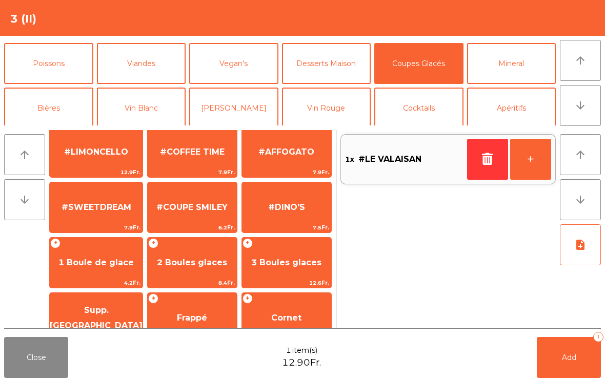
click at [183, 263] on span "2 Boules glaces" at bounding box center [192, 263] width 70 height 10
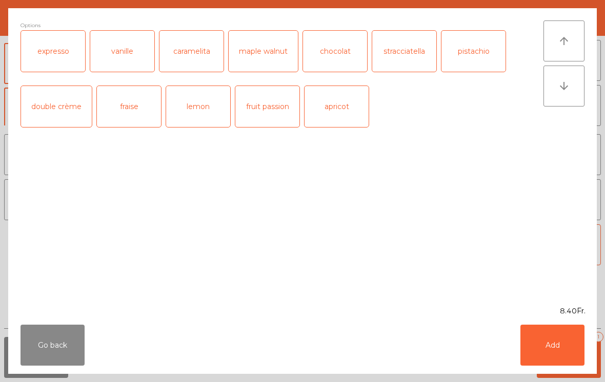
click at [549, 350] on button "Add" at bounding box center [552, 345] width 64 height 41
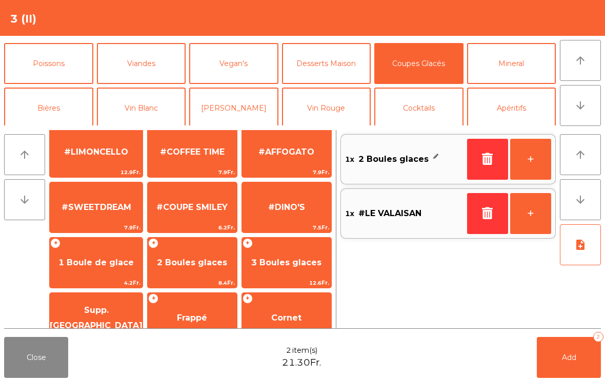
click at [560, 373] on button "Add 2" at bounding box center [569, 357] width 64 height 41
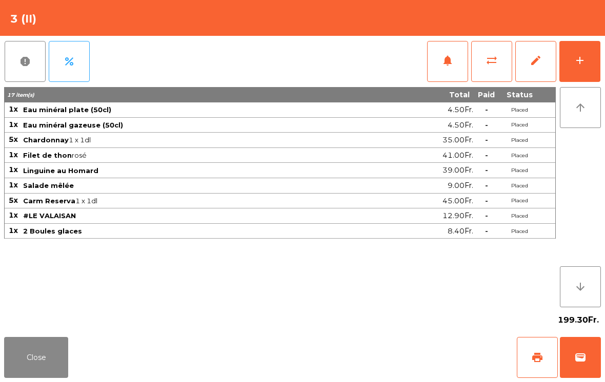
click at [39, 357] on button "Close" at bounding box center [36, 357] width 64 height 41
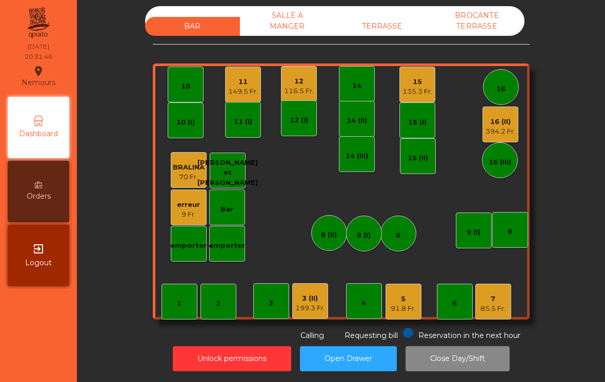
click at [234, 284] on div "2" at bounding box center [218, 302] width 36 height 36
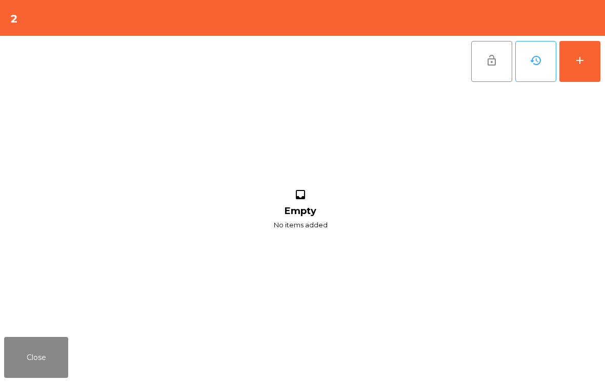
click at [45, 354] on button "Close" at bounding box center [36, 357] width 64 height 41
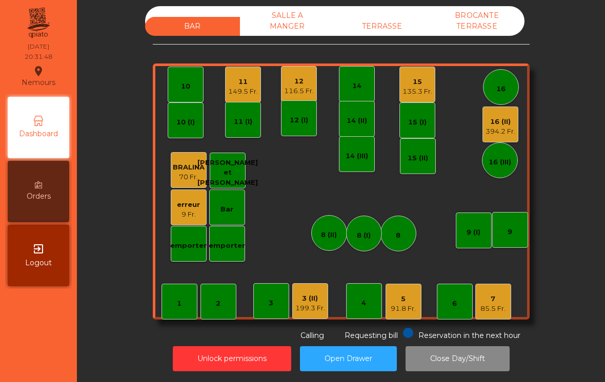
click at [182, 291] on div "1" at bounding box center [179, 302] width 36 height 36
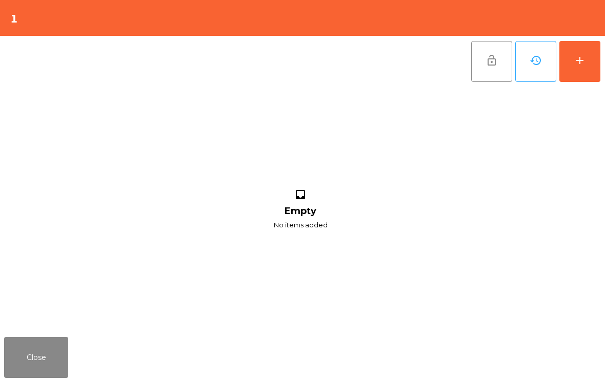
click at [583, 64] on div "add" at bounding box center [580, 60] width 12 height 12
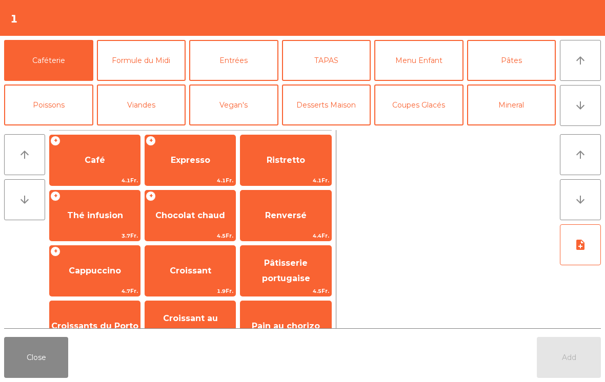
click at [253, 61] on button "Entrées" at bounding box center [233, 60] width 89 height 41
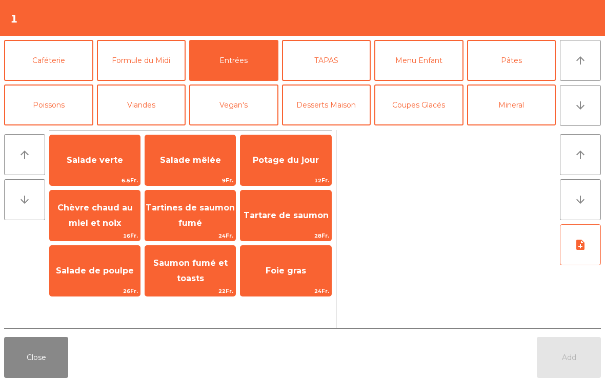
click at [107, 170] on span "Salade verte" at bounding box center [95, 161] width 90 height 28
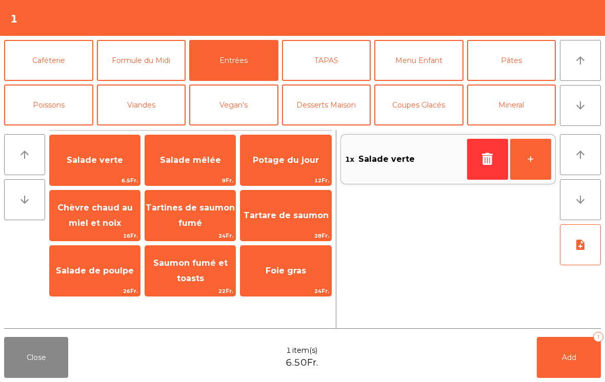
click at [195, 158] on span "Salade mêlée" at bounding box center [190, 160] width 61 height 10
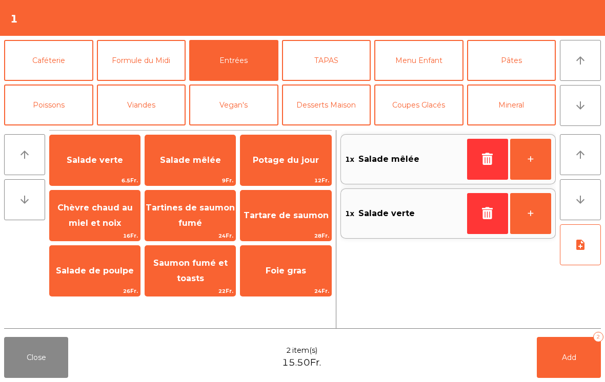
click at [75, 105] on button "Poissons" at bounding box center [48, 105] width 89 height 41
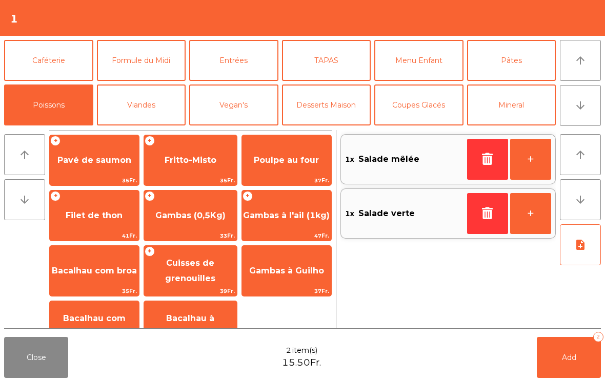
click at [96, 221] on span "Filet de thon" at bounding box center [94, 216] width 89 height 28
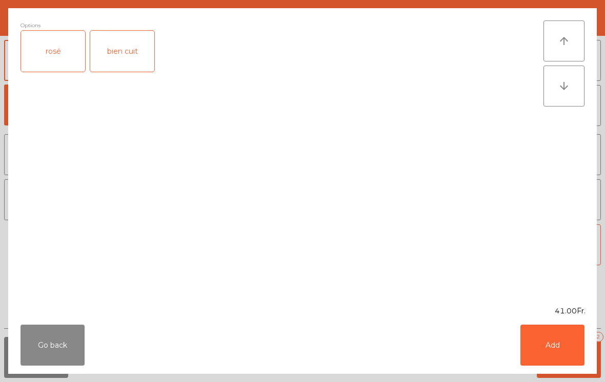
click at [66, 52] on div "rosé" at bounding box center [53, 51] width 64 height 41
click at [555, 337] on button "Add" at bounding box center [552, 345] width 64 height 41
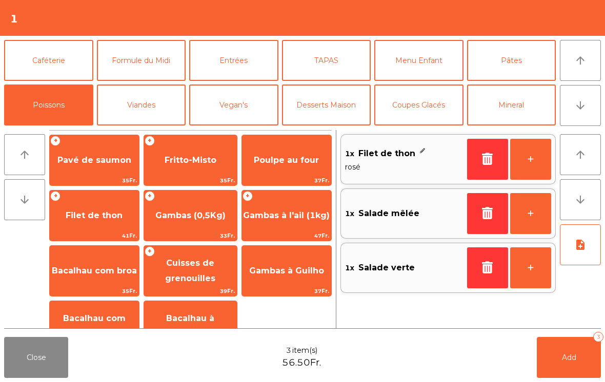
click at [162, 97] on button "Viandes" at bounding box center [141, 105] width 89 height 41
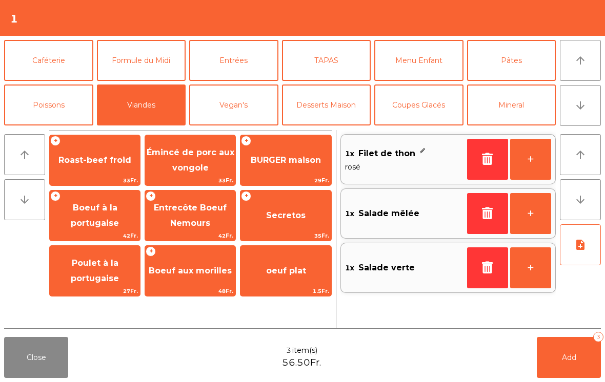
click at [302, 169] on span "BURGER maison" at bounding box center [285, 161] width 90 height 28
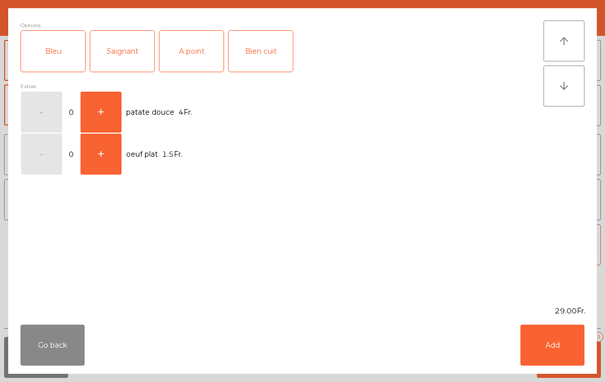
click at [258, 66] on div "Bien cuit" at bounding box center [261, 51] width 64 height 41
click at [563, 345] on button "Add" at bounding box center [552, 345] width 64 height 41
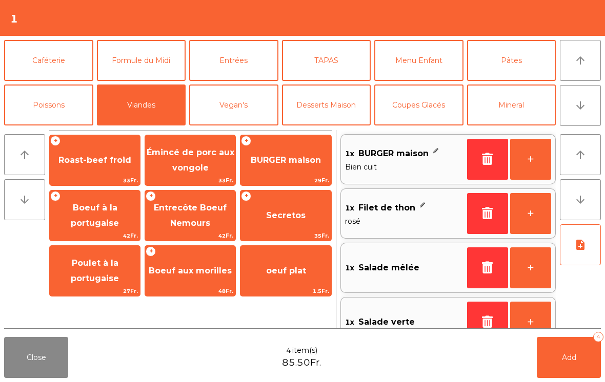
scroll to position [67, 0]
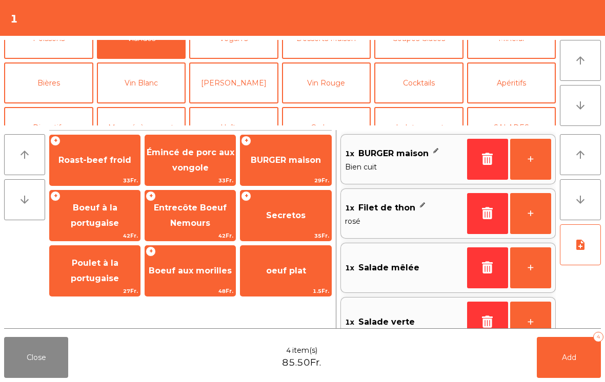
click at [544, 59] on button "Mineral" at bounding box center [511, 38] width 89 height 41
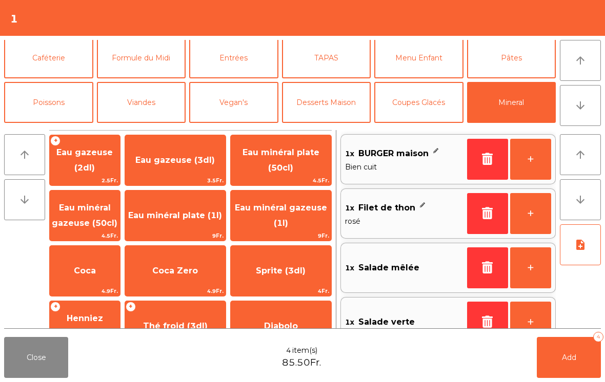
click at [176, 219] on span "Eau minéral plate (1l)" at bounding box center [175, 216] width 100 height 28
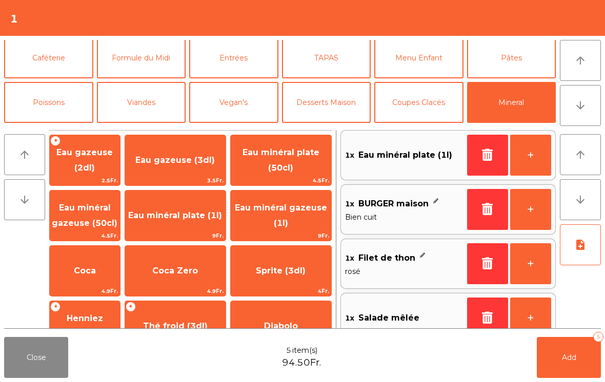
scroll to position [8, 0]
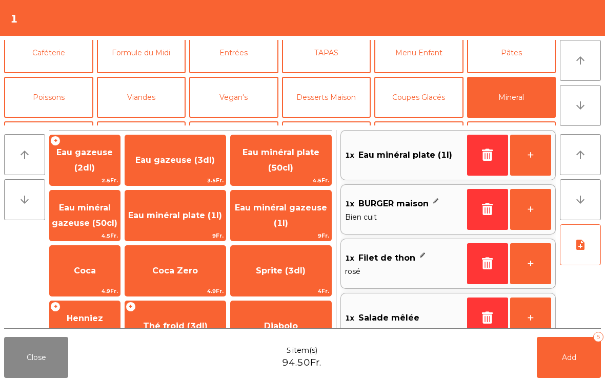
click at [58, 121] on button "Bières" at bounding box center [48, 141] width 89 height 41
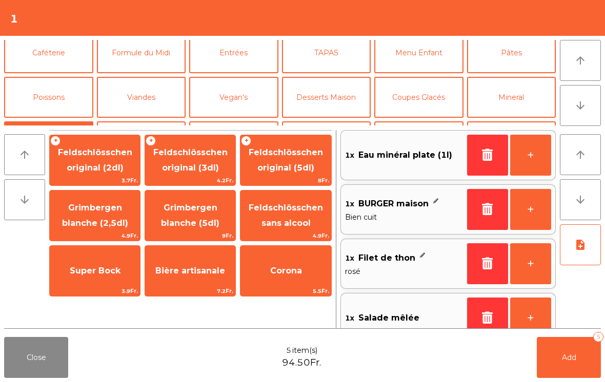
scroll to position [50, 0]
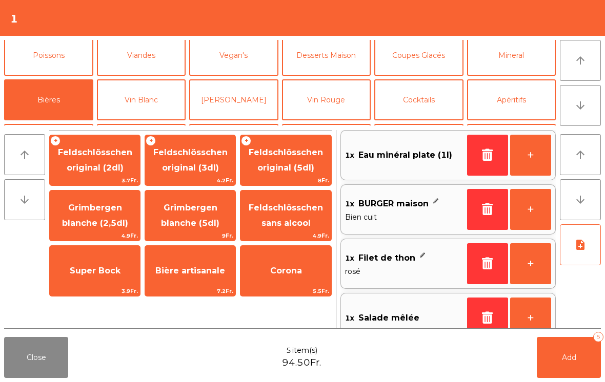
click at [291, 215] on span "Feldschlösschen sans alcool" at bounding box center [285, 216] width 90 height 44
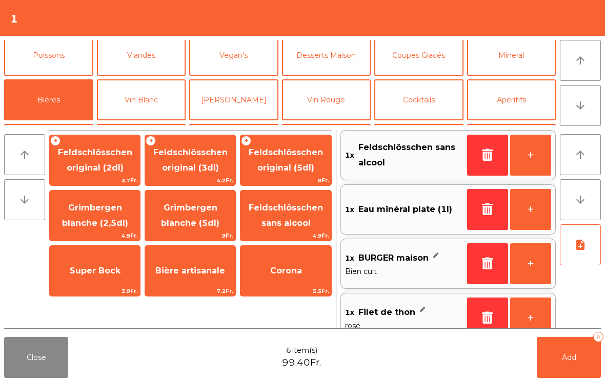
click at [581, 254] on button "note_add" at bounding box center [580, 244] width 41 height 41
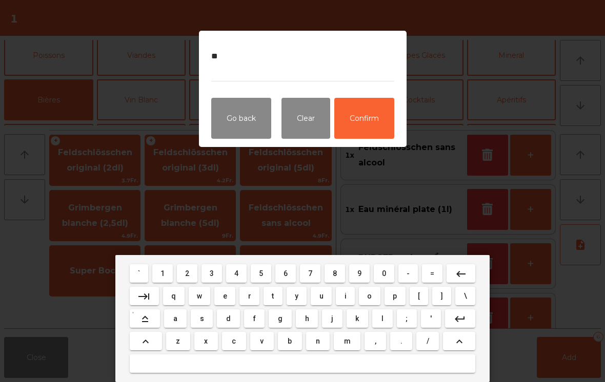
type textarea "*"
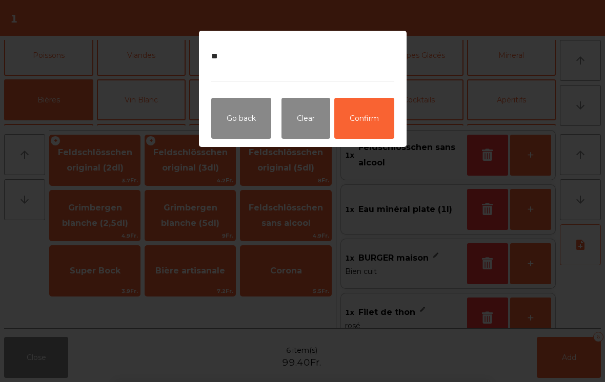
click at [361, 120] on button "Confirm" at bounding box center [364, 118] width 60 height 41
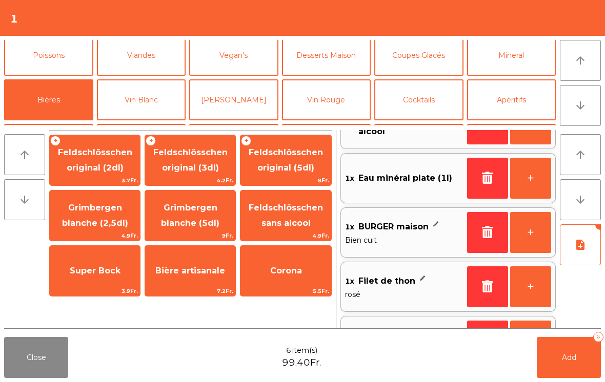
scroll to position [0, 0]
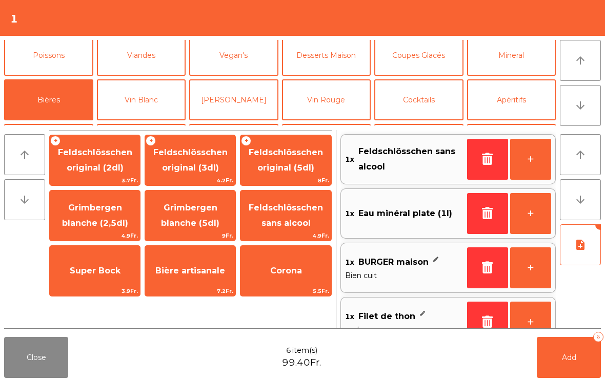
click at [549, 356] on button "Add 6" at bounding box center [569, 357] width 64 height 41
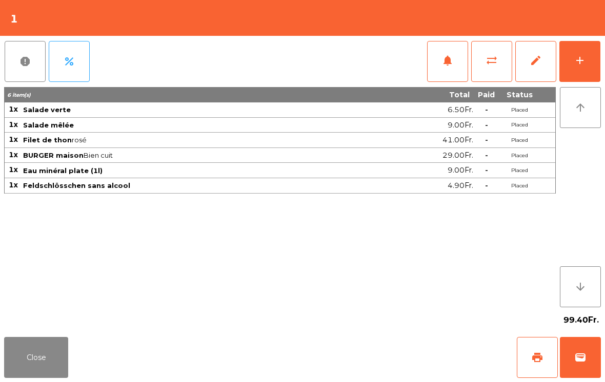
click at [596, 58] on button "add" at bounding box center [579, 61] width 41 height 41
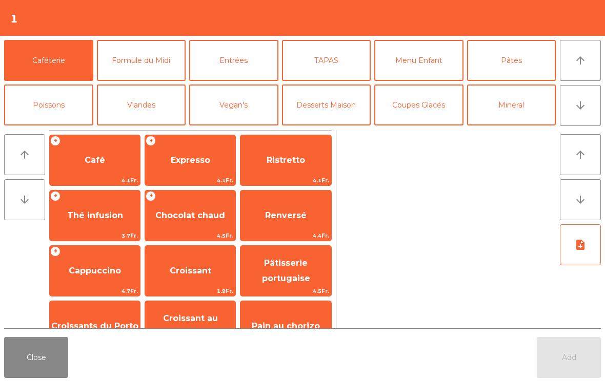
click at [567, 112] on button "arrow_downward" at bounding box center [580, 105] width 41 height 41
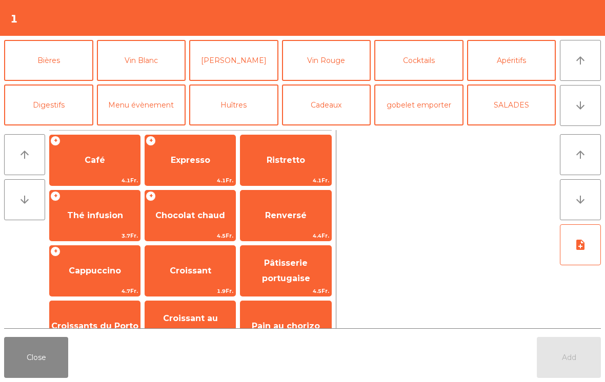
click at [522, 36] on button "Mineral" at bounding box center [511, 15] width 89 height 41
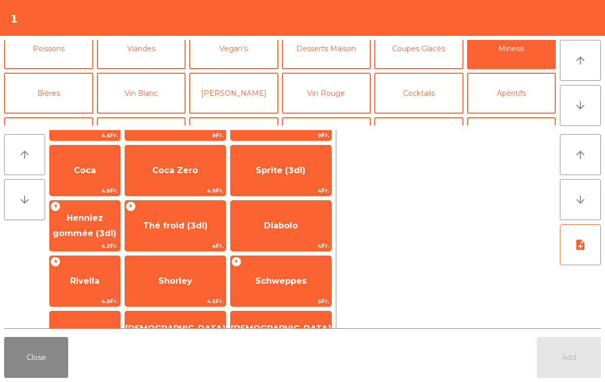
scroll to position [223, 0]
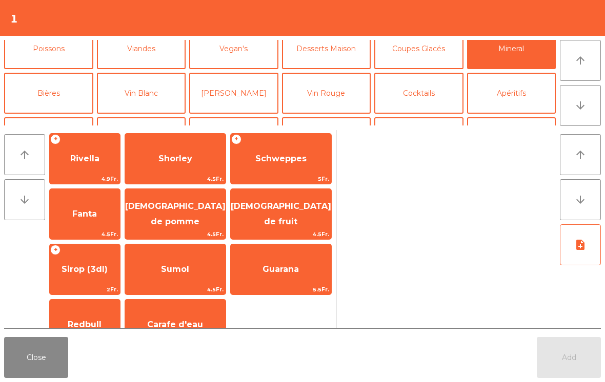
click at [81, 173] on span "Rivella" at bounding box center [85, 159] width 70 height 28
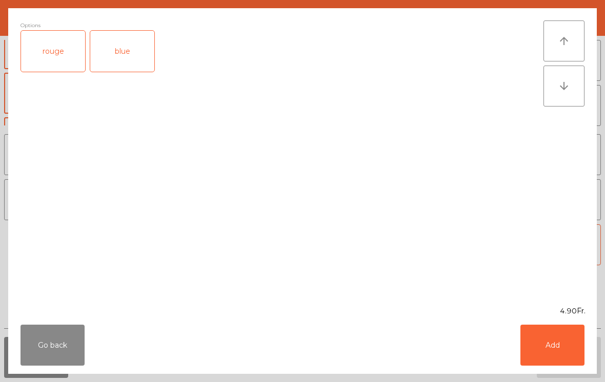
scroll to position [193, 0]
click at [58, 59] on div "rouge" at bounding box center [53, 51] width 64 height 41
click at [560, 344] on button "Add" at bounding box center [552, 345] width 64 height 41
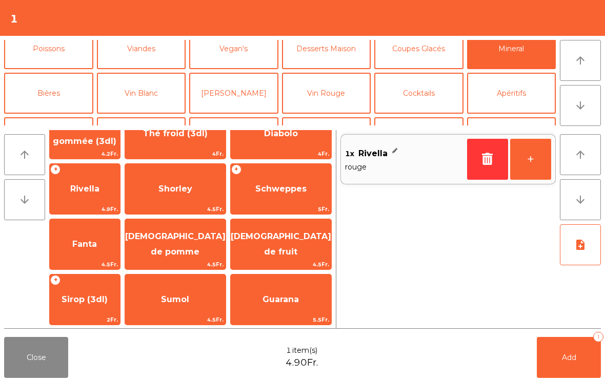
click at [560, 343] on button "Add 1" at bounding box center [569, 357] width 64 height 41
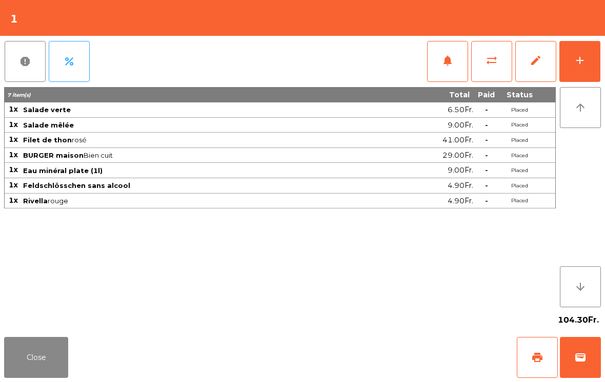
click at [48, 374] on button "Close" at bounding box center [36, 357] width 64 height 41
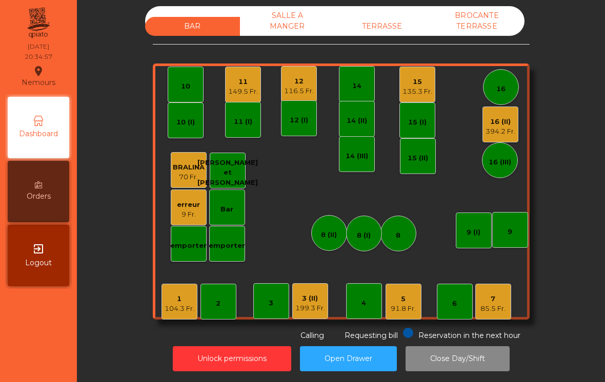
click at [248, 87] on div "149.5 Fr." at bounding box center [243, 92] width 30 height 10
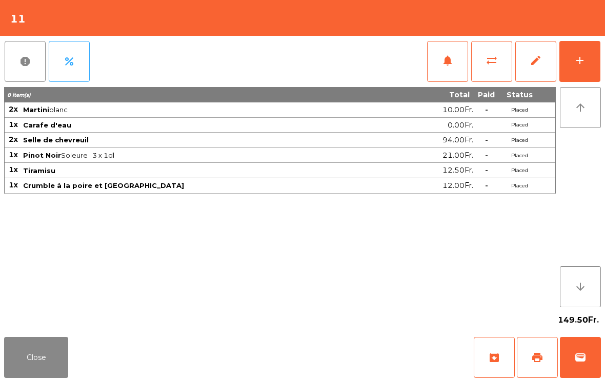
click at [591, 348] on button "wallet" at bounding box center [580, 357] width 41 height 41
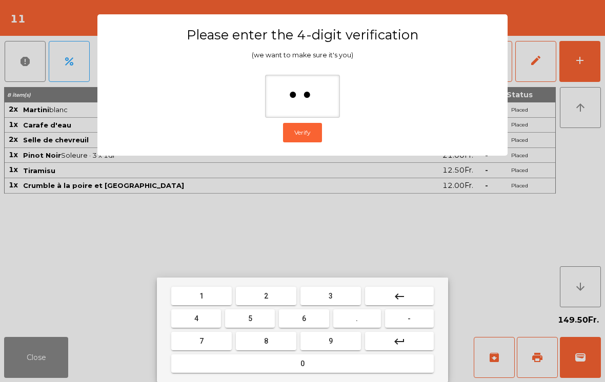
type input "***"
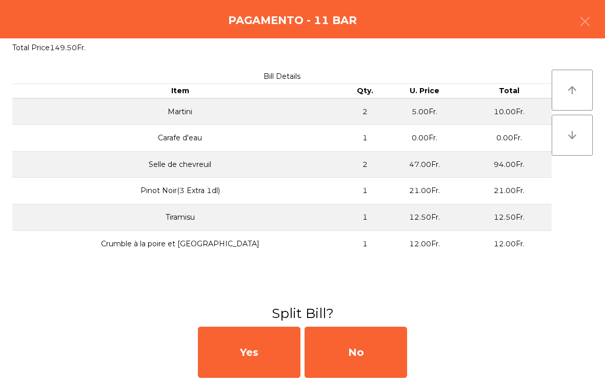
click at [358, 357] on div "No" at bounding box center [355, 352] width 103 height 51
click at [355, 352] on div "MB" at bounding box center [355, 352] width 103 height 51
click at [348, 351] on div "No" at bounding box center [355, 352] width 103 height 51
click at [351, 349] on div "No" at bounding box center [355, 352] width 103 height 51
click at [345, 344] on div "No" at bounding box center [355, 352] width 103 height 51
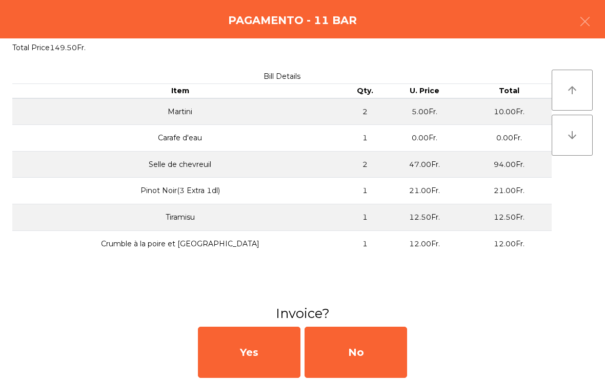
click at [351, 358] on div "No" at bounding box center [355, 352] width 103 height 51
click at [345, 350] on div "No" at bounding box center [355, 352] width 103 height 51
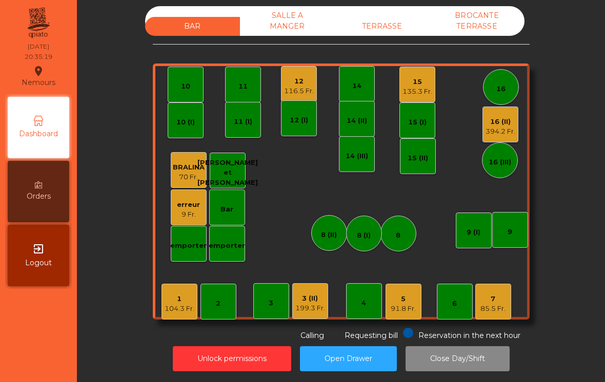
click at [508, 290] on div "7 85.5 Fr." at bounding box center [493, 302] width 36 height 36
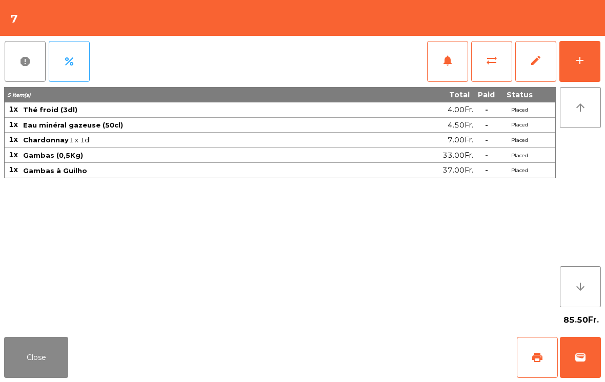
click at [586, 91] on button "arrow_upward" at bounding box center [580, 107] width 41 height 41
click at [577, 58] on div "add" at bounding box center [580, 60] width 12 height 12
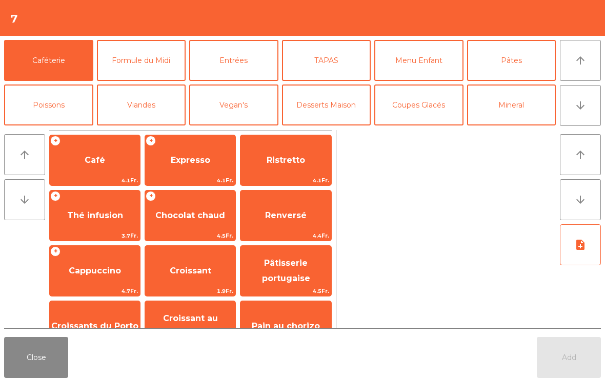
click at [573, 110] on button "arrow_downward" at bounding box center [580, 105] width 41 height 41
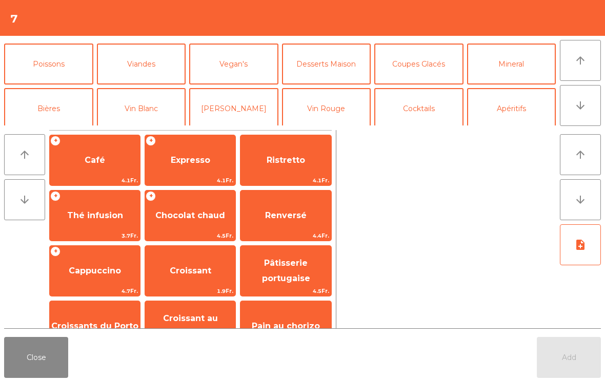
click at [428, 71] on button "Coupes Glacés" at bounding box center [418, 64] width 89 height 41
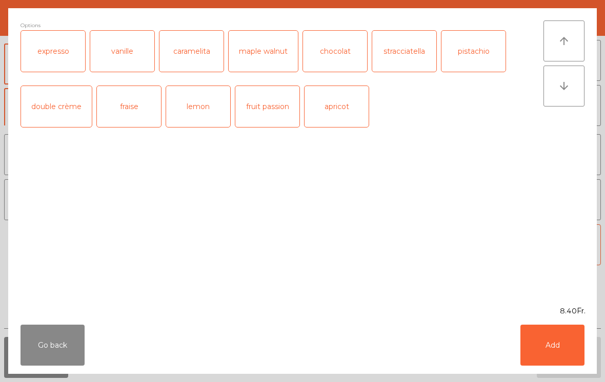
scroll to position [194, 0]
click at [561, 336] on button "Add" at bounding box center [552, 345] width 64 height 41
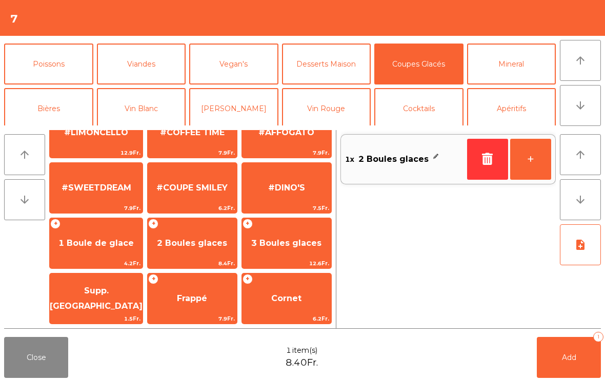
click at [562, 352] on button "Add 1" at bounding box center [569, 357] width 64 height 41
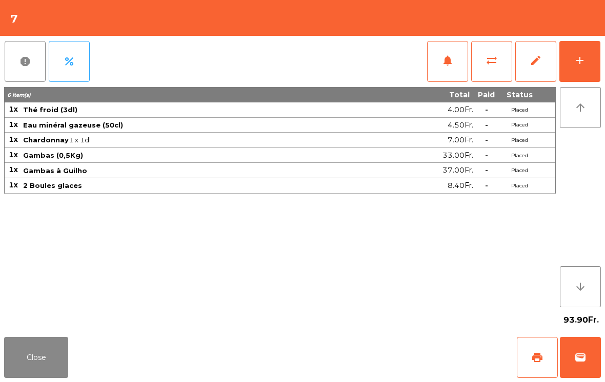
click at [15, 364] on button "Close" at bounding box center [36, 357] width 64 height 41
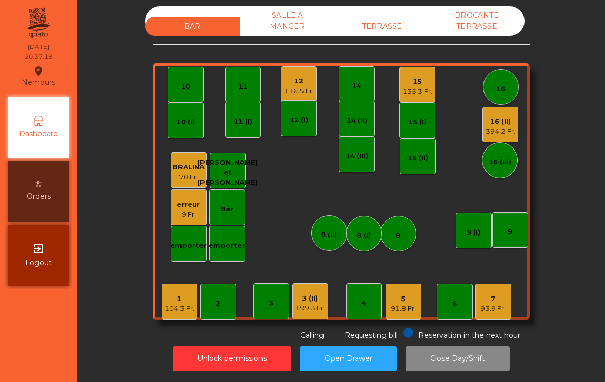
click at [414, 77] on div "15" at bounding box center [417, 82] width 30 height 10
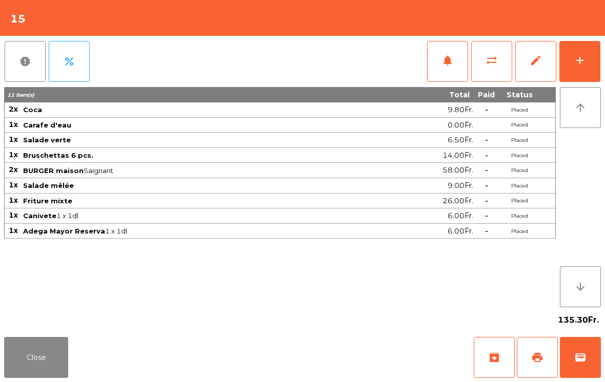
click at [580, 58] on div "add" at bounding box center [580, 60] width 12 height 12
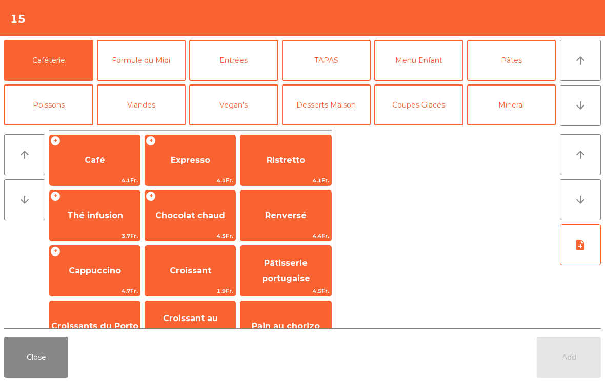
click at [432, 113] on button "Coupes Glacés" at bounding box center [418, 105] width 89 height 41
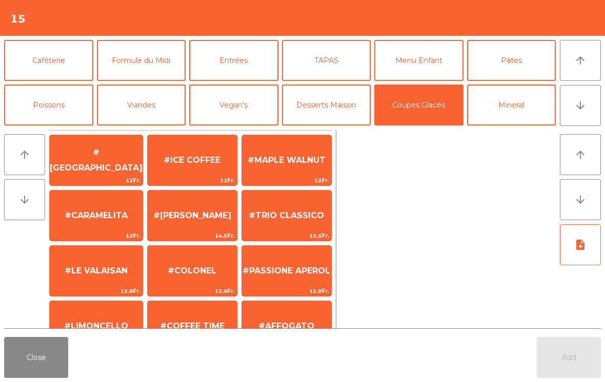
scroll to position [92, 0]
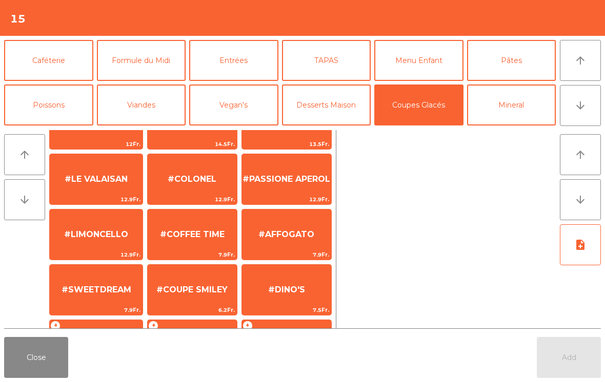
click at [187, 238] on span "#COFFEE TIME" at bounding box center [192, 235] width 65 height 10
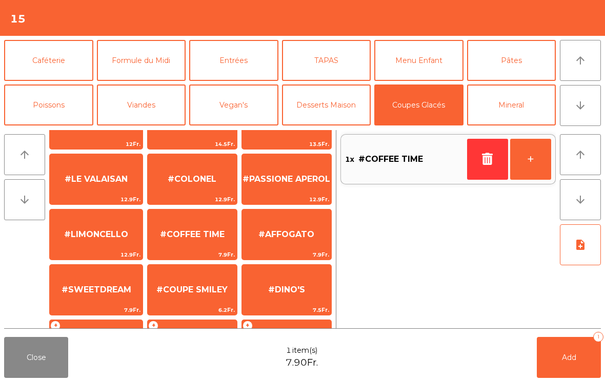
click at [581, 247] on icon "note_add" at bounding box center [580, 245] width 12 height 12
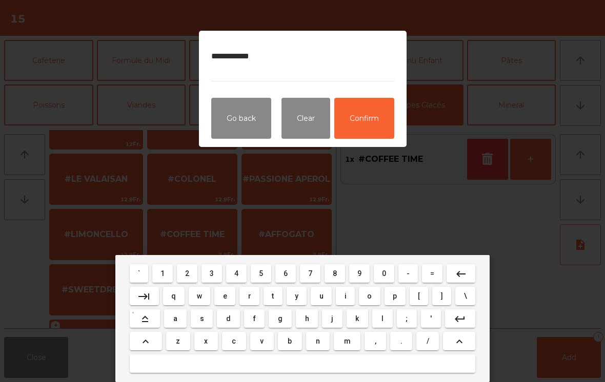
type textarea "**********"
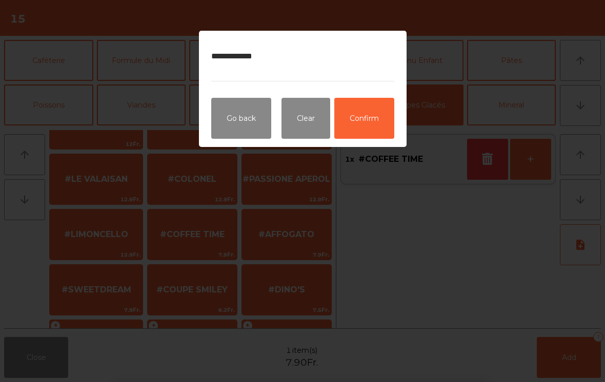
click at [367, 115] on button "Confirm" at bounding box center [364, 118] width 60 height 41
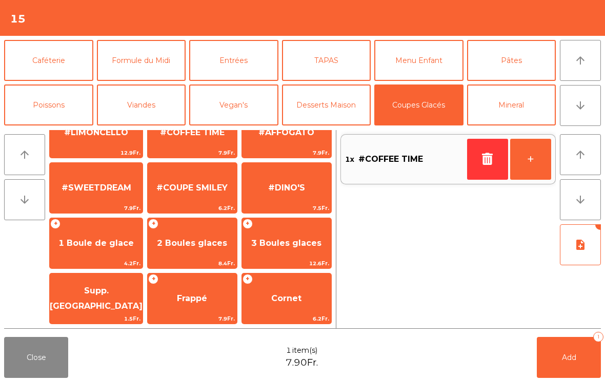
scroll to position [194, 0]
click at [88, 241] on span "1 Boule de glace" at bounding box center [95, 243] width 75 height 10
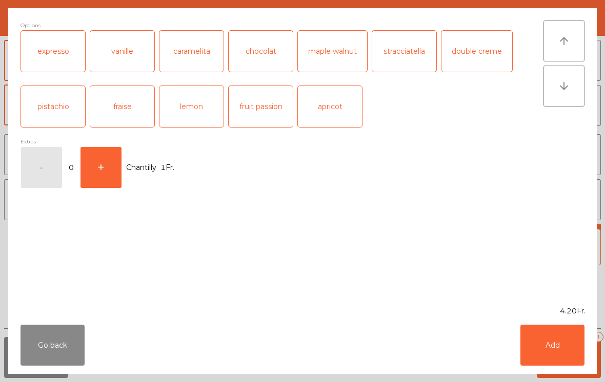
click at [418, 48] on div "stracciatella" at bounding box center [404, 51] width 64 height 41
click at [556, 343] on button "Add" at bounding box center [552, 345] width 64 height 41
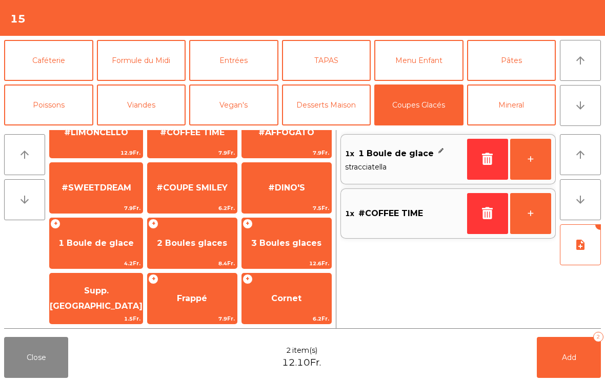
click at [575, 366] on button "Add 2" at bounding box center [569, 357] width 64 height 41
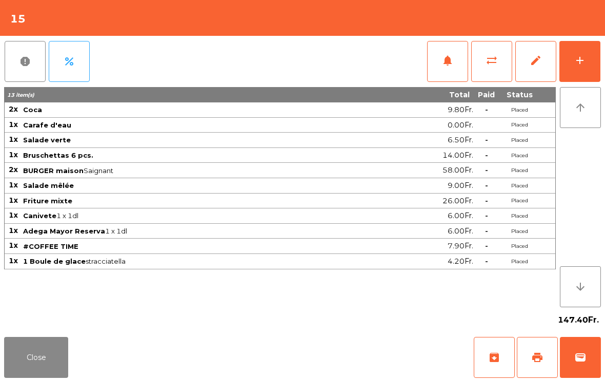
click at [32, 365] on button "Close" at bounding box center [36, 357] width 64 height 41
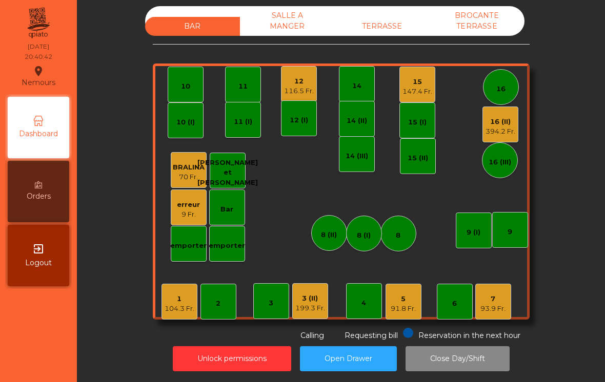
click at [312, 303] on div "199.3 Fr." at bounding box center [310, 308] width 30 height 10
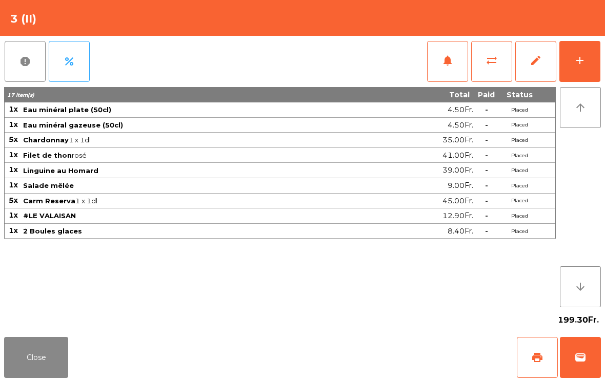
click at [585, 53] on button "add" at bounding box center [579, 61] width 41 height 41
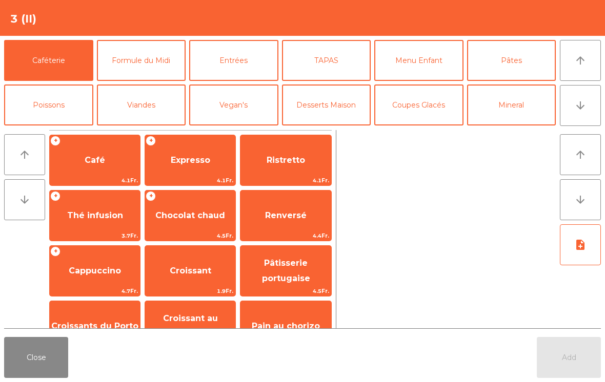
click at [191, 168] on span "Expresso" at bounding box center [190, 161] width 90 height 28
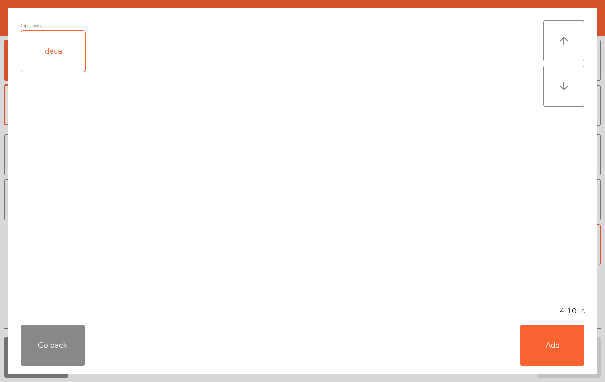
click at [563, 342] on button "Add" at bounding box center [552, 345] width 64 height 41
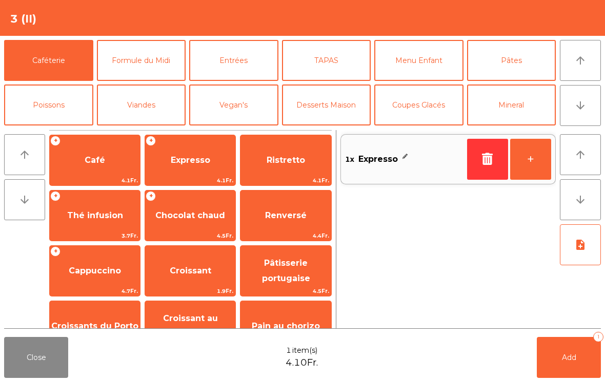
click at [574, 353] on button "Add 1" at bounding box center [569, 357] width 64 height 41
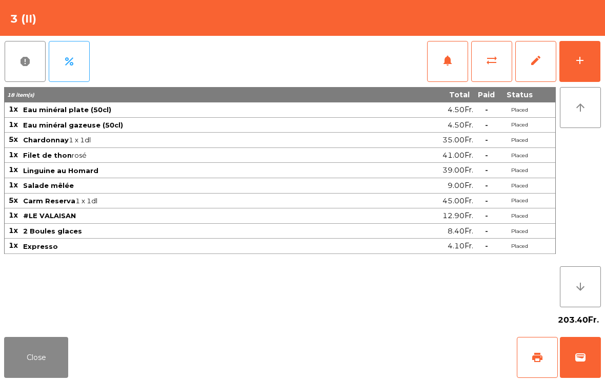
click at [43, 358] on button "Close" at bounding box center [36, 357] width 64 height 41
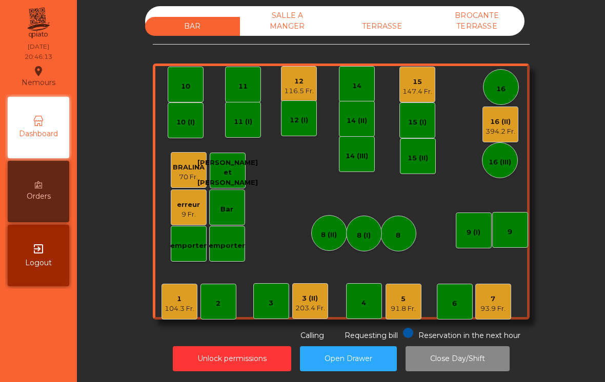
click at [187, 294] on div "1" at bounding box center [180, 299] width 30 height 10
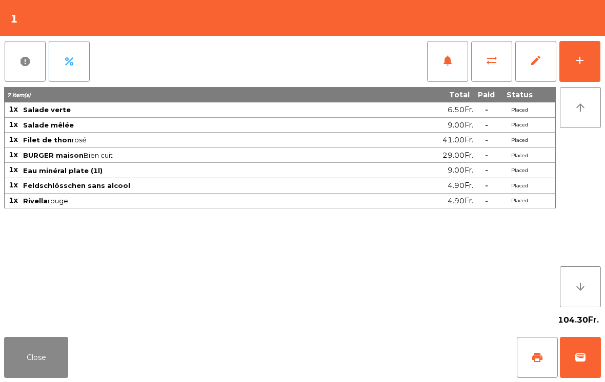
click at [452, 62] on span "notifications" at bounding box center [447, 60] width 12 height 12
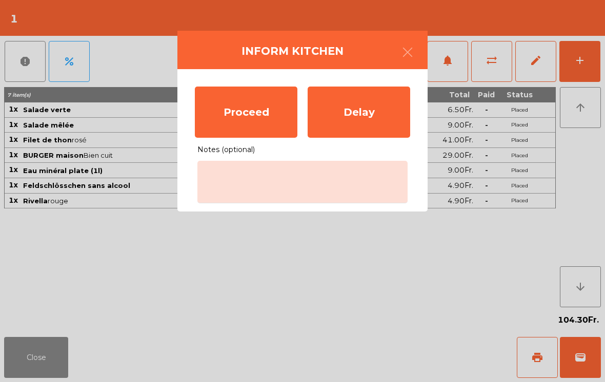
click at [248, 115] on div "Proceed" at bounding box center [246, 112] width 103 height 51
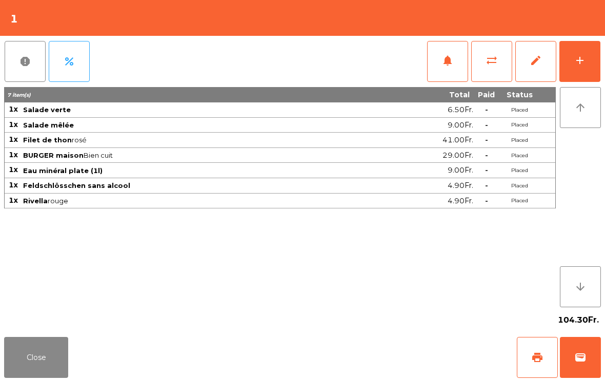
click at [34, 378] on button "Close" at bounding box center [36, 357] width 64 height 41
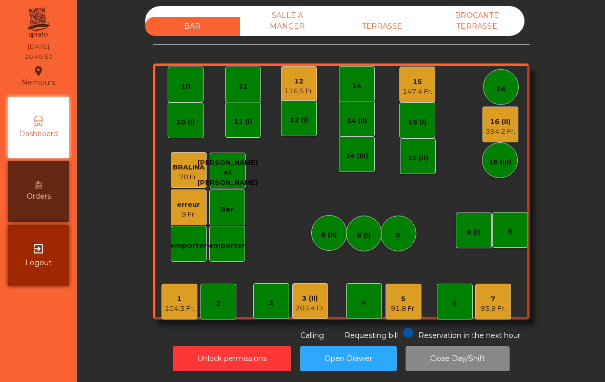
click at [295, 46] on div "BAR SALLE A MANGER TERRASSE BROCANTE TERRASSE 1 104.3 Fr. 2 3 4 5 91.8 Fr. 6 7 …" at bounding box center [341, 173] width 377 height 335
click at [304, 78] on div "12" at bounding box center [299, 81] width 30 height 10
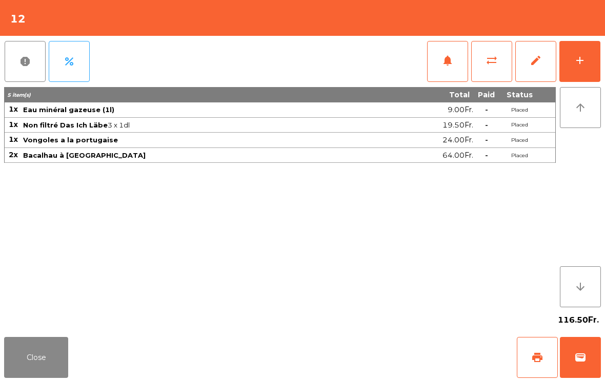
click at [586, 63] on button "add" at bounding box center [579, 61] width 41 height 41
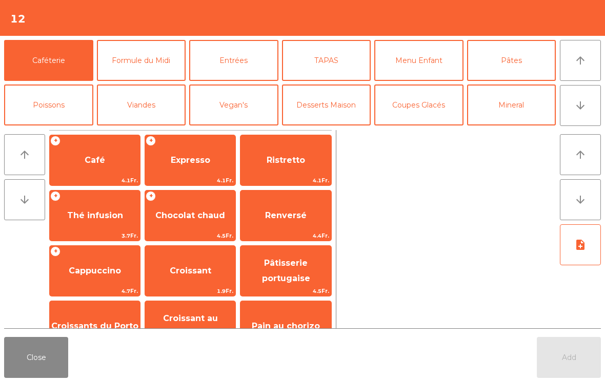
click at [39, 367] on button "Close" at bounding box center [36, 357] width 64 height 41
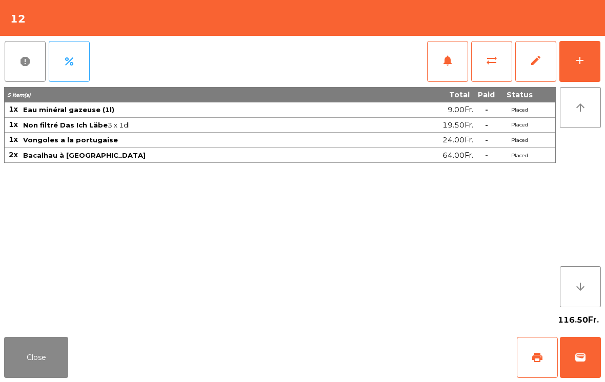
click at [448, 67] on button "notifications" at bounding box center [447, 61] width 41 height 41
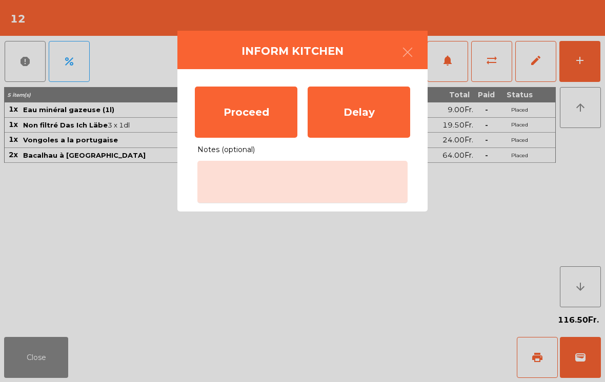
click at [246, 120] on div "Proceed" at bounding box center [246, 112] width 103 height 51
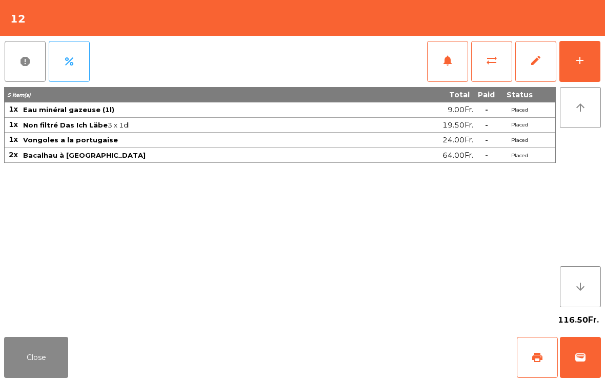
click at [17, 371] on button "Close" at bounding box center [36, 357] width 64 height 41
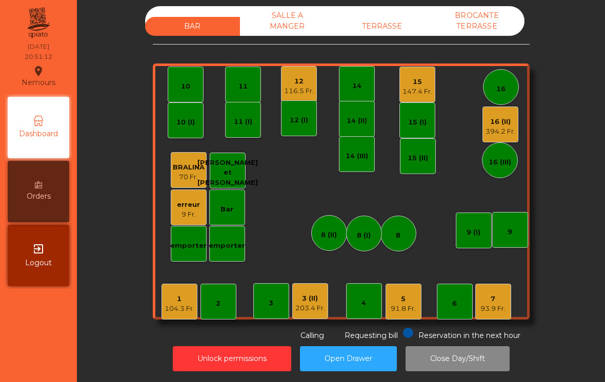
click at [308, 303] on div "3 (II)" at bounding box center [310, 299] width 30 height 10
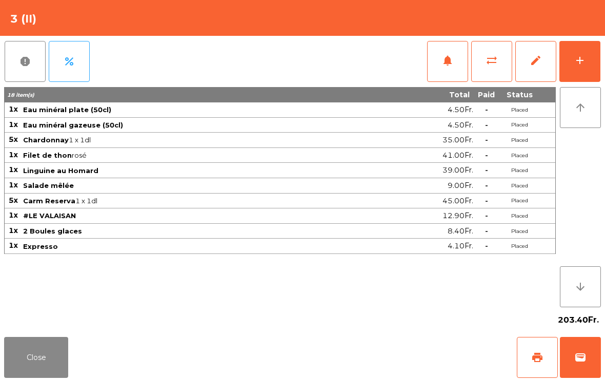
click at [526, 362] on button "print" at bounding box center [537, 357] width 41 height 41
click at [587, 360] on button "wallet" at bounding box center [580, 357] width 41 height 41
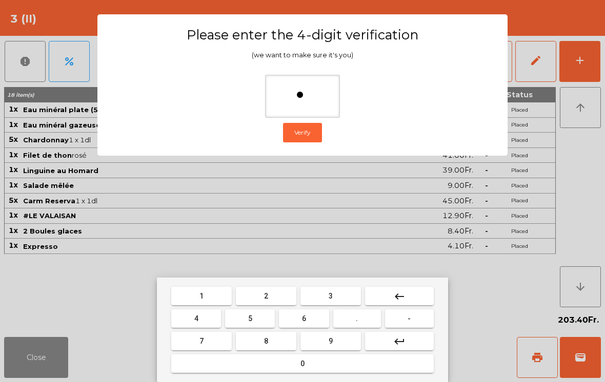
type input "**"
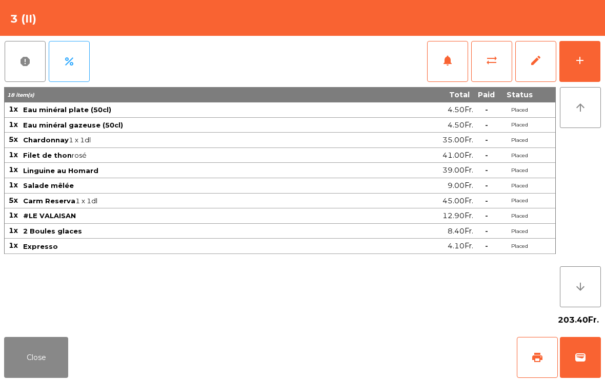
click at [396, 354] on div "Close print wallet" at bounding box center [302, 357] width 605 height 49
click at [395, 354] on div "Close print wallet" at bounding box center [302, 357] width 605 height 49
click at [361, 342] on div "Close print wallet" at bounding box center [302, 357] width 605 height 49
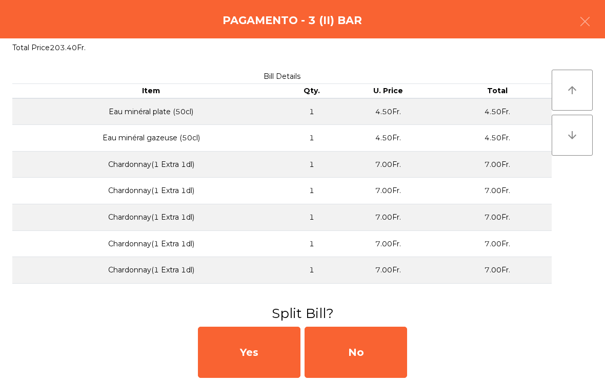
click at [363, 339] on div "No" at bounding box center [355, 352] width 103 height 51
click at [363, 339] on div "MB" at bounding box center [355, 352] width 103 height 51
click at [372, 345] on div "No" at bounding box center [355, 352] width 103 height 51
click at [374, 353] on div "No" at bounding box center [355, 352] width 103 height 51
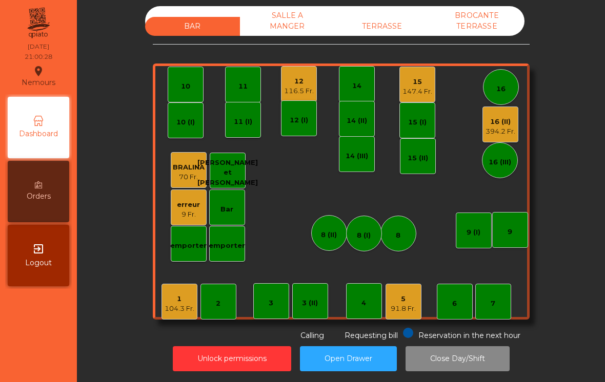
click at [421, 78] on div "15" at bounding box center [417, 82] width 30 height 10
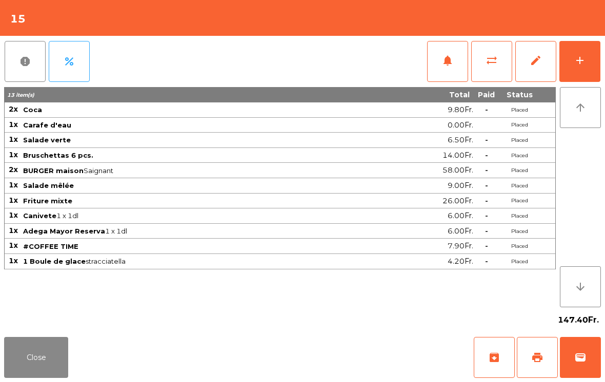
click at [547, 358] on button "print" at bounding box center [537, 357] width 41 height 41
click at [18, 359] on button "Close" at bounding box center [36, 357] width 64 height 41
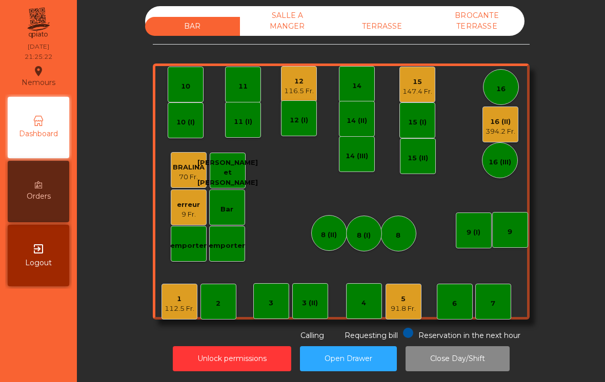
click at [272, 303] on div "3" at bounding box center [271, 303] width 5 height 10
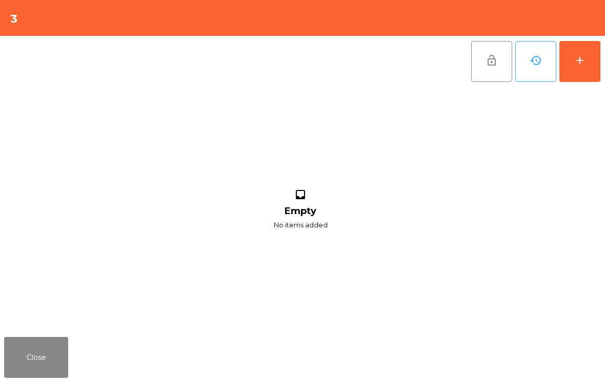
click at [585, 56] on div "add" at bounding box center [580, 60] width 12 height 12
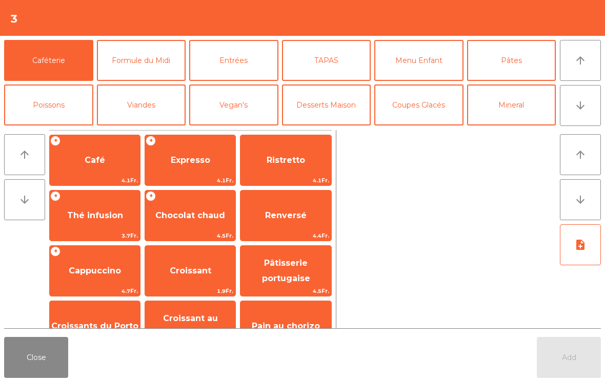
click at [91, 161] on span "Café" at bounding box center [95, 160] width 21 height 10
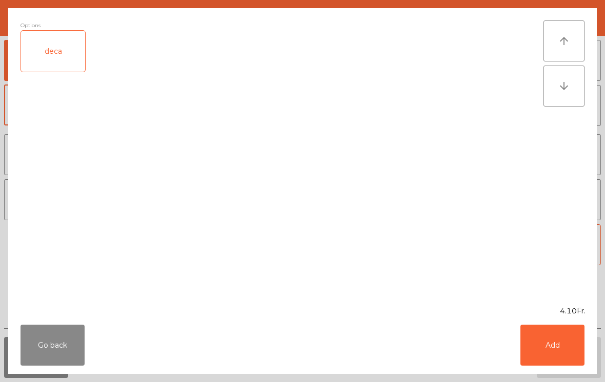
click at [566, 346] on button "Add" at bounding box center [552, 345] width 64 height 41
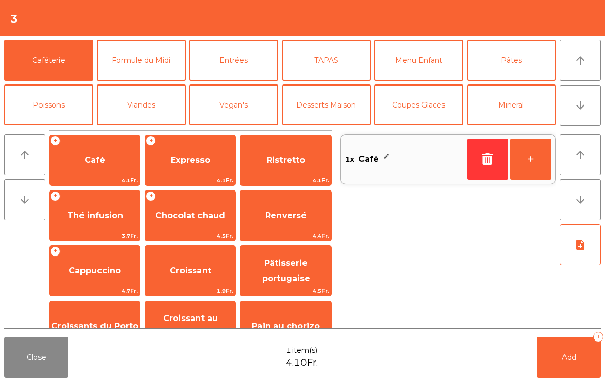
click at [573, 357] on span "Add" at bounding box center [569, 357] width 14 height 9
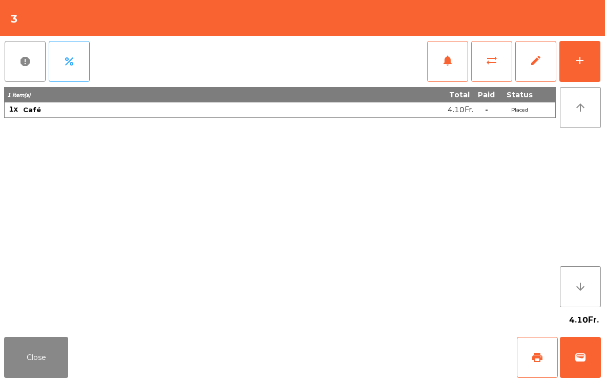
click at [42, 358] on button "Close" at bounding box center [36, 357] width 64 height 41
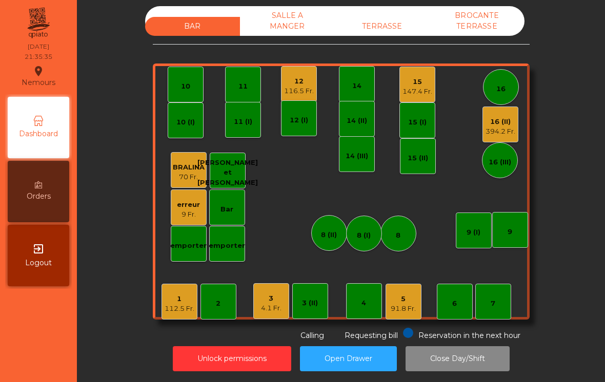
click at [506, 120] on div "16 (II)" at bounding box center [500, 122] width 30 height 10
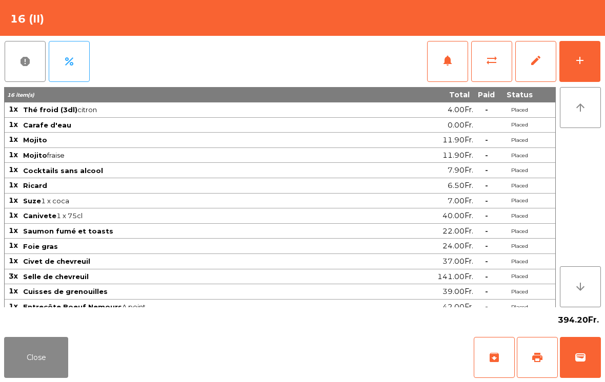
click at [570, 62] on button "add" at bounding box center [579, 61] width 41 height 41
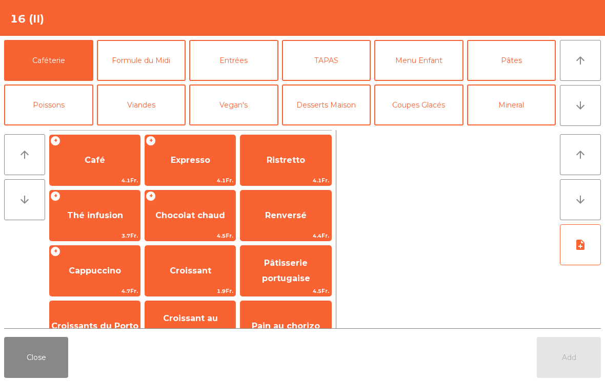
click at [93, 154] on span "Café" at bounding box center [95, 161] width 90 height 28
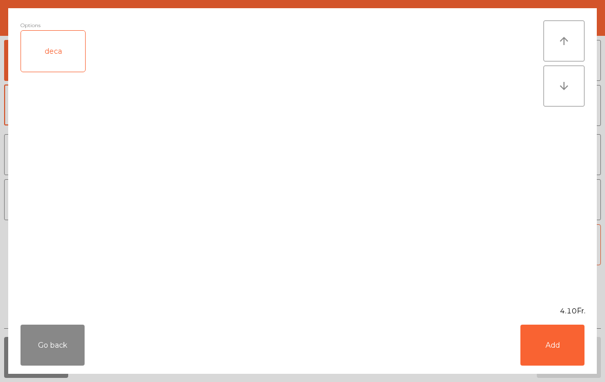
click at [546, 342] on button "Add" at bounding box center [552, 345] width 64 height 41
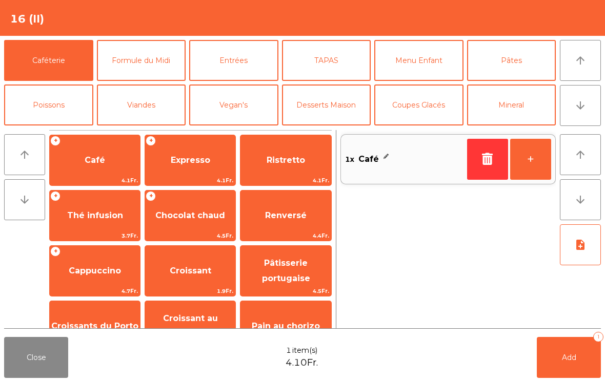
click at [527, 156] on button "+" at bounding box center [530, 159] width 41 height 41
click at [525, 169] on button "+" at bounding box center [530, 159] width 41 height 41
click at [95, 156] on span "Café" at bounding box center [95, 160] width 21 height 10
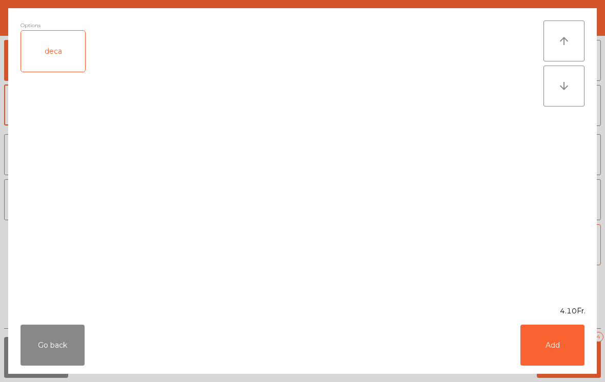
click at [62, 48] on div "deca" at bounding box center [53, 51] width 64 height 41
click at [557, 343] on button "Add" at bounding box center [552, 345] width 64 height 41
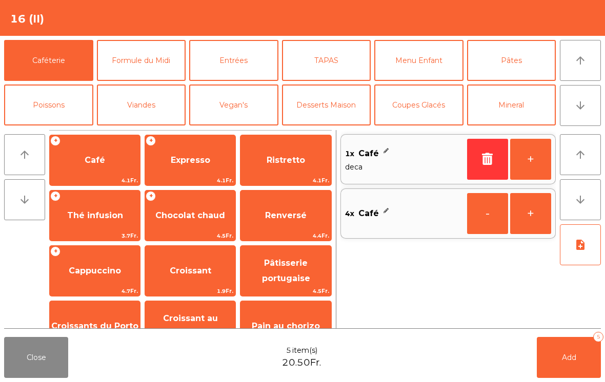
click at [557, 359] on button "Add 5" at bounding box center [569, 357] width 64 height 41
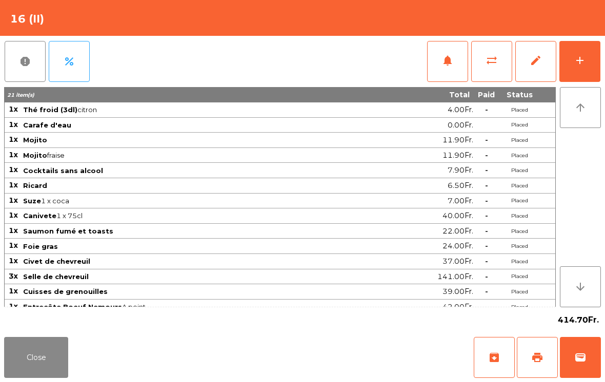
click at [22, 351] on button "Close" at bounding box center [36, 357] width 64 height 41
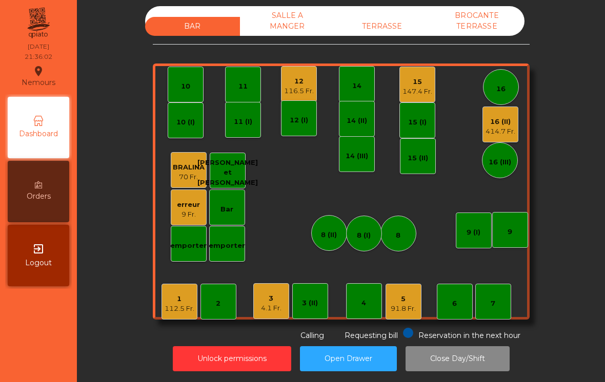
click at [182, 294] on div "1" at bounding box center [180, 299] width 30 height 10
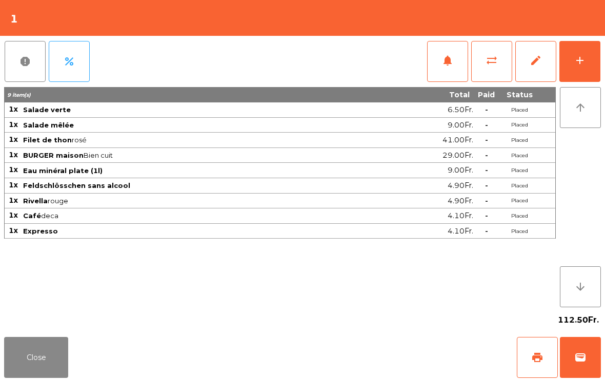
click at [537, 357] on span "print" at bounding box center [537, 358] width 12 height 12
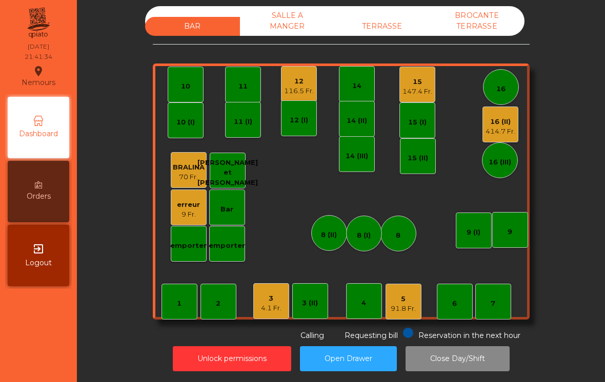
click at [316, 227] on div "8 (II)" at bounding box center [329, 233] width 36 height 36
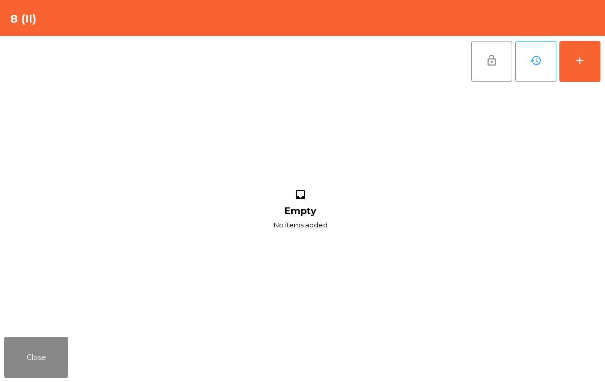
click at [599, 78] on button "add" at bounding box center [579, 61] width 41 height 41
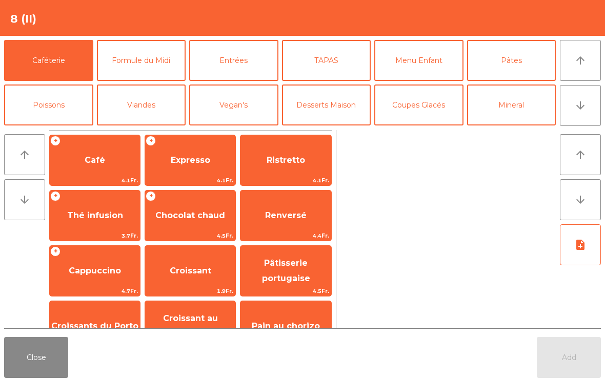
click at [587, 106] on button "arrow_downward" at bounding box center [580, 105] width 41 height 41
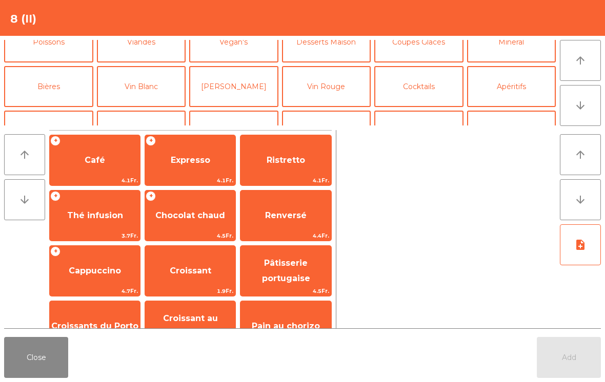
scroll to position [89, 0]
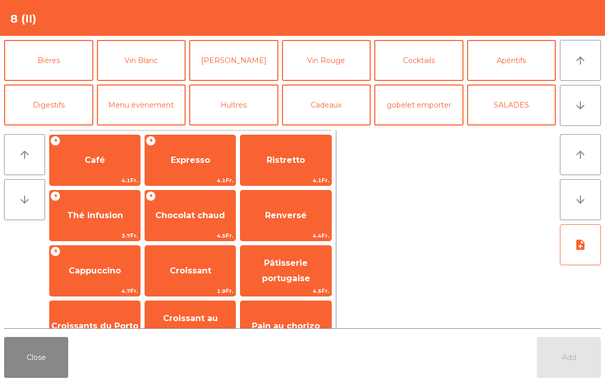
click at [347, 114] on button "Cadeaux" at bounding box center [326, 105] width 89 height 41
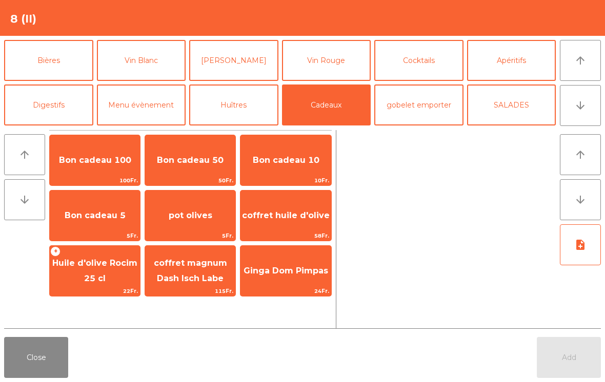
click at [47, 367] on button "Close" at bounding box center [36, 357] width 64 height 41
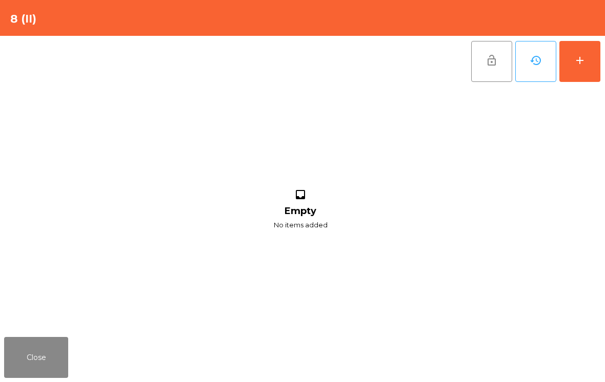
click at [53, 375] on button "Close" at bounding box center [36, 357] width 64 height 41
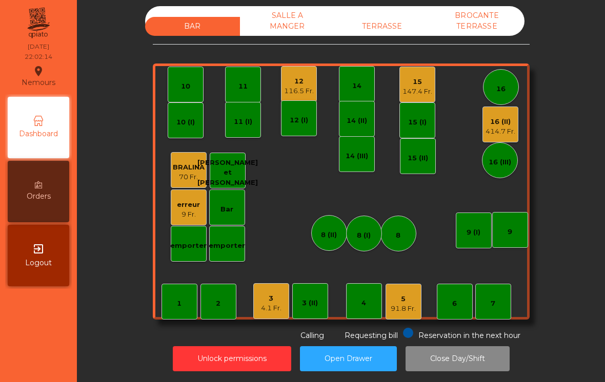
click at [266, 300] on div "3" at bounding box center [271, 299] width 21 height 10
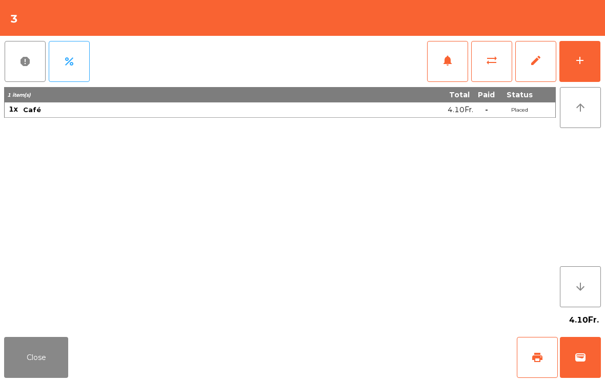
click at [581, 365] on button "wallet" at bounding box center [580, 357] width 41 height 41
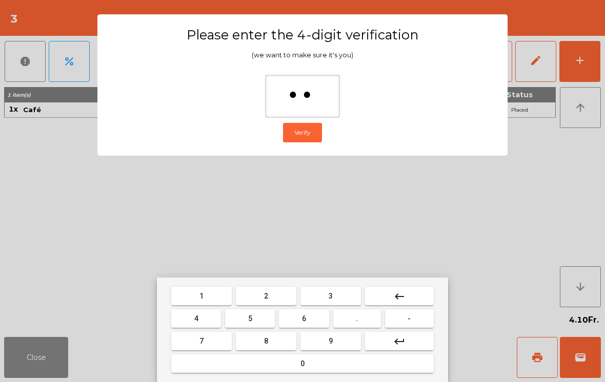
type input "***"
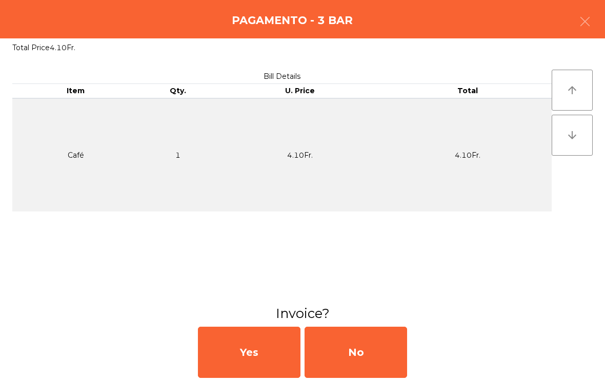
click at [371, 342] on div "No" at bounding box center [355, 352] width 103 height 51
click at [370, 342] on div "No" at bounding box center [355, 352] width 103 height 51
click at [371, 352] on div "No" at bounding box center [355, 352] width 103 height 51
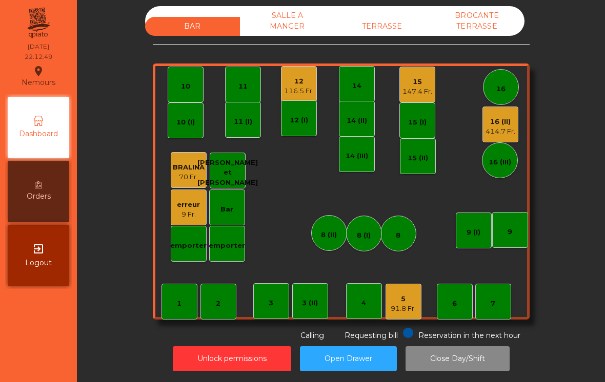
click at [506, 141] on div "16 (II) 414.7 Fr." at bounding box center [500, 125] width 36 height 36
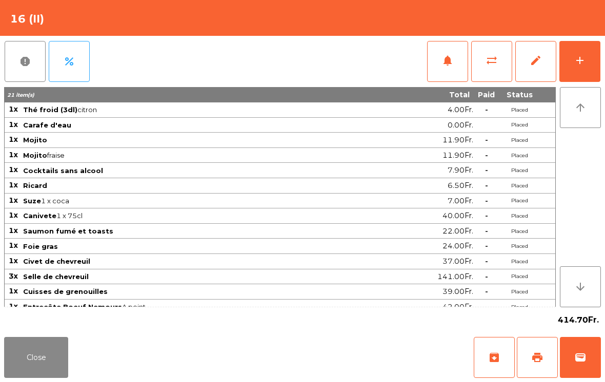
click at [538, 359] on span "print" at bounding box center [537, 358] width 12 height 12
